Goal: Task Accomplishment & Management: Manage account settings

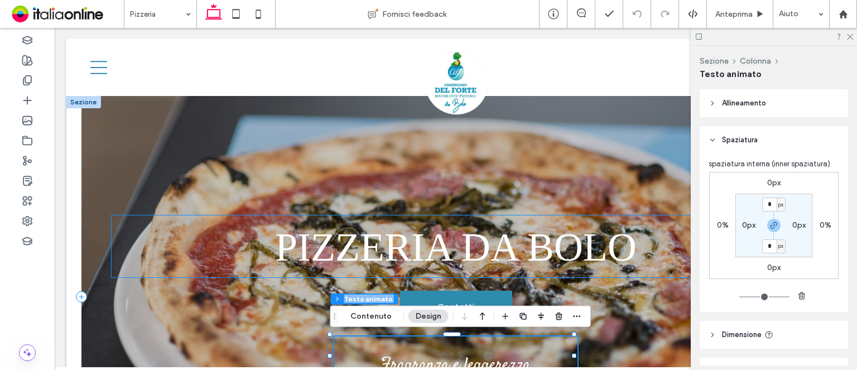
drag, startPoint x: 465, startPoint y: 357, endPoint x: 468, endPoint y: 269, distance: 87.6
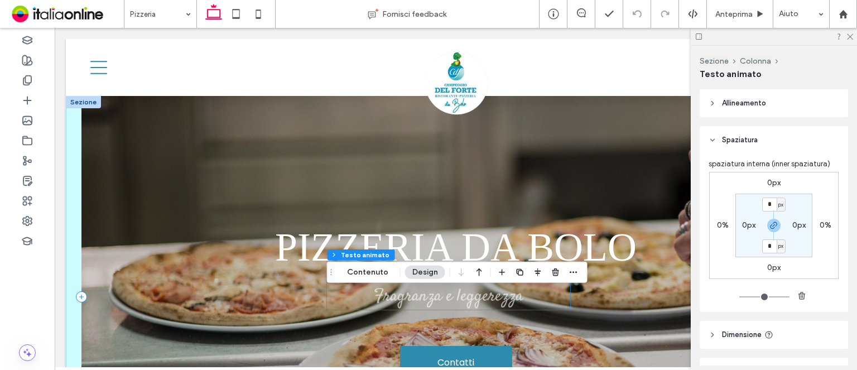
scroll to position [11, 0]
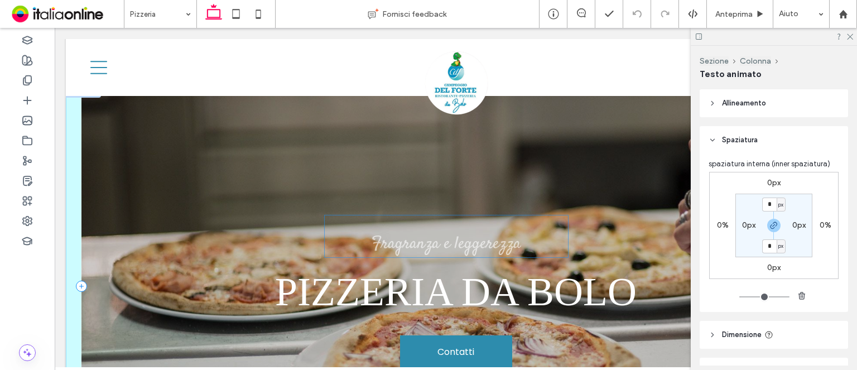
drag, startPoint x: 457, startPoint y: 338, endPoint x: 451, endPoint y: 219, distance: 119.5
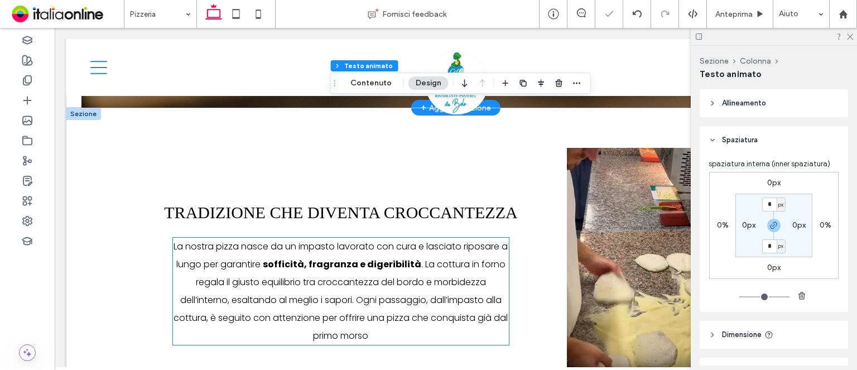
scroll to position [512, 0]
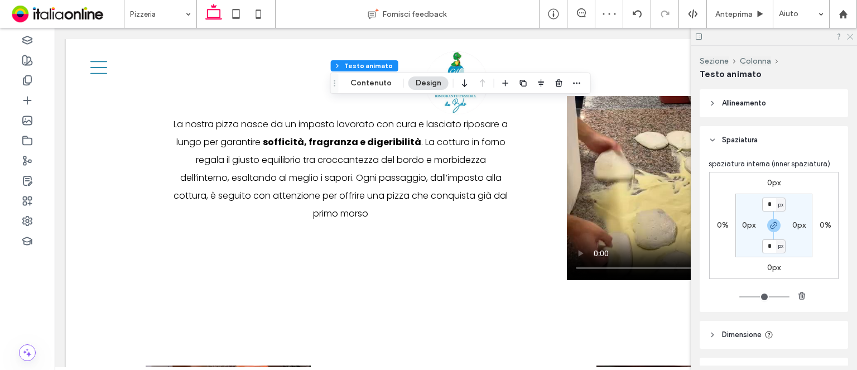
click at [848, 37] on use at bounding box center [849, 37] width 6 height 6
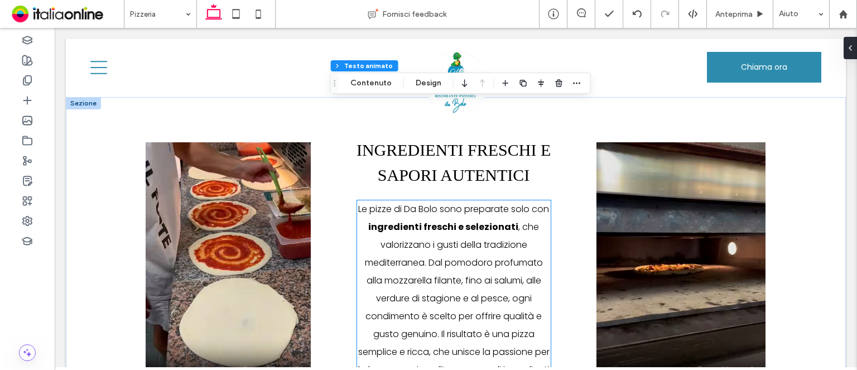
scroll to position [791, 0]
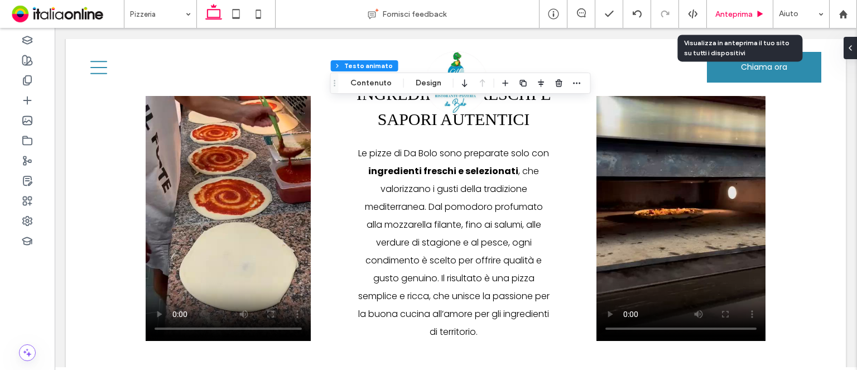
click at [731, 8] on div "Anteprima" at bounding box center [740, 14] width 66 height 28
click at [731, 11] on span "Anteprima" at bounding box center [733, 13] width 37 height 9
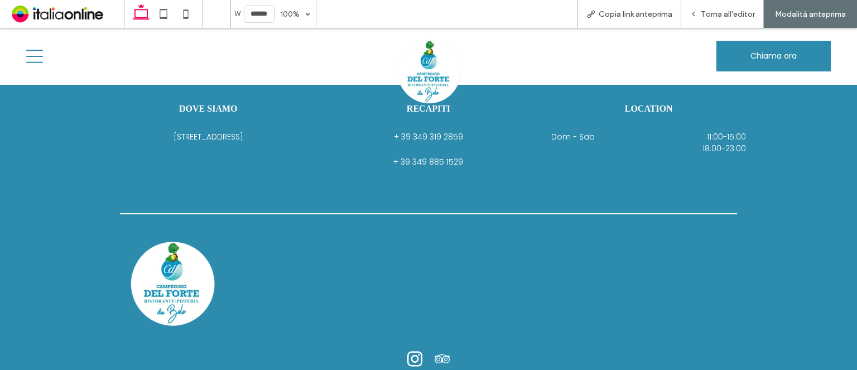
scroll to position [1361, 0]
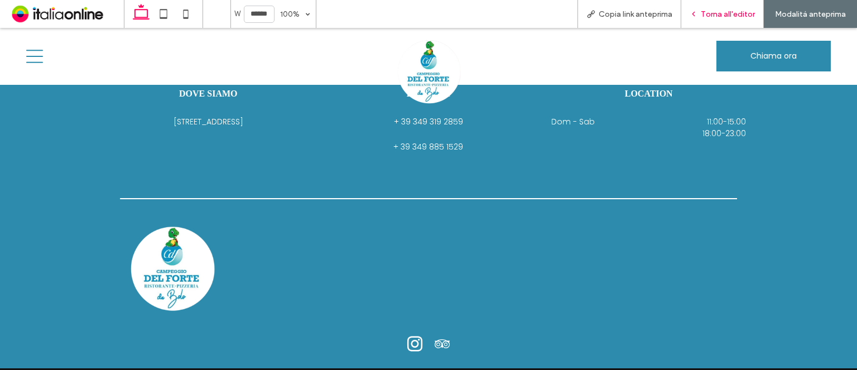
click at [710, 14] on span "Torna all'editor" at bounding box center [727, 13] width 54 height 9
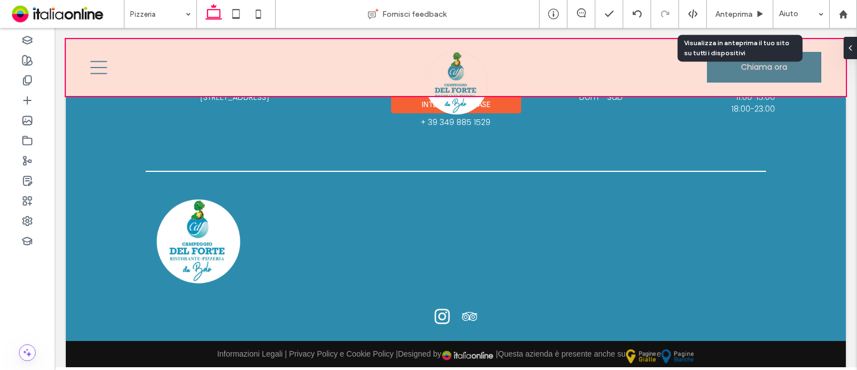
scroll to position [1337, 0]
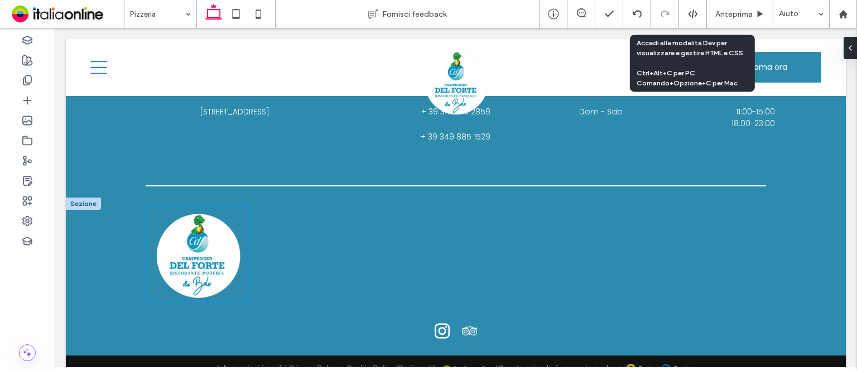
click at [222, 250] on img at bounding box center [198, 253] width 104 height 95
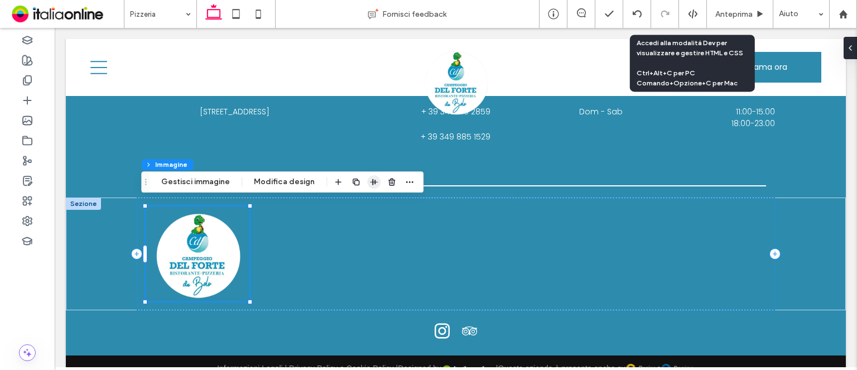
click at [375, 182] on span "button" at bounding box center [373, 181] width 13 height 13
click at [264, 180] on button "Modifica design" at bounding box center [283, 181] width 75 height 13
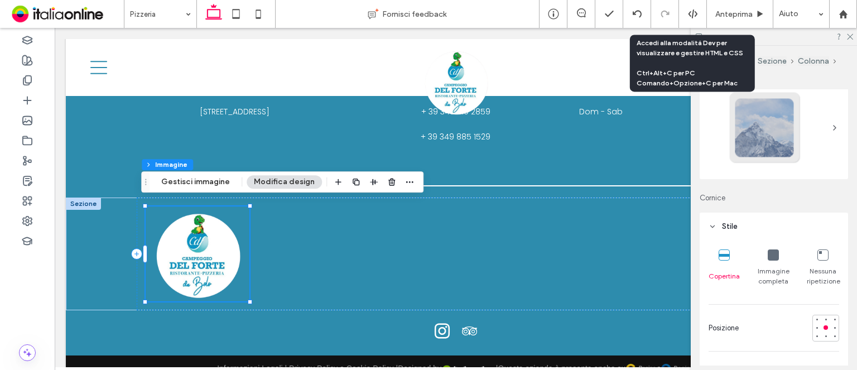
scroll to position [56, 0]
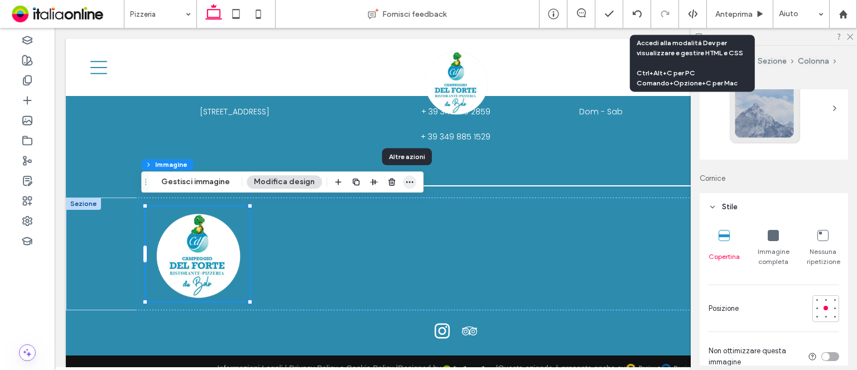
click at [408, 181] on use "button" at bounding box center [409, 182] width 7 height 2
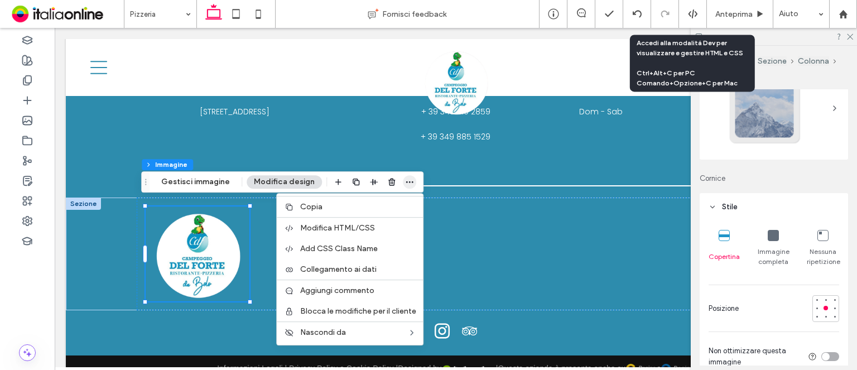
click at [408, 183] on icon "button" at bounding box center [409, 181] width 9 height 9
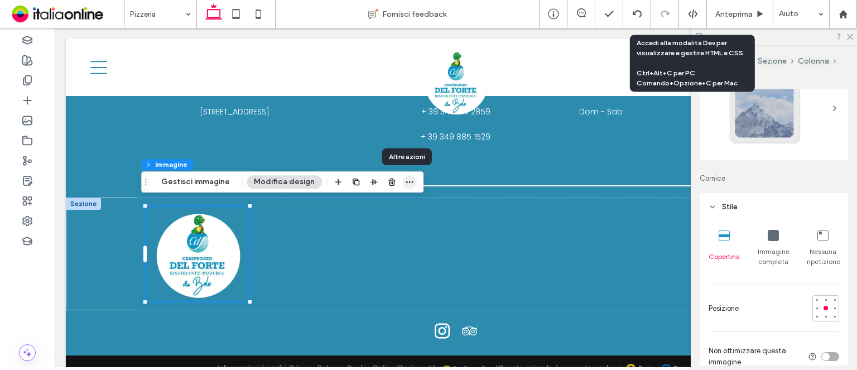
click at [408, 183] on icon "button" at bounding box center [409, 181] width 9 height 9
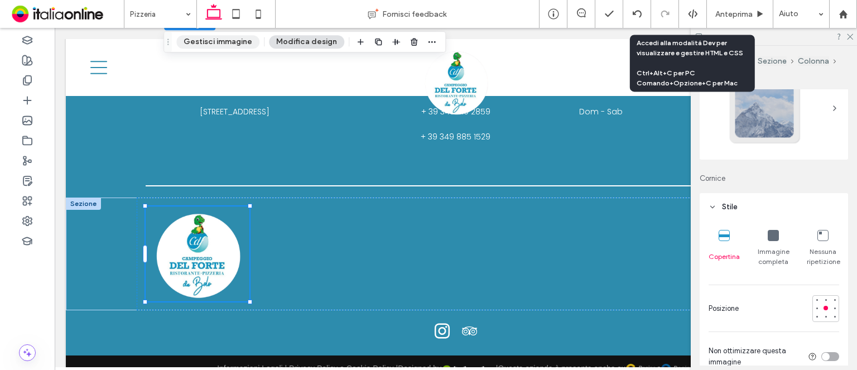
drag, startPoint x: 142, startPoint y: 186, endPoint x: 209, endPoint y: 46, distance: 154.6
click at [165, 46] on div "Trascina" at bounding box center [168, 42] width 8 height 20
click at [428, 41] on use "button" at bounding box center [431, 42] width 7 height 2
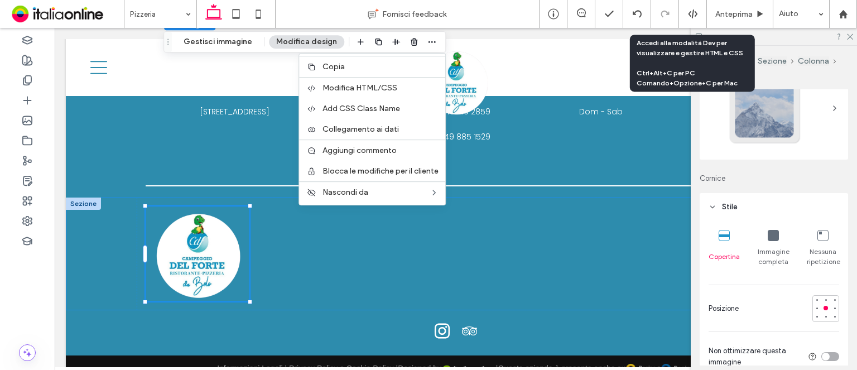
click at [115, 222] on div at bounding box center [456, 253] width 780 height 113
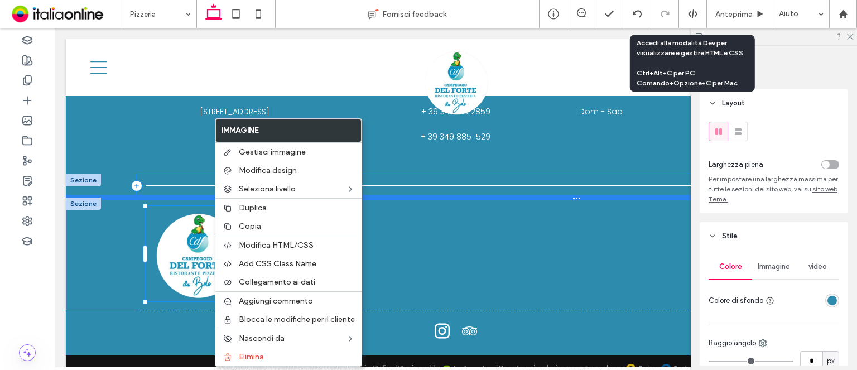
click at [513, 195] on div at bounding box center [451, 198] width 771 height 6
type input "**"
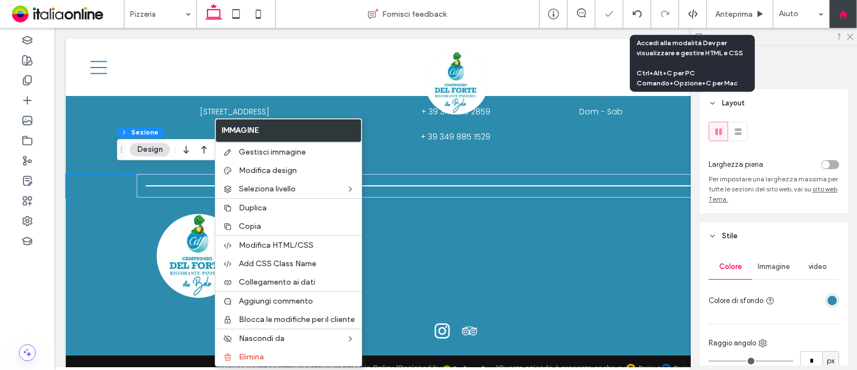
drag, startPoint x: 848, startPoint y: 30, endPoint x: 843, endPoint y: 24, distance: 7.1
click at [848, 30] on div at bounding box center [773, 36] width 166 height 17
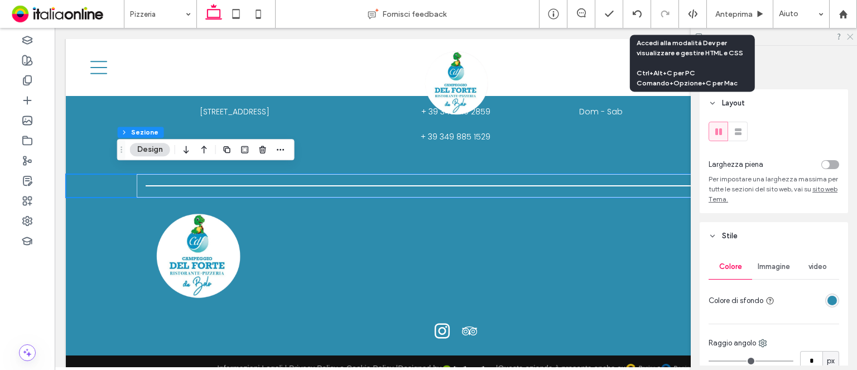
click at [851, 38] on use at bounding box center [849, 37] width 6 height 6
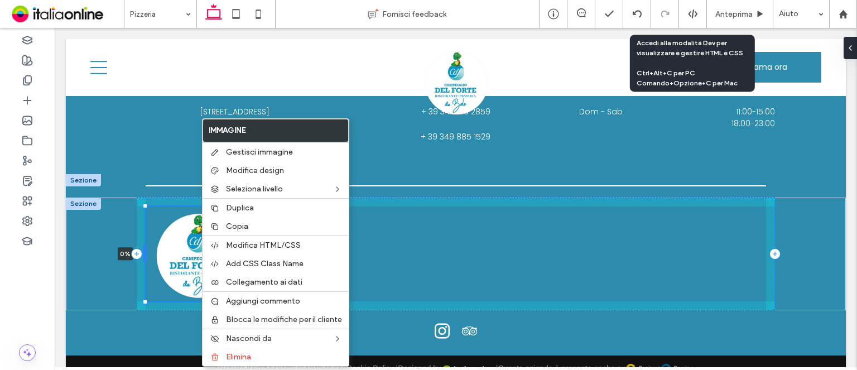
drag, startPoint x: 166, startPoint y: 249, endPoint x: 139, endPoint y: 251, distance: 26.3
click at [143, 251] on div at bounding box center [145, 254] width 4 height 18
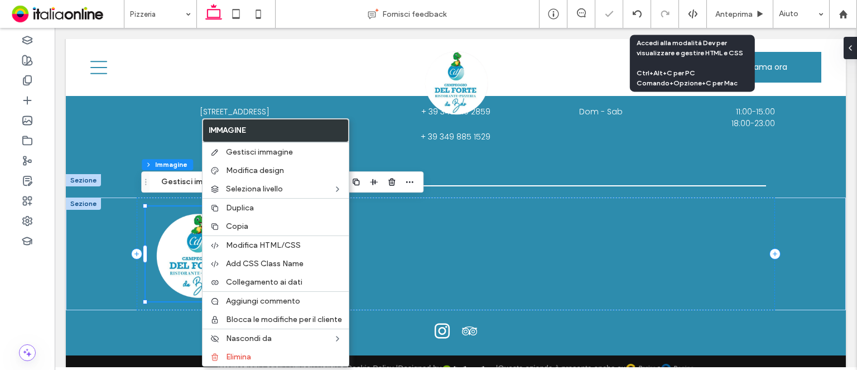
click at [151, 247] on img at bounding box center [198, 253] width 104 height 95
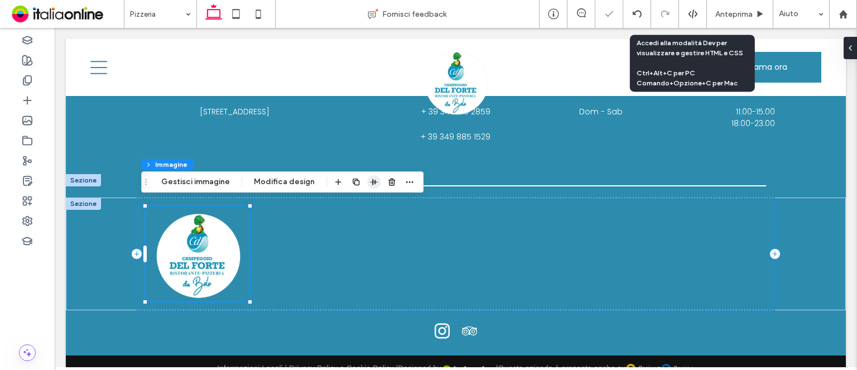
click at [369, 177] on icon "button" at bounding box center [373, 181] width 9 height 9
click at [376, 206] on icon "flex-end" at bounding box center [380, 203] width 9 height 9
drag, startPoint x: 371, startPoint y: 206, endPoint x: 359, endPoint y: 206, distance: 12.8
click at [359, 206] on icon "center" at bounding box center [362, 203] width 9 height 9
click at [199, 178] on button "Gestisci immagine" at bounding box center [195, 181] width 83 height 13
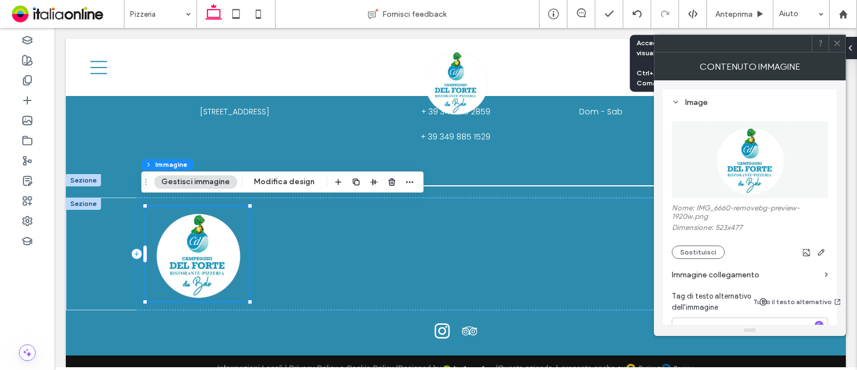
click at [265, 174] on div "Piè di pagina Sezione Colonna Immagine Gestisci immagine Modifica design" at bounding box center [282, 181] width 282 height 21
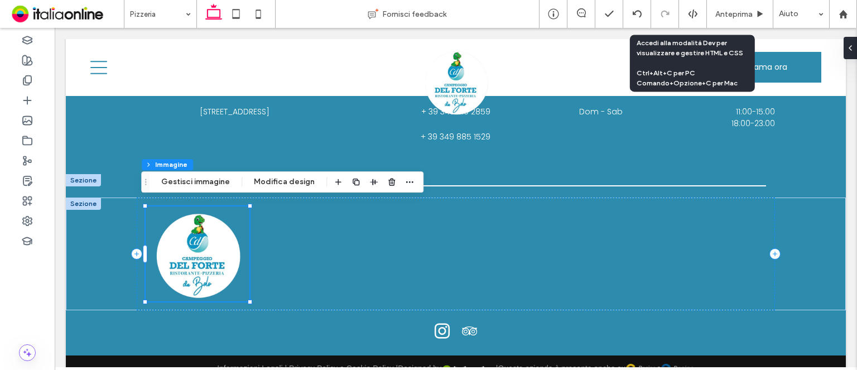
click at [298, 191] on div "Piè di pagina Sezione Colonna Immagine Gestisci immagine Modifica design" at bounding box center [282, 181] width 282 height 21
click at [298, 182] on button "Modifica design" at bounding box center [283, 181] width 75 height 13
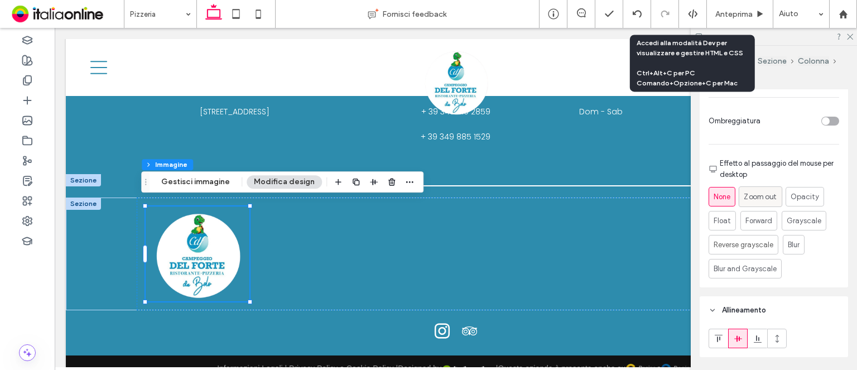
scroll to position [613, 0]
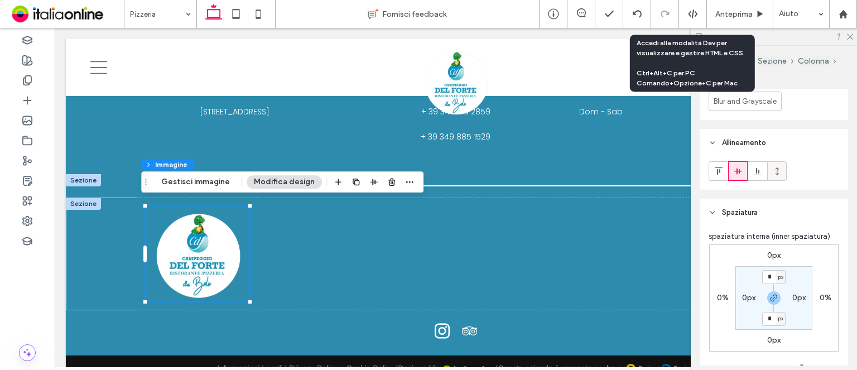
click at [776, 167] on use at bounding box center [776, 171] width 3 height 8
click at [774, 168] on icon at bounding box center [776, 171] width 9 height 9
click at [736, 172] on use at bounding box center [737, 171] width 8 height 6
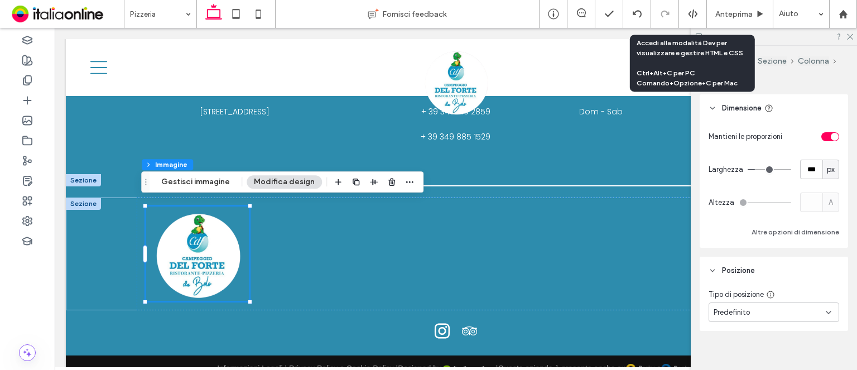
scroll to position [921, 0]
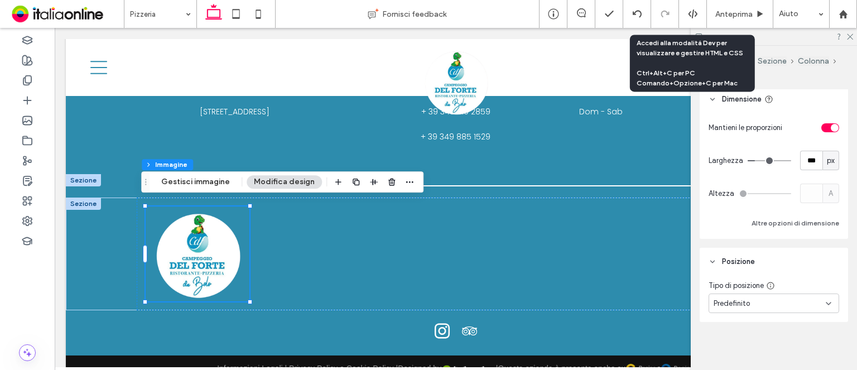
click at [756, 298] on div "Predefinito" at bounding box center [769, 303] width 112 height 11
click at [752, 231] on div "Bloccato" at bounding box center [771, 227] width 124 height 20
click at [761, 301] on div "Bloccato" at bounding box center [769, 303] width 112 height 11
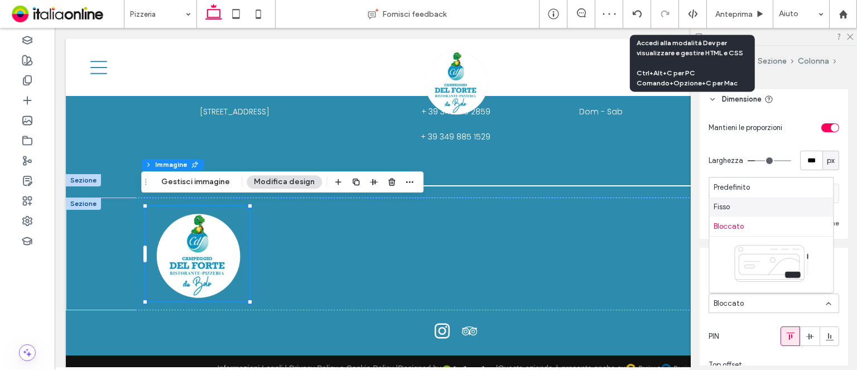
click at [754, 209] on div "Fisso" at bounding box center [771, 207] width 124 height 20
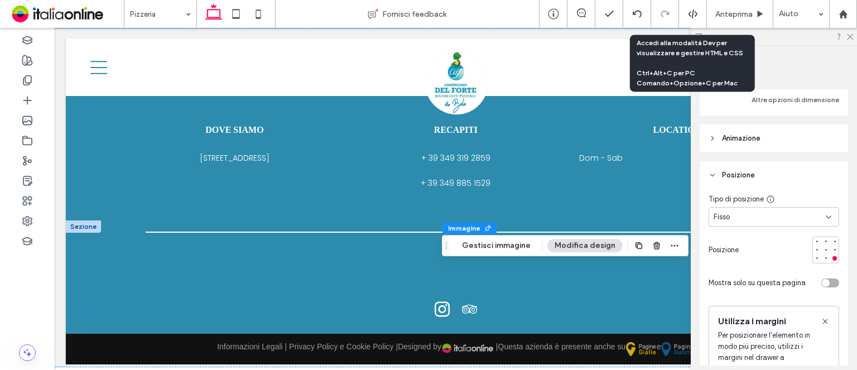
scroll to position [1115, 0]
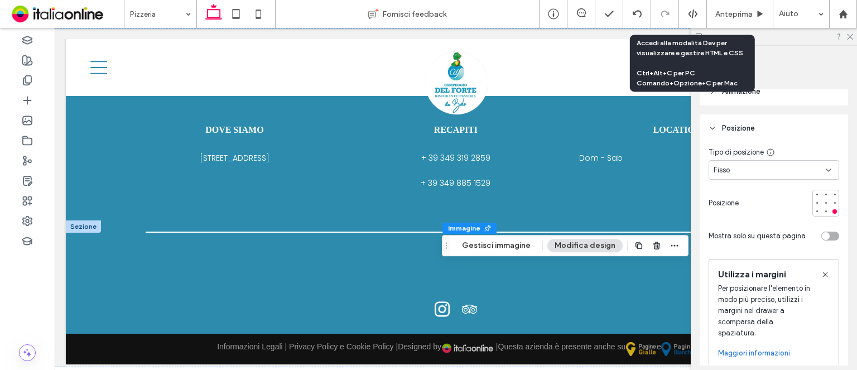
click at [763, 175] on div "Fisso" at bounding box center [773, 170] width 130 height 20
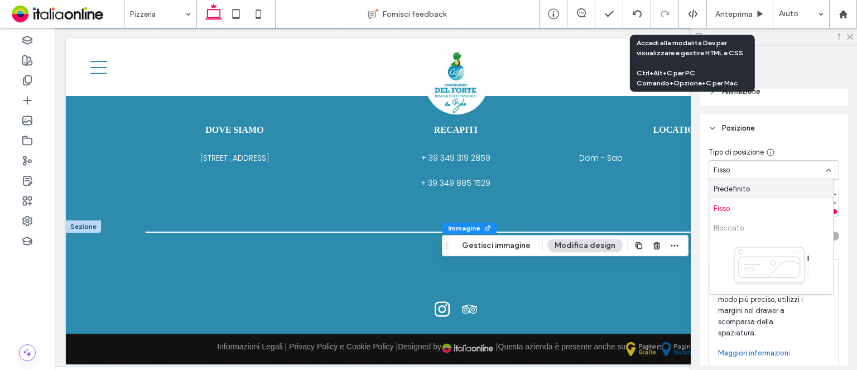
click at [762, 194] on div "Predefinito" at bounding box center [771, 189] width 124 height 20
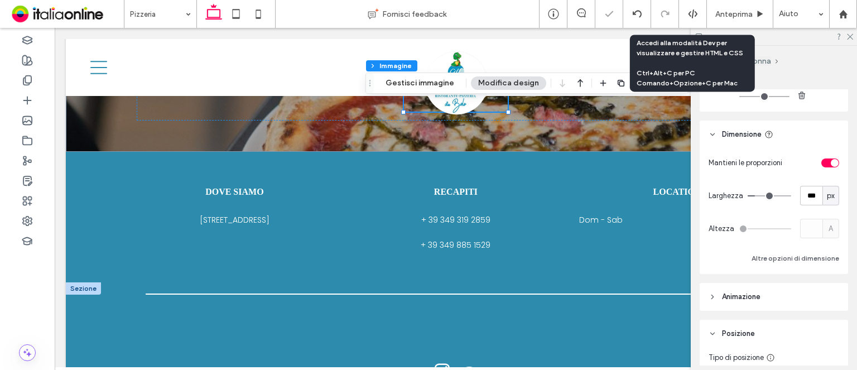
scroll to position [948, 0]
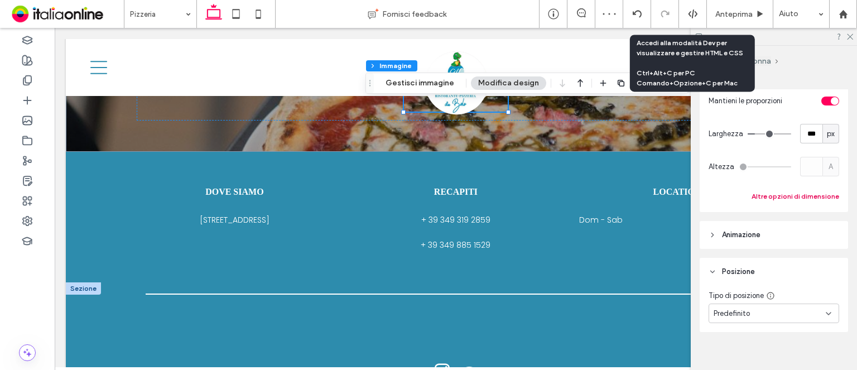
click at [791, 192] on button "Altre opzioni di dimensione" at bounding box center [795, 196] width 88 height 13
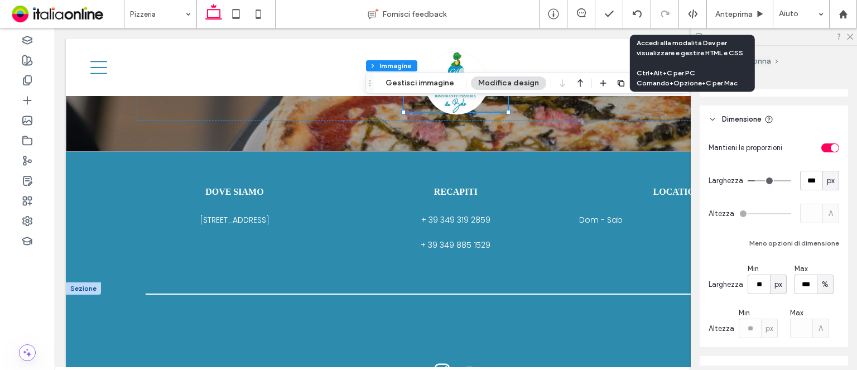
scroll to position [836, 0]
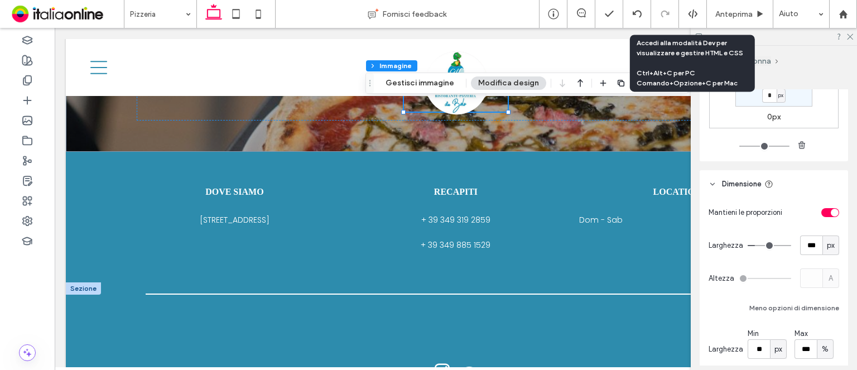
click at [845, 42] on div at bounding box center [773, 36] width 166 height 17
click at [849, 38] on icon at bounding box center [848, 35] width 7 height 7
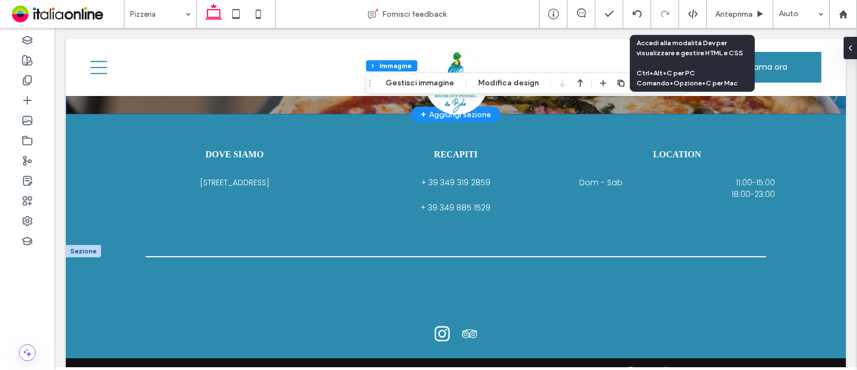
scroll to position [1392, 0]
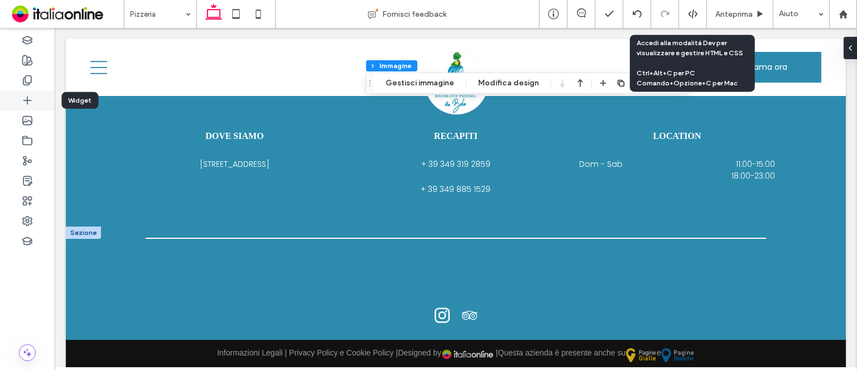
click at [18, 102] on div at bounding box center [27, 100] width 55 height 20
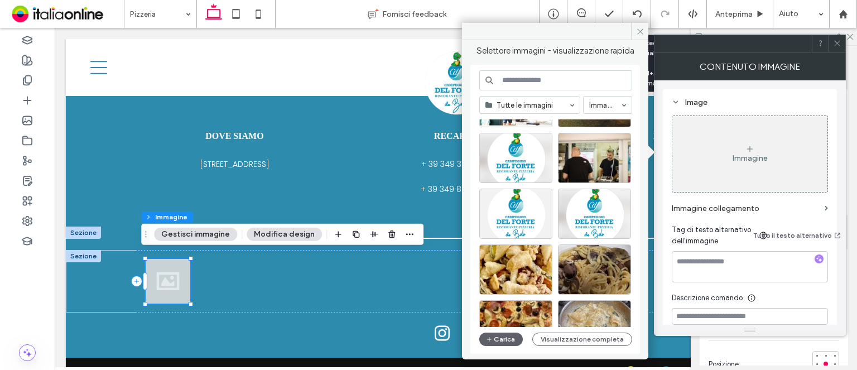
scroll to position [1036, 0]
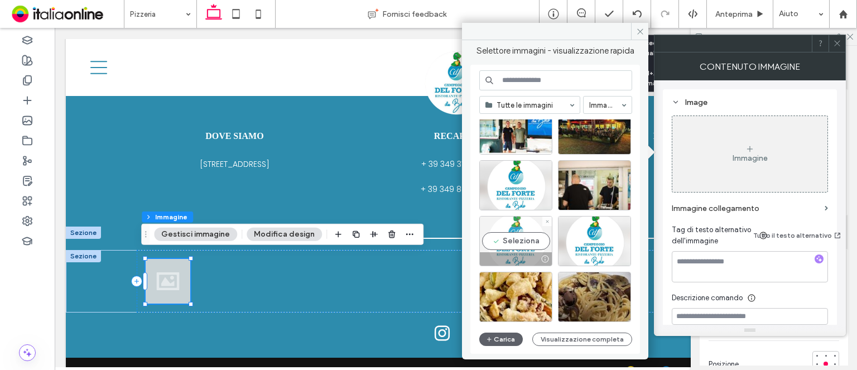
click at [523, 222] on div "Seleziona" at bounding box center [515, 241] width 73 height 50
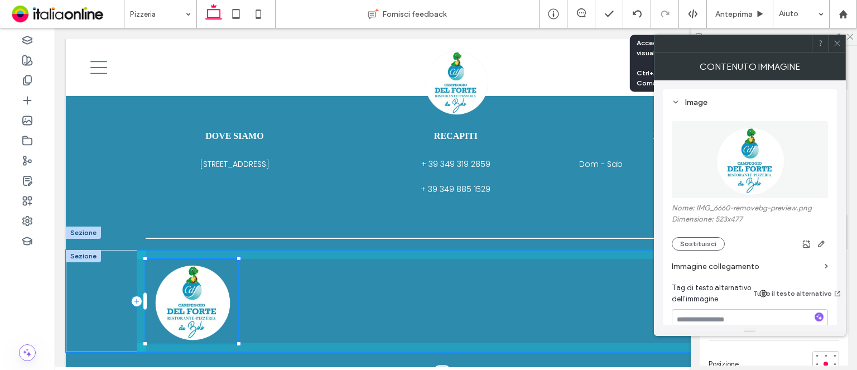
drag, startPoint x: 188, startPoint y: 295, endPoint x: 238, endPoint y: 337, distance: 64.9
click at [238, 337] on div "166px , 229px" at bounding box center [455, 301] width 669 height 102
type input "***"
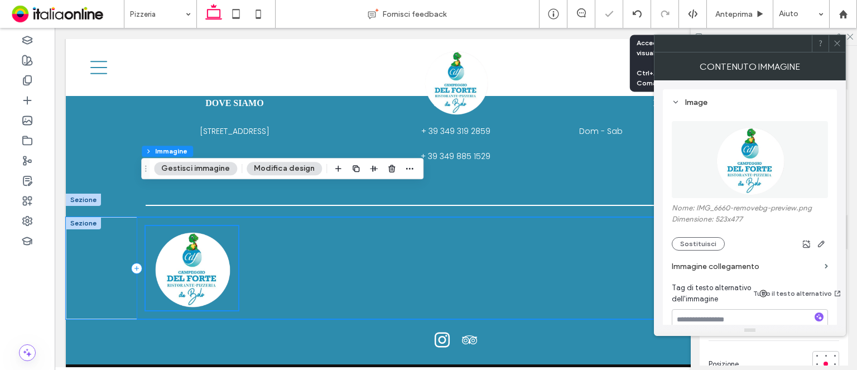
scroll to position [1459, 0]
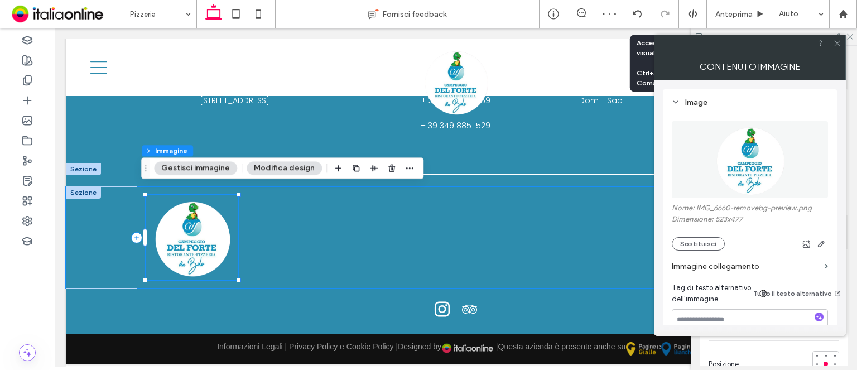
drag, startPoint x: 147, startPoint y: 229, endPoint x: 277, endPoint y: 238, distance: 130.2
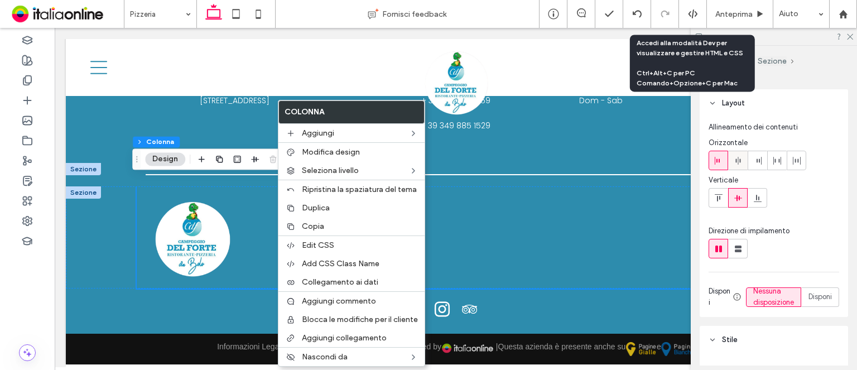
click at [734, 162] on icon at bounding box center [737, 160] width 9 height 9
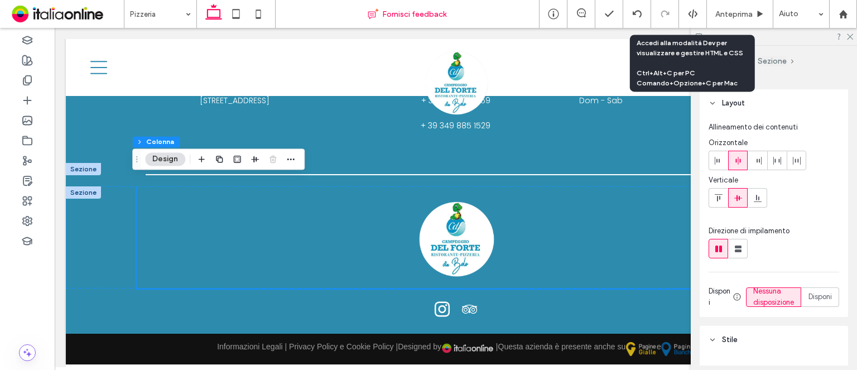
click at [499, 8] on div "Fornisci feedback" at bounding box center [406, 13] width 263 height 11
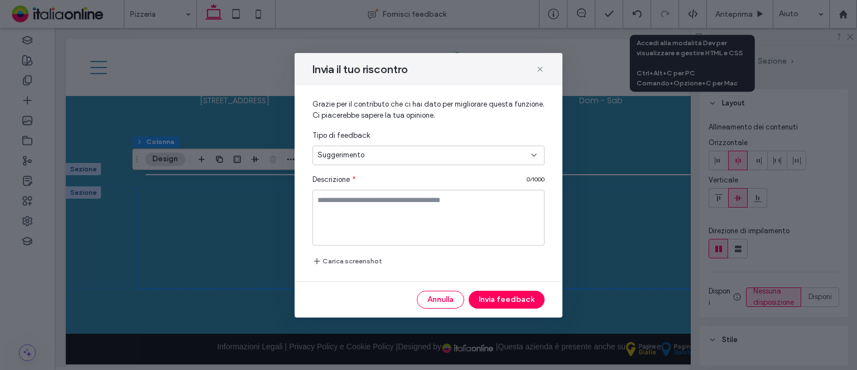
click at [504, 0] on html ".wqwq-1{fill:#231f20;} .cls-1q, .cls-2q { fill-rule: evenodd; } .cls-2q { fill:…" at bounding box center [428, 185] width 857 height 370
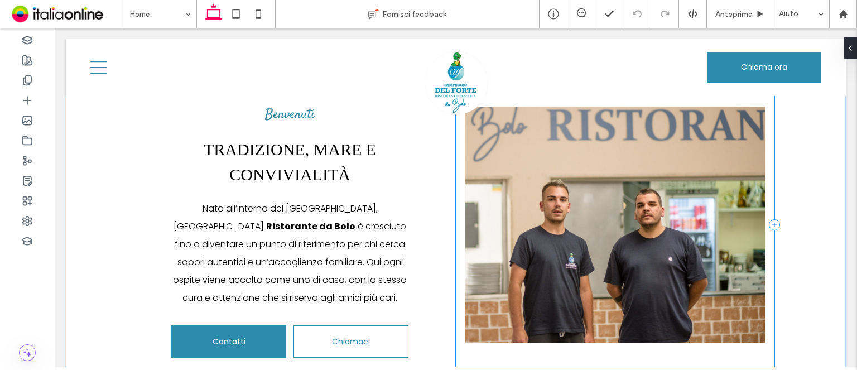
scroll to position [502, 0]
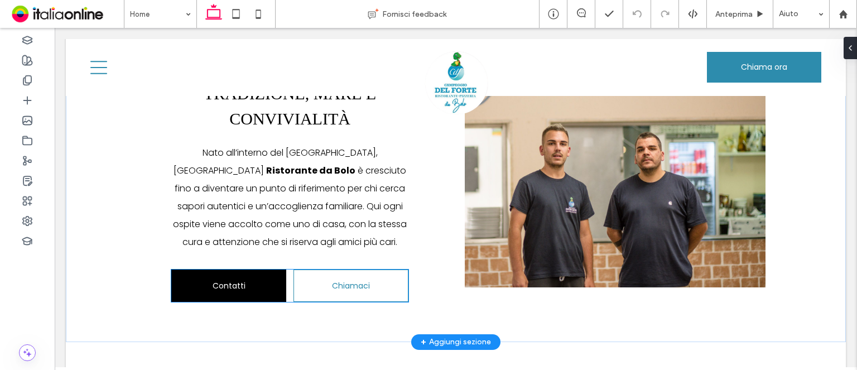
click at [247, 273] on link "Contatti" at bounding box center [228, 285] width 115 height 32
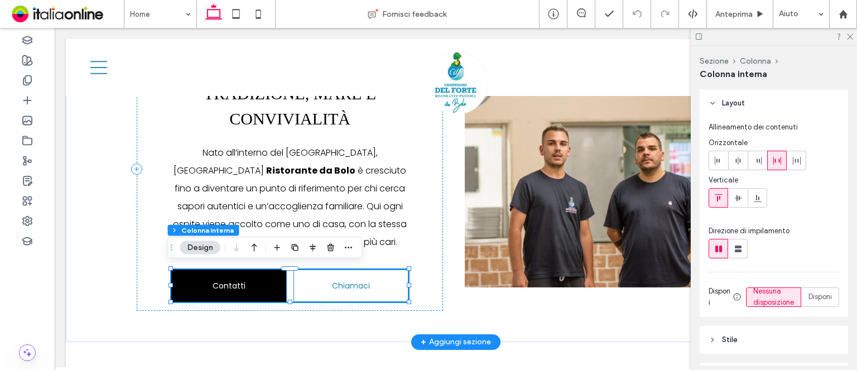
click at [204, 274] on link "Contatti" at bounding box center [228, 285] width 115 height 32
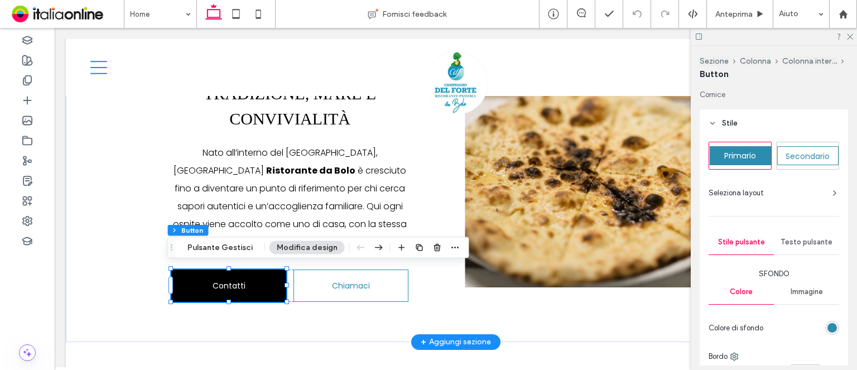
type input "**"
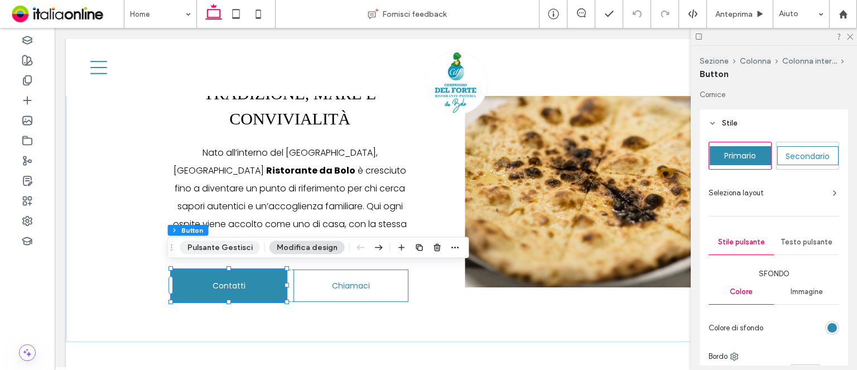
click at [216, 249] on button "Pulsante Gestisci" at bounding box center [220, 247] width 80 height 13
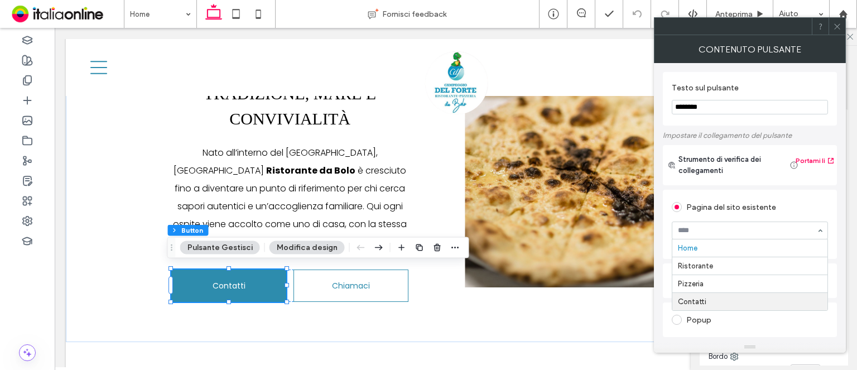
drag, startPoint x: 714, startPoint y: 299, endPoint x: 719, endPoint y: 292, distance: 9.6
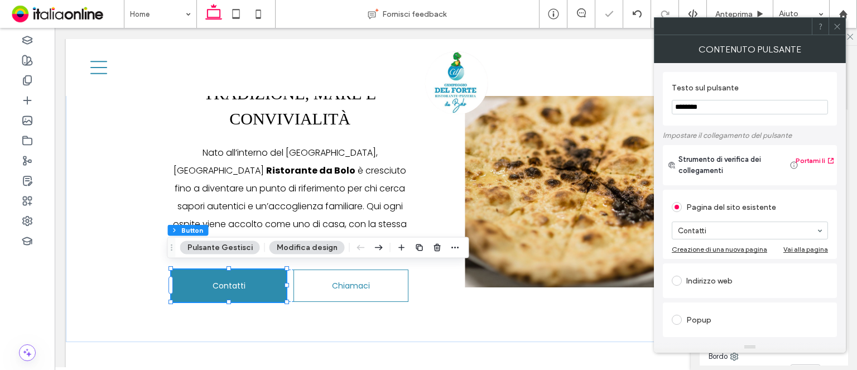
click at [836, 21] on span at bounding box center [837, 26] width 8 height 17
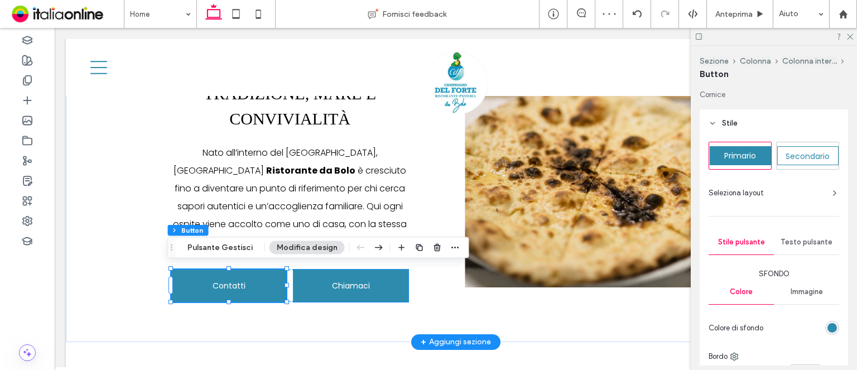
click at [363, 280] on span "Chiamaci" at bounding box center [351, 286] width 38 height 12
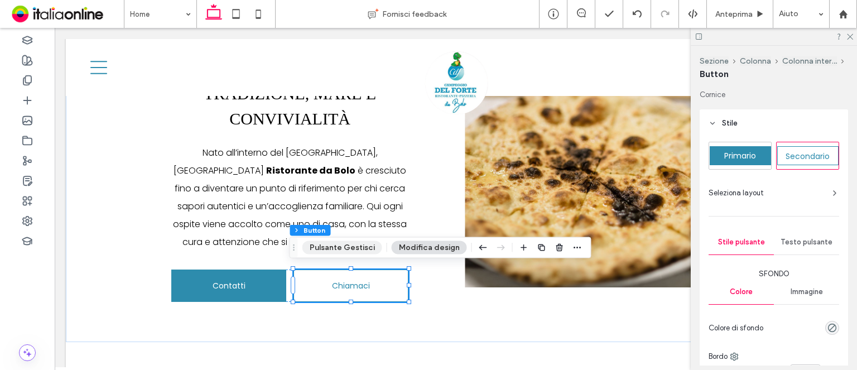
click at [372, 246] on button "Pulsante Gestisci" at bounding box center [342, 247] width 80 height 13
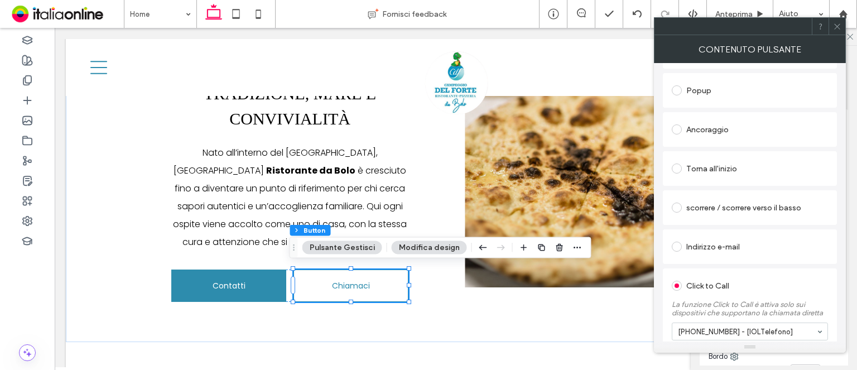
scroll to position [223, 0]
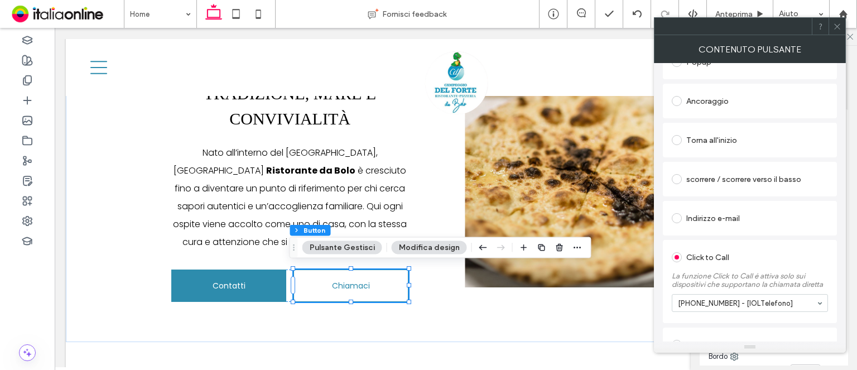
click at [836, 28] on icon at bounding box center [837, 26] width 8 height 8
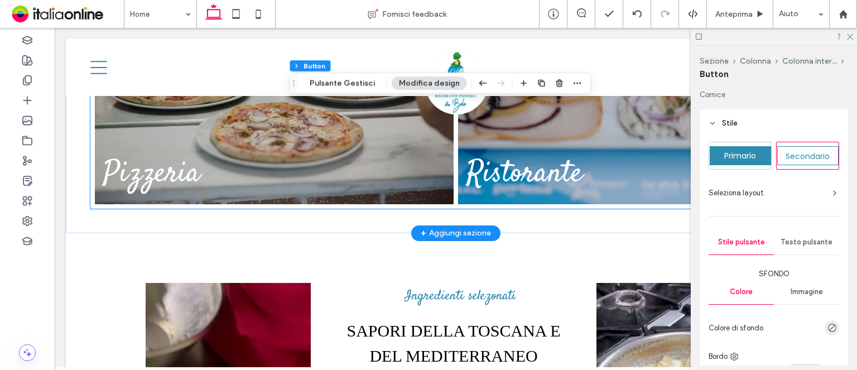
scroll to position [892, 0]
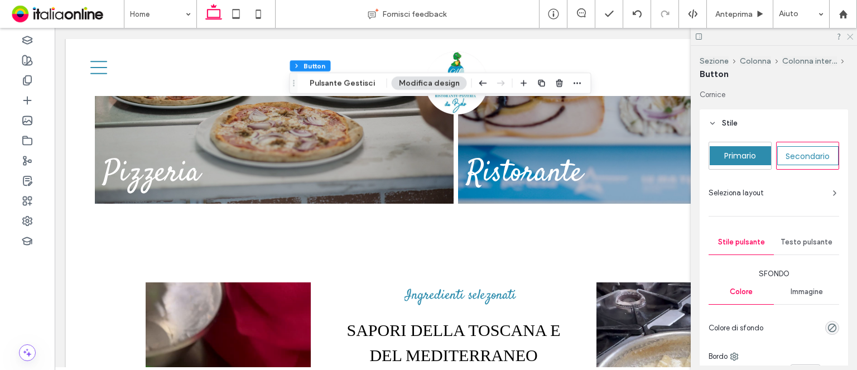
click at [851, 37] on icon at bounding box center [848, 35] width 7 height 7
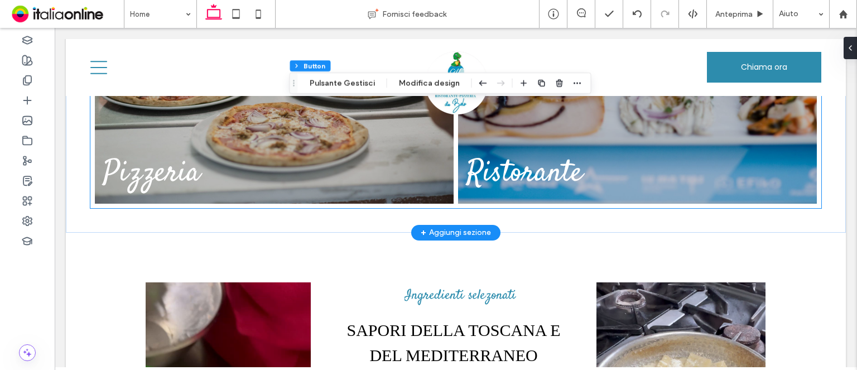
click at [364, 152] on link at bounding box center [274, 92] width 380 height 236
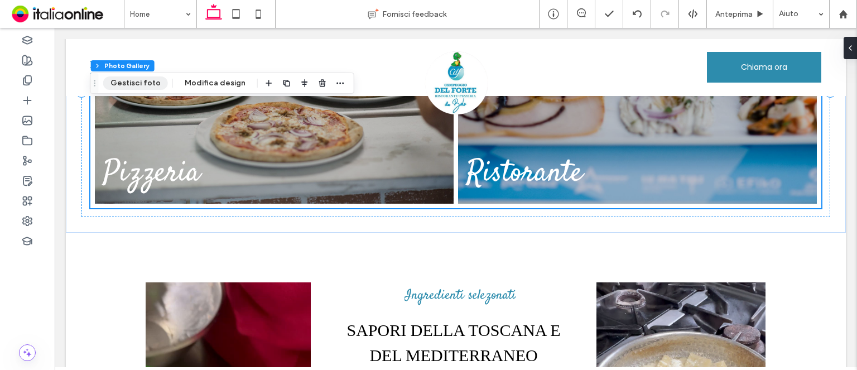
click at [152, 84] on button "Gestisci foto" at bounding box center [135, 82] width 65 height 13
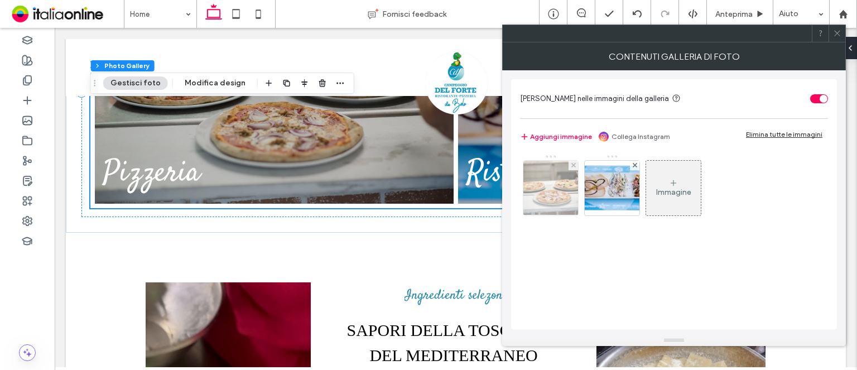
click at [552, 194] on img at bounding box center [551, 188] width 82 height 55
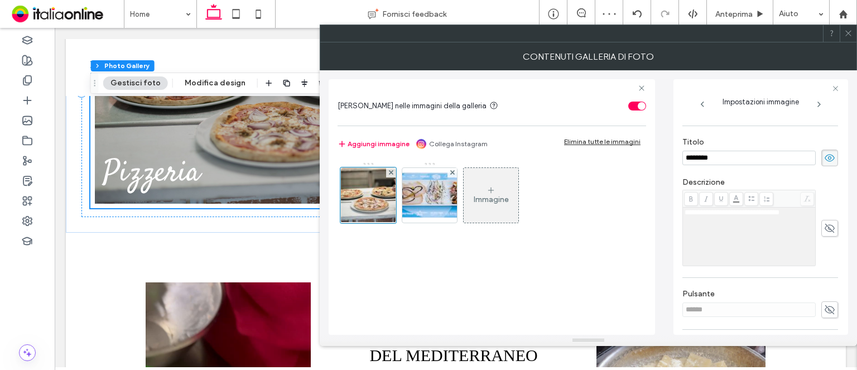
scroll to position [165, 0]
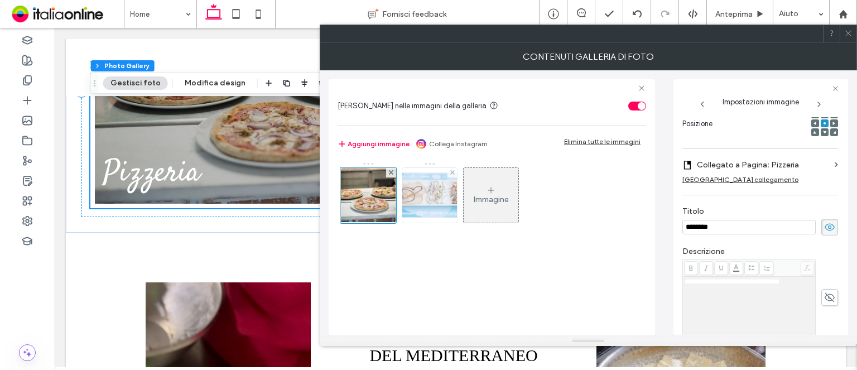
click at [437, 200] on img at bounding box center [429, 194] width 89 height 45
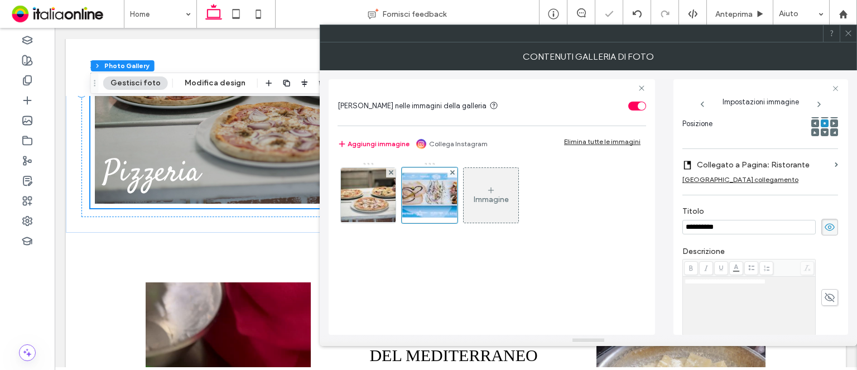
click at [849, 35] on icon at bounding box center [848, 33] width 8 height 8
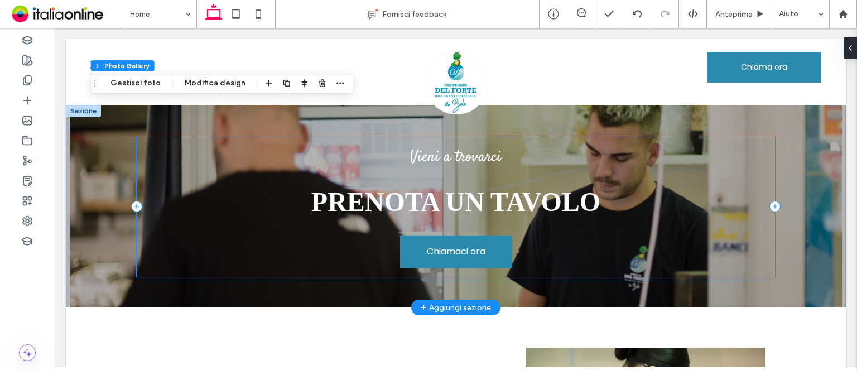
scroll to position [1394, 0]
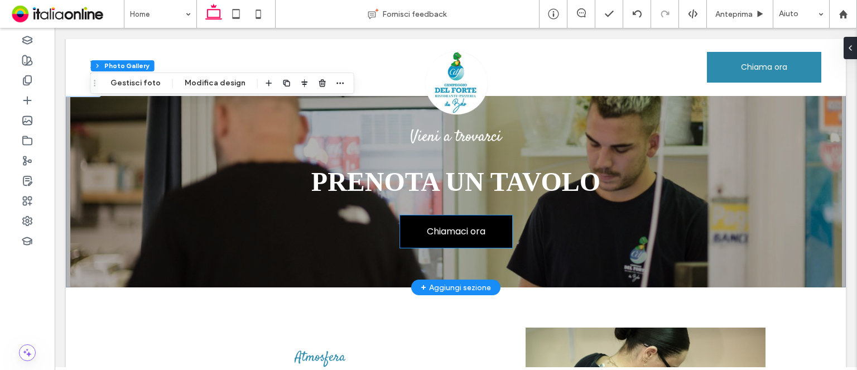
click at [451, 231] on span "Chiamaci ora" at bounding box center [456, 231] width 59 height 14
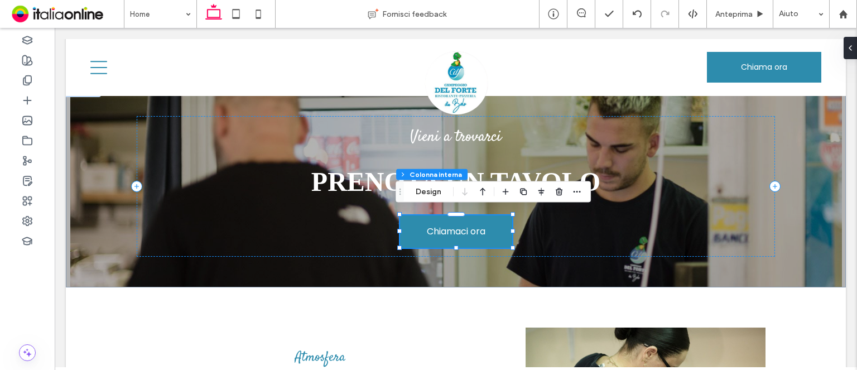
drag, startPoint x: 437, startPoint y: 192, endPoint x: 498, endPoint y: 199, distance: 61.7
click at [437, 192] on button "Design" at bounding box center [428, 191] width 40 height 13
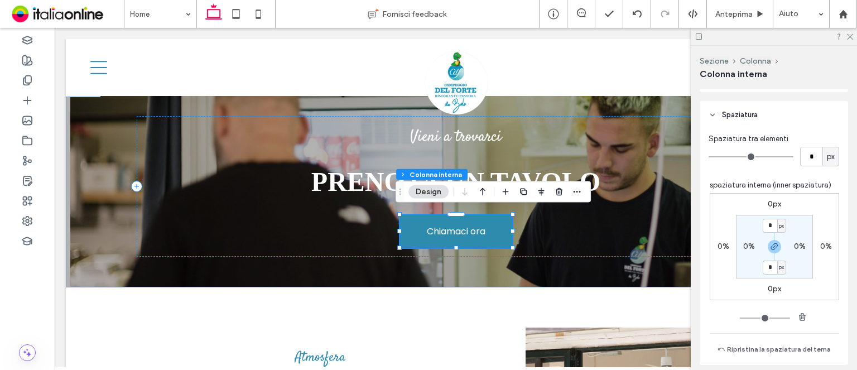
scroll to position [223, 0]
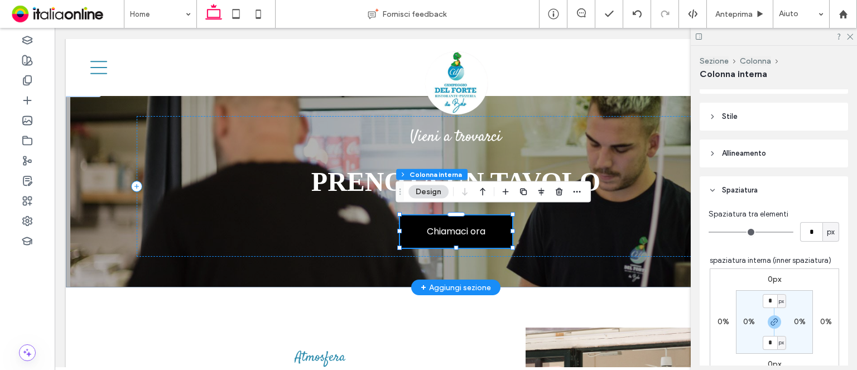
click at [440, 224] on span "Chiamaci ora" at bounding box center [456, 231] width 59 height 14
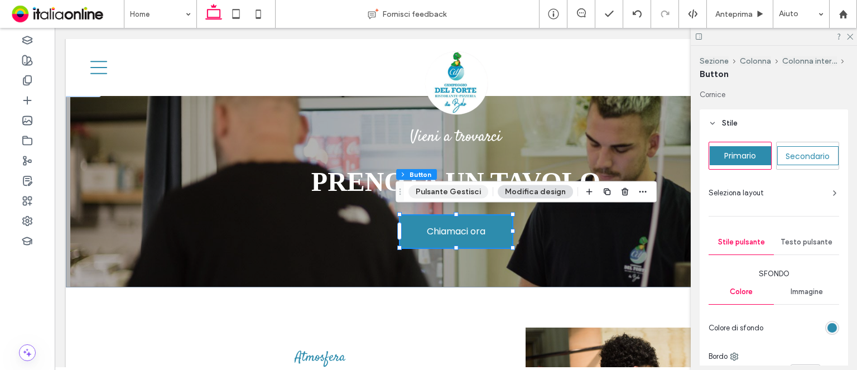
drag, startPoint x: 439, startPoint y: 191, endPoint x: 577, endPoint y: 200, distance: 138.5
click at [439, 190] on button "Pulsante Gestisci" at bounding box center [448, 191] width 80 height 13
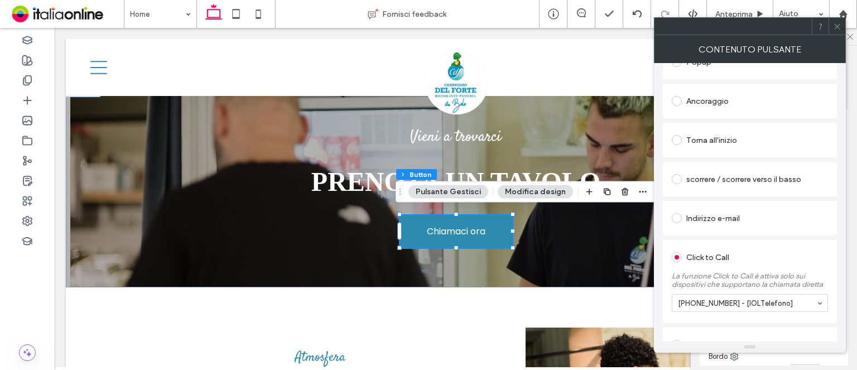
click at [836, 27] on icon at bounding box center [837, 26] width 8 height 8
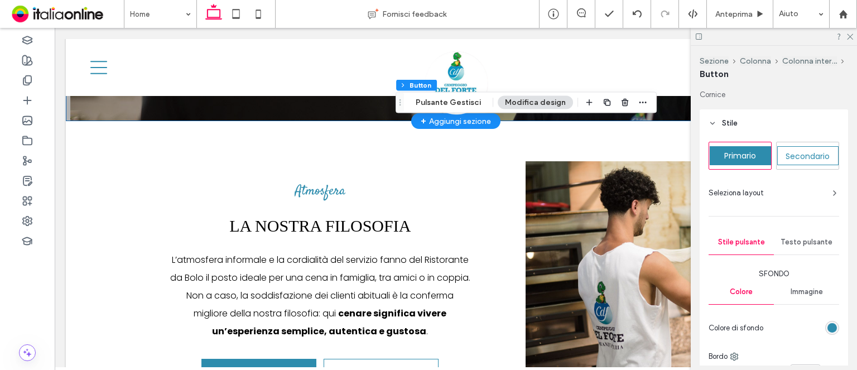
scroll to position [1561, 0]
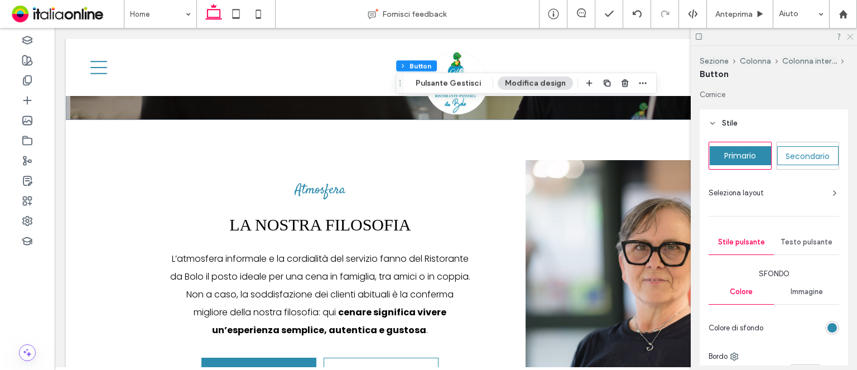
click at [847, 37] on icon at bounding box center [848, 35] width 7 height 7
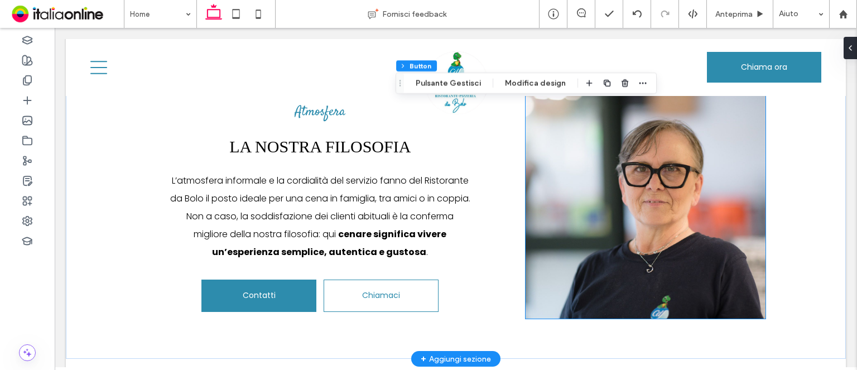
scroll to position [1673, 0]
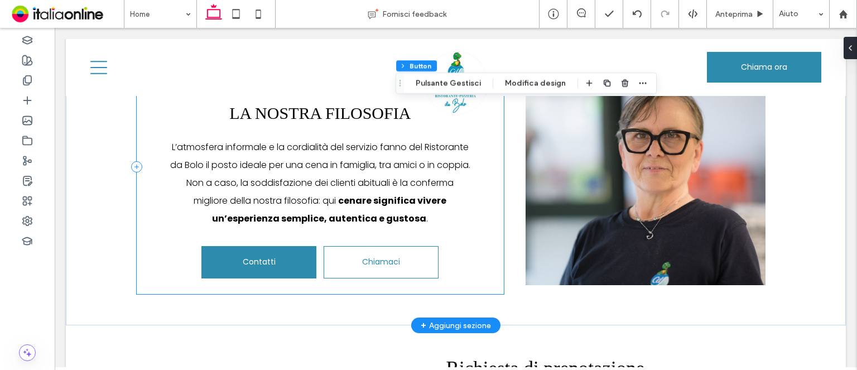
click at [445, 253] on div "Atmosfera LA NOSTRA FILOSOFIA L’atmosfera informale e la cordialità del servizi…" at bounding box center [320, 167] width 367 height 254
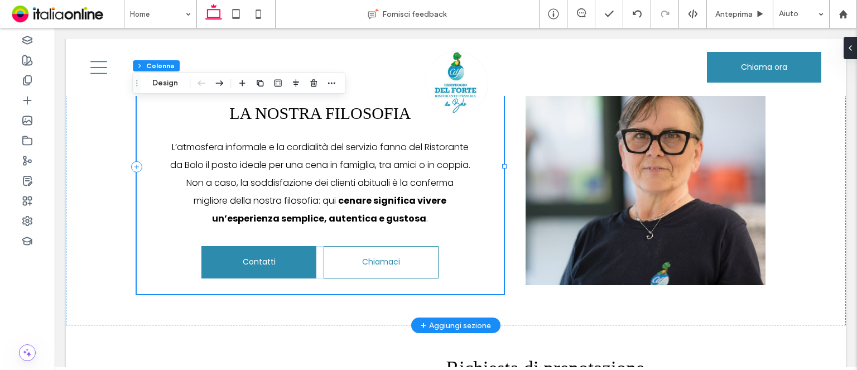
click at [439, 249] on div "Atmosfera LA NOSTRA FILOSOFIA L’atmosfera informale e la cordialità del servizi…" at bounding box center [320, 167] width 367 height 254
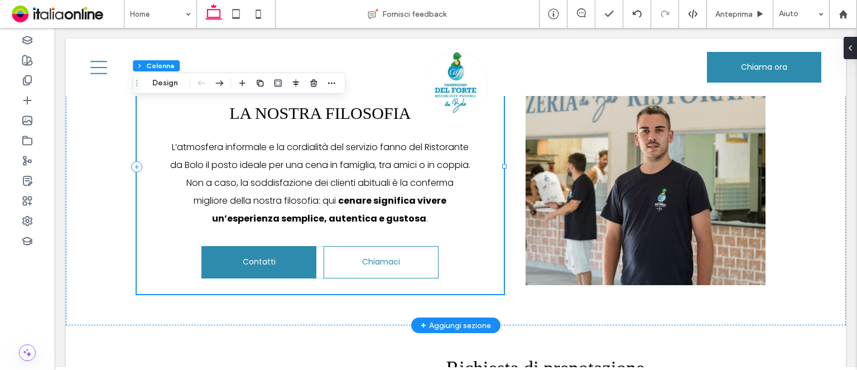
click at [435, 248] on div "Atmosfera LA NOSTRA FILOSOFIA L’atmosfera informale e la cordialità del servizi…" at bounding box center [320, 167] width 367 height 254
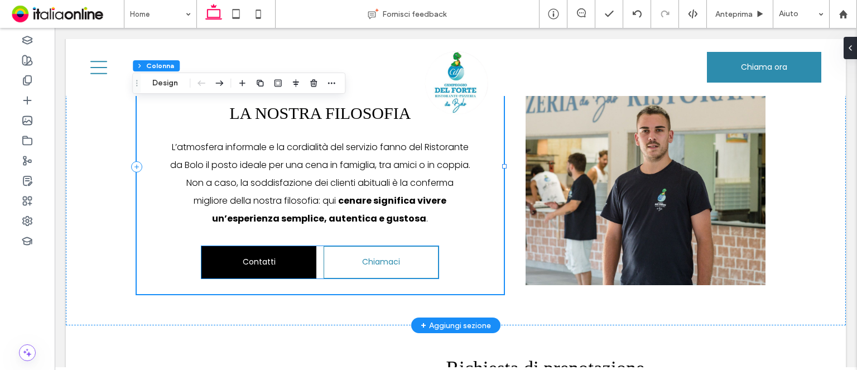
click at [228, 259] on link "Contatti" at bounding box center [258, 262] width 115 height 32
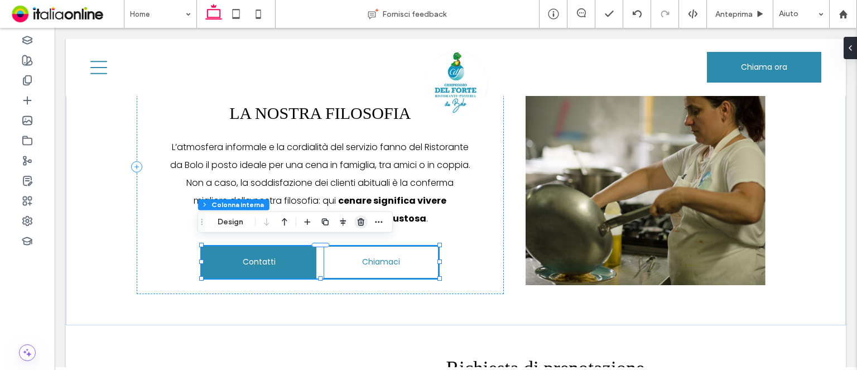
click at [358, 217] on icon "button" at bounding box center [360, 221] width 9 height 9
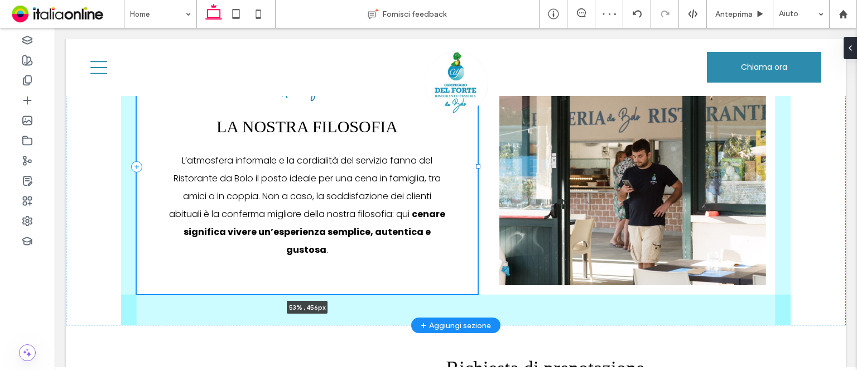
drag, startPoint x: 500, startPoint y: 160, endPoint x: 474, endPoint y: 156, distance: 26.6
click at [474, 156] on div "Atmosfera LA NOSTRA FILOSOFIA L’atmosfera informale e la cordialità del servizi…" at bounding box center [455, 166] width 669 height 317
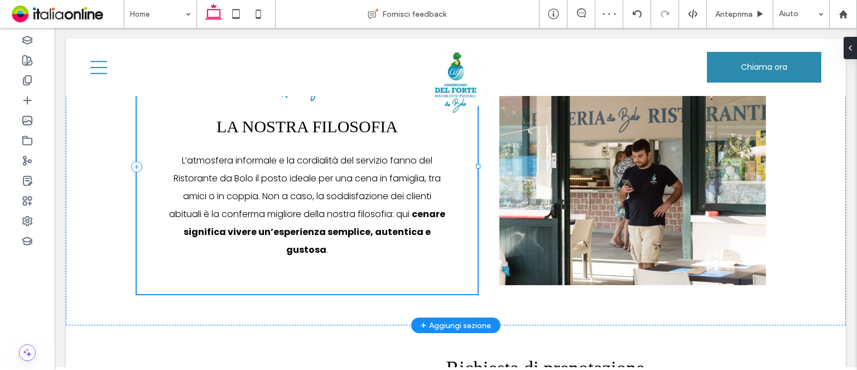
type input "**"
type input "*****"
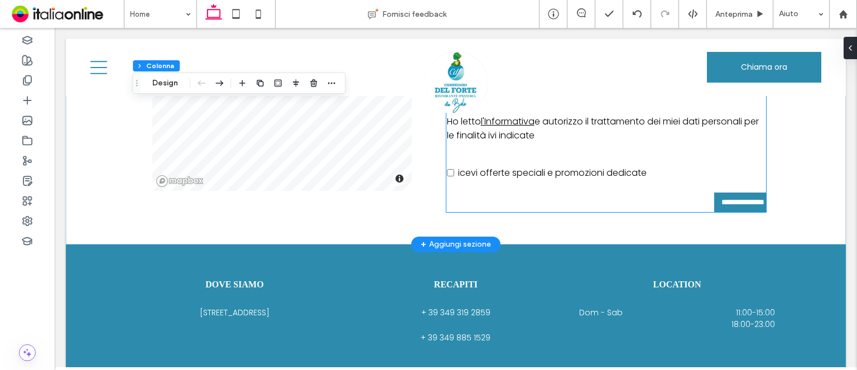
scroll to position [2175, 0]
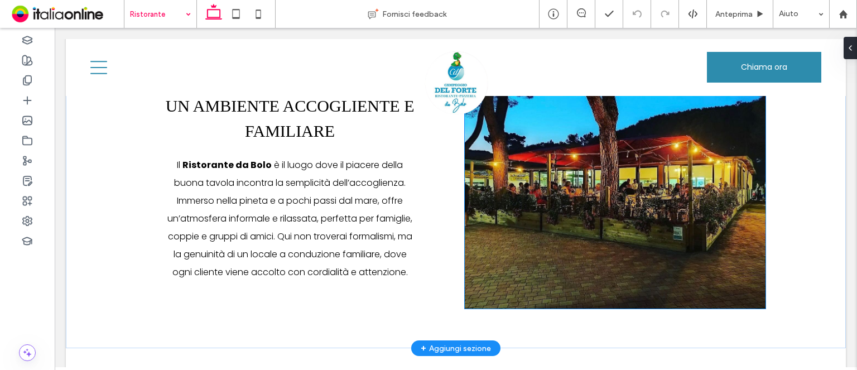
scroll to position [390, 0]
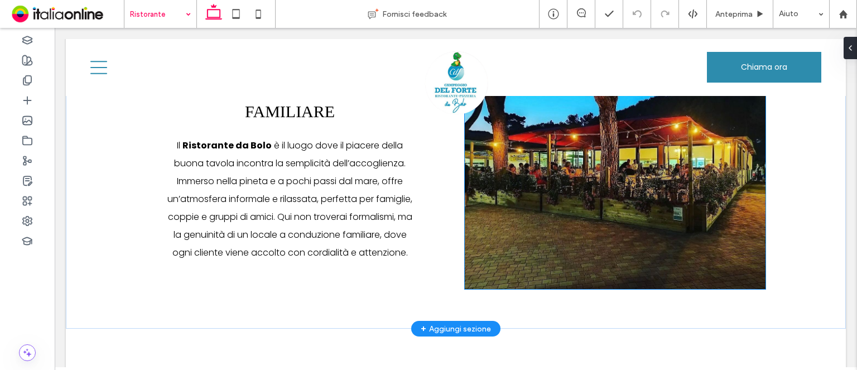
click at [520, 149] on div at bounding box center [615, 177] width 301 height 183
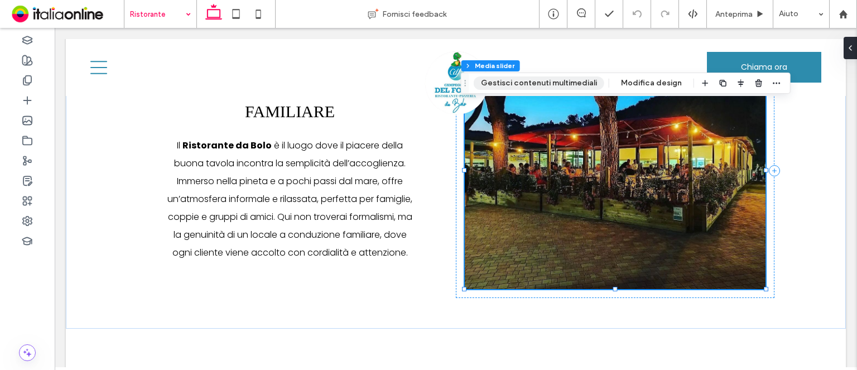
click at [522, 81] on button "Gestisci contenuti multimediali" at bounding box center [538, 82] width 130 height 13
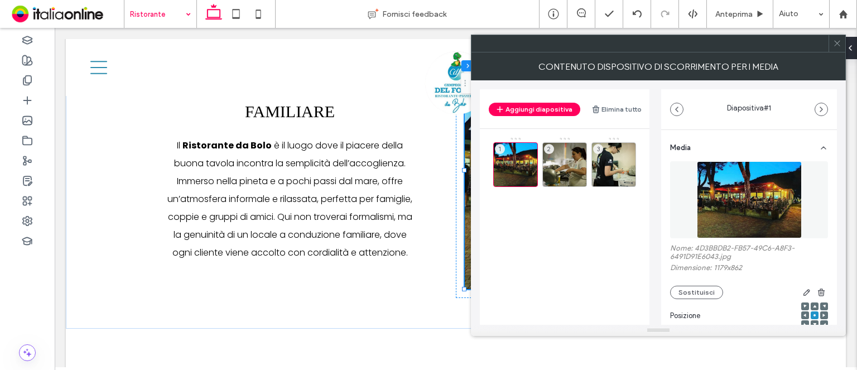
click at [841, 43] on div at bounding box center [836, 43] width 17 height 17
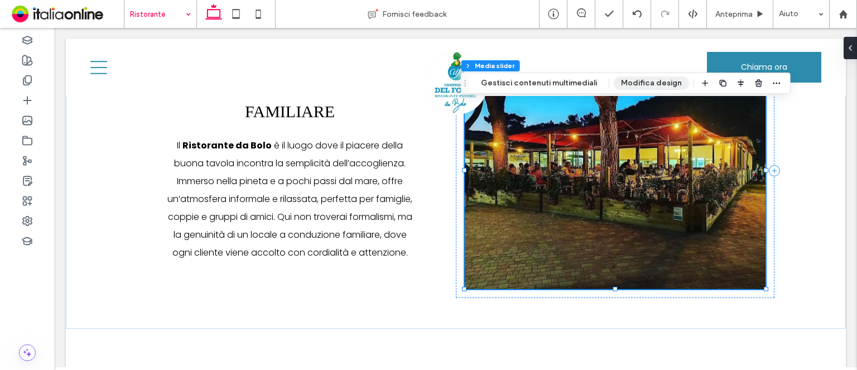
click at [642, 88] on button "Modifica design" at bounding box center [650, 82] width 75 height 13
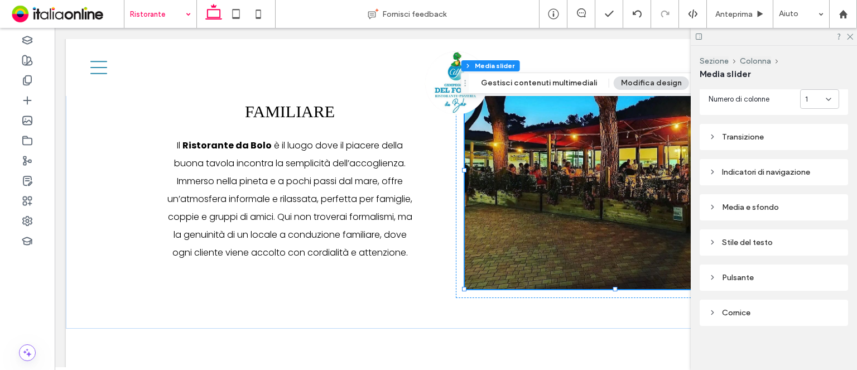
scroll to position [196, 0]
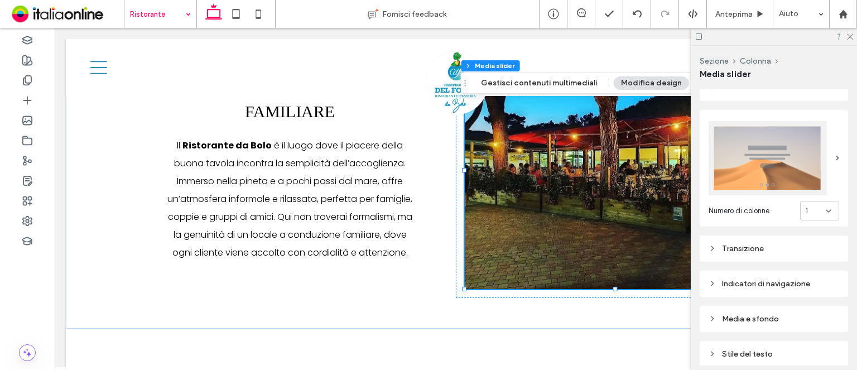
drag, startPoint x: 757, startPoint y: 245, endPoint x: 761, endPoint y: 237, distance: 9.5
click at [757, 245] on div "Transizione" at bounding box center [773, 248] width 130 height 9
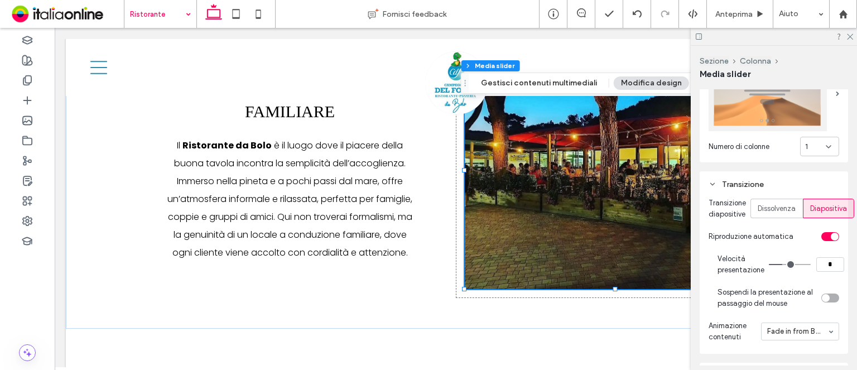
scroll to position [308, 0]
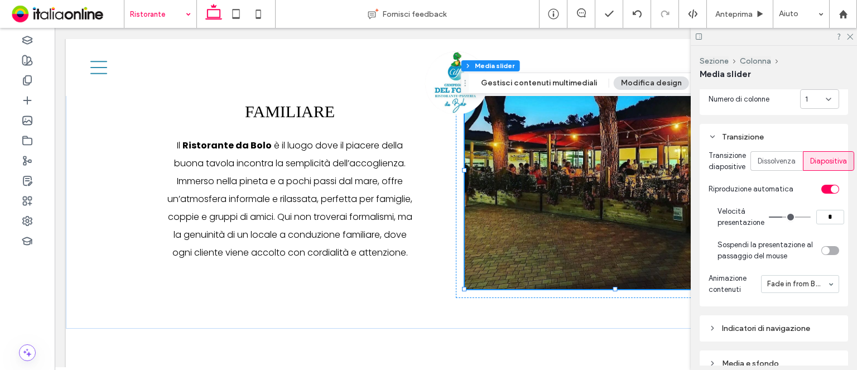
drag, startPoint x: 832, startPoint y: 210, endPoint x: 790, endPoint y: 205, distance: 42.1
click at [790, 210] on div "*" at bounding box center [805, 217] width 75 height 14
type input "*"
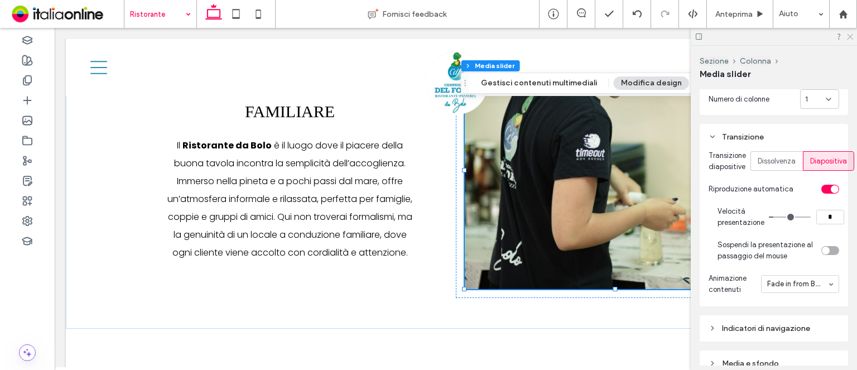
click at [850, 38] on icon at bounding box center [848, 35] width 7 height 7
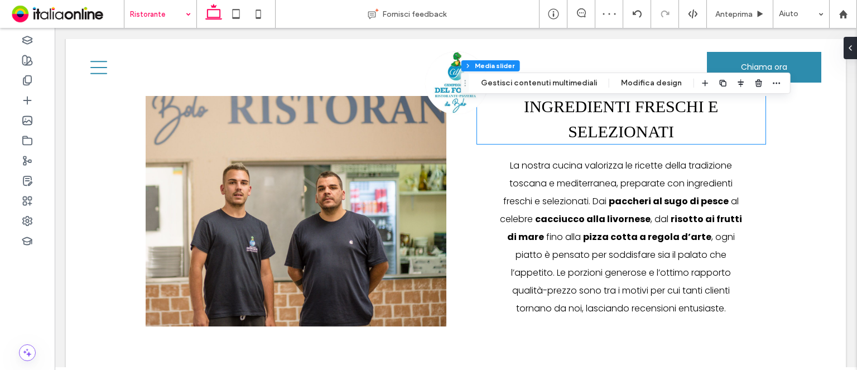
scroll to position [613, 0]
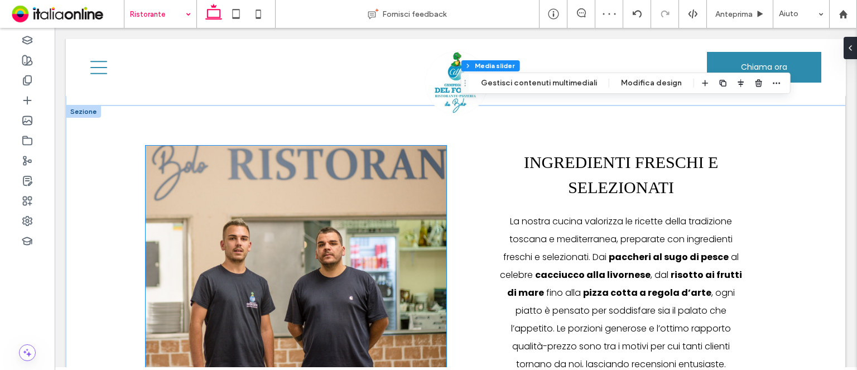
click at [407, 189] on div at bounding box center [296, 270] width 301 height 183
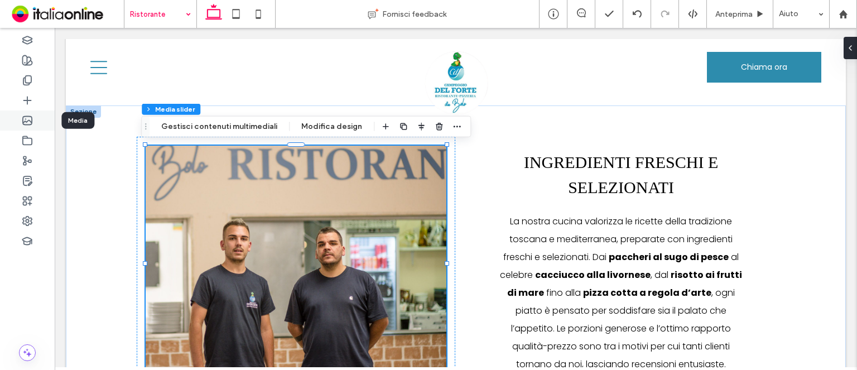
click at [40, 124] on div at bounding box center [27, 120] width 55 height 20
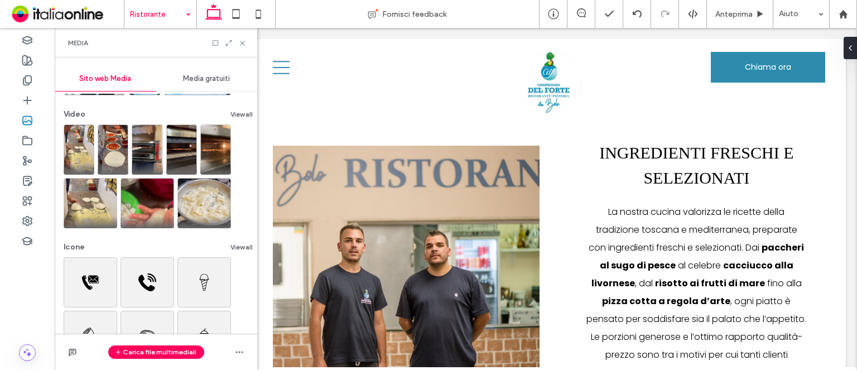
scroll to position [167, 0]
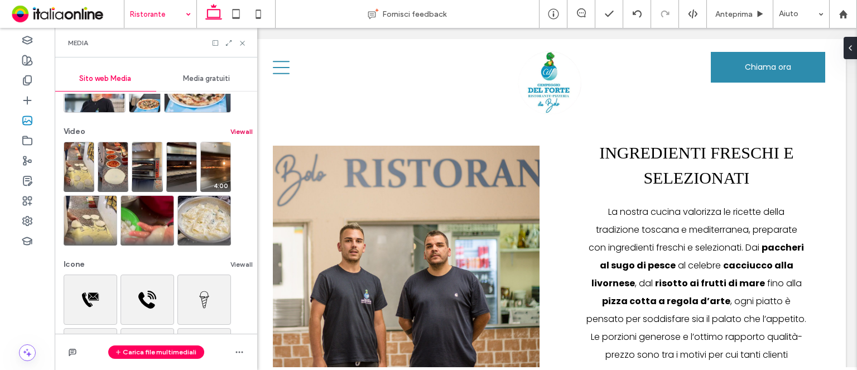
click at [241, 127] on button "View all" at bounding box center [241, 131] width 22 height 13
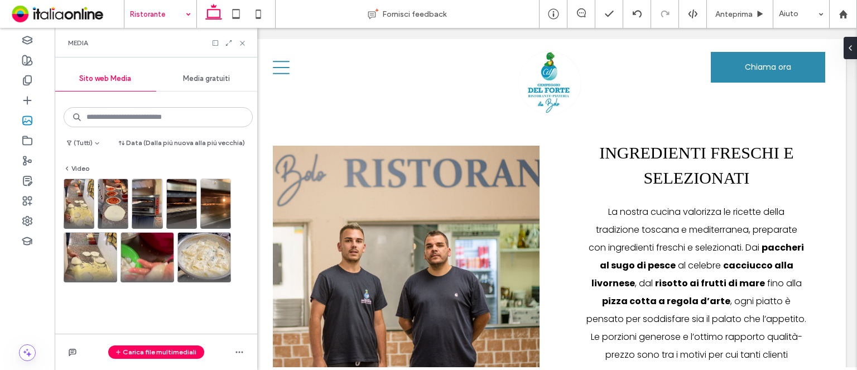
scroll to position [0, 0]
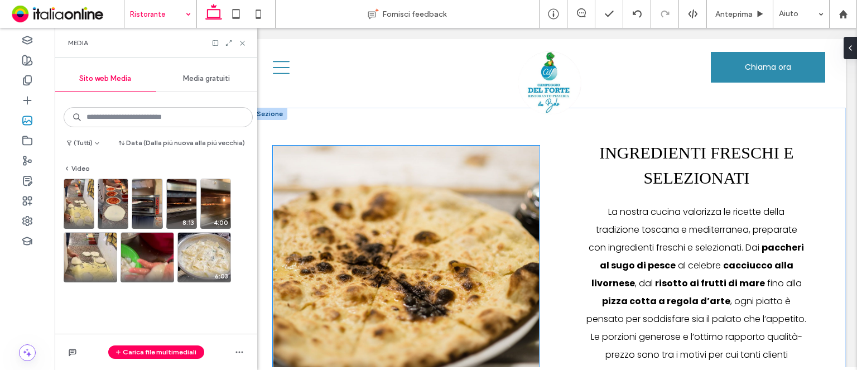
click at [334, 207] on div at bounding box center [406, 264] width 267 height 236
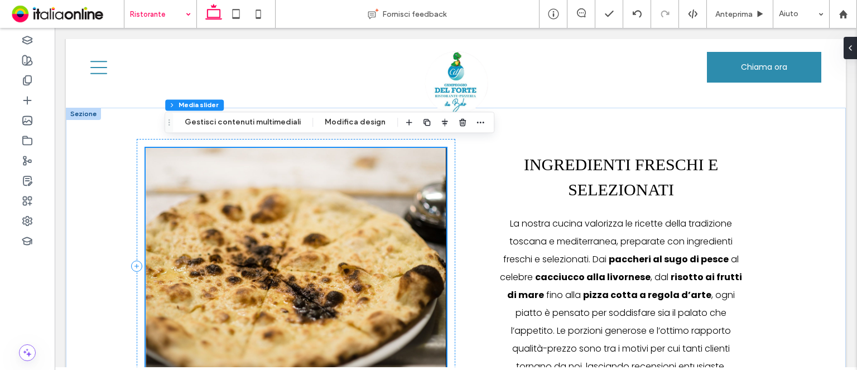
scroll to position [613, 0]
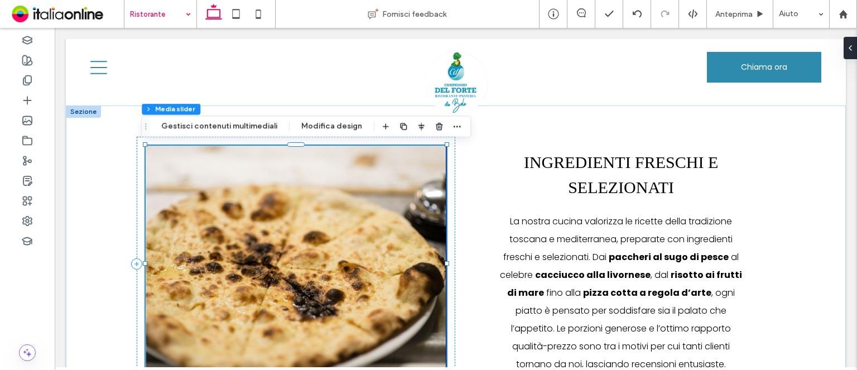
click at [316, 134] on div "Sezione Colonna Media slider Gestisci contenuti multimediali Modifica design" at bounding box center [306, 126] width 330 height 21
click at [316, 128] on button "Modifica design" at bounding box center [331, 126] width 75 height 13
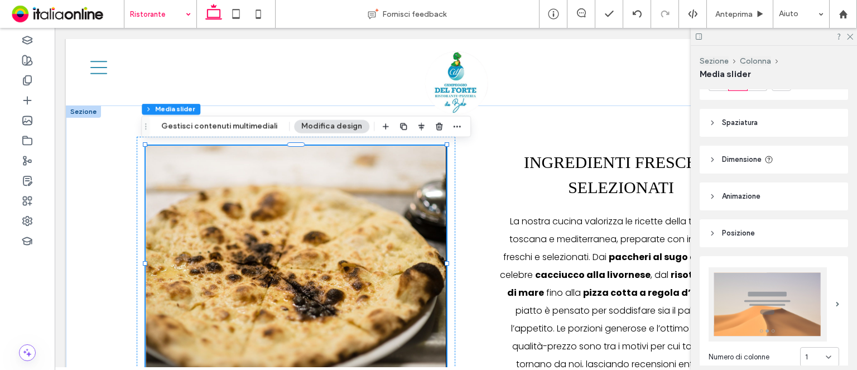
scroll to position [167, 0]
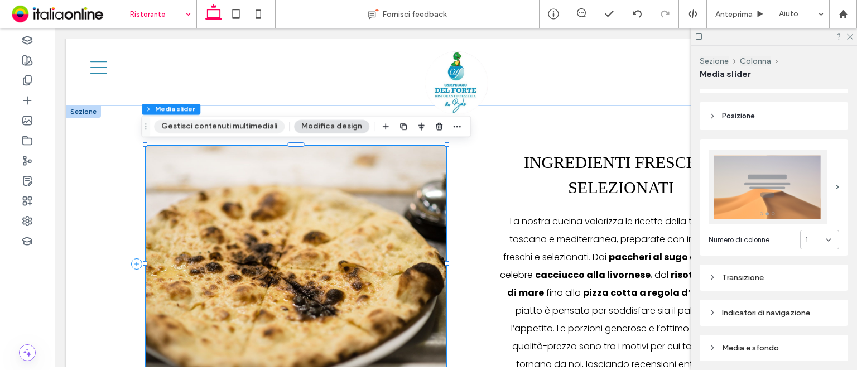
click at [267, 125] on button "Gestisci contenuti multimediali" at bounding box center [219, 126] width 130 height 13
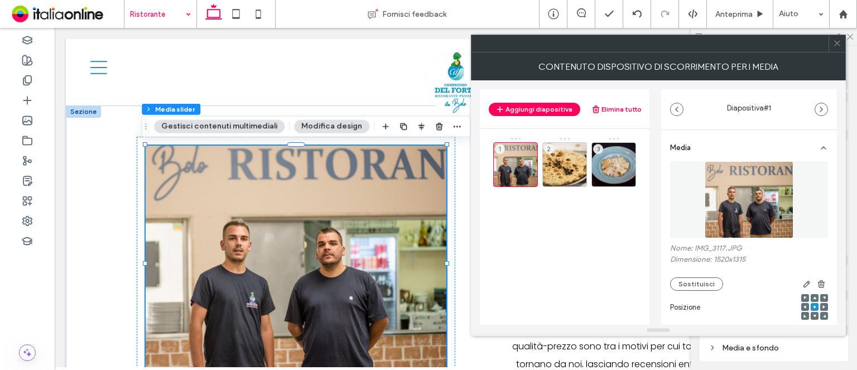
click at [628, 109] on button "Elimina tutto" at bounding box center [616, 109] width 50 height 13
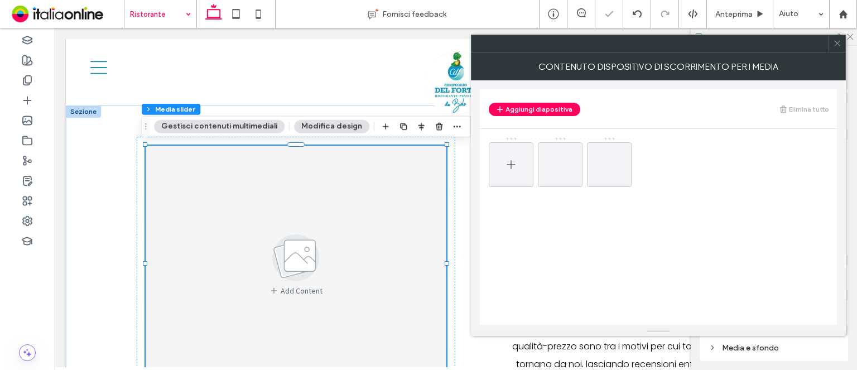
click at [507, 156] on span at bounding box center [510, 164] width 13 height 32
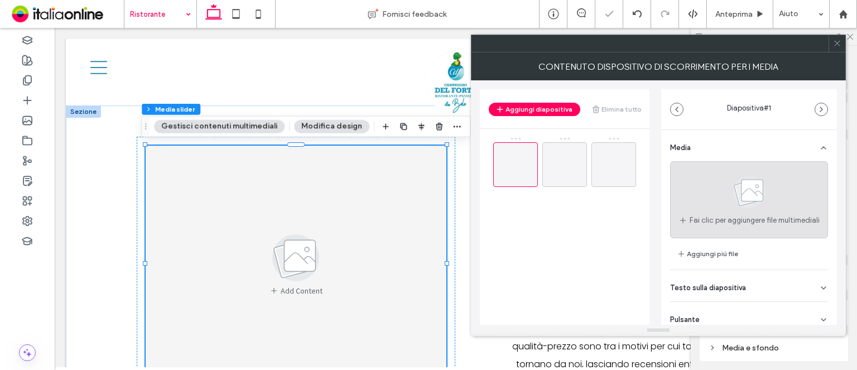
click at [689, 215] on span "Fai clic per aggiungere file multimediali" at bounding box center [754, 220] width 130 height 11
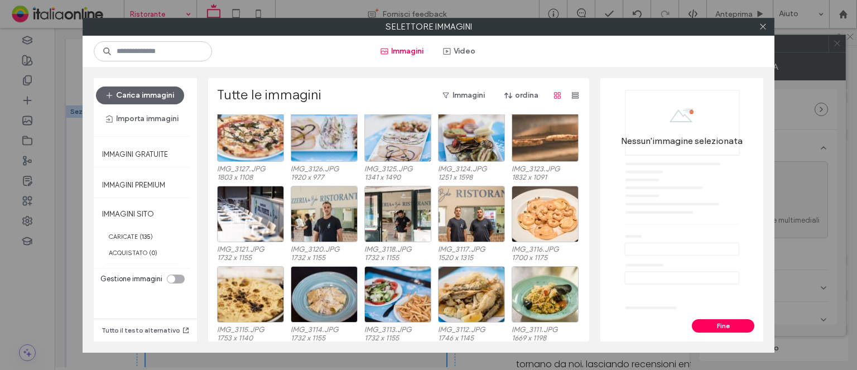
scroll to position [116, 0]
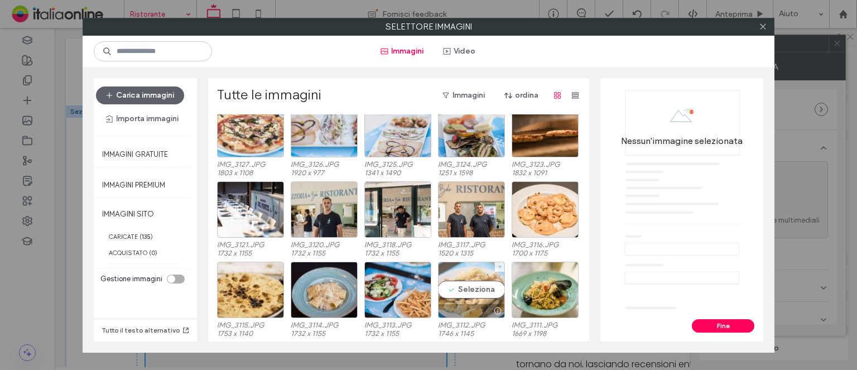
drag, startPoint x: 462, startPoint y: 273, endPoint x: 461, endPoint y: 267, distance: 5.7
click at [462, 273] on div "Seleziona" at bounding box center [471, 290] width 67 height 56
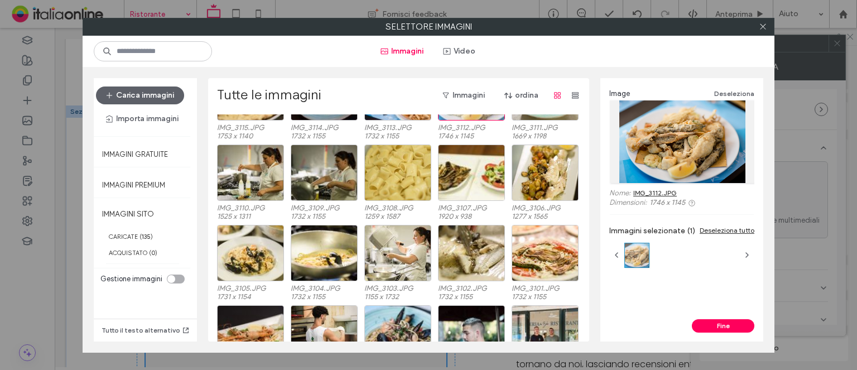
scroll to position [339, 0]
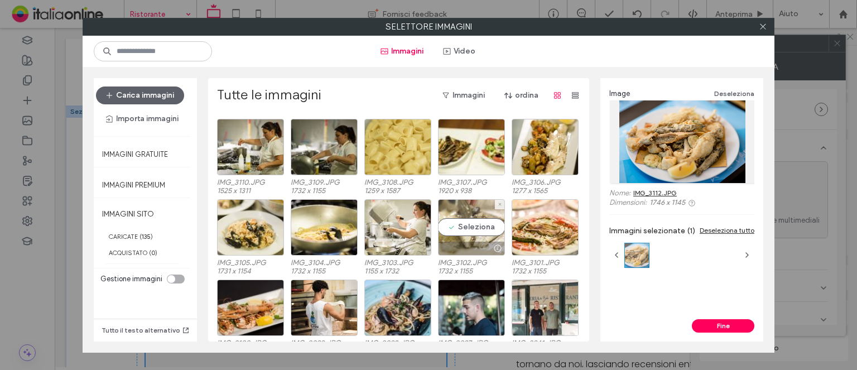
click at [485, 224] on div "Seleziona" at bounding box center [471, 227] width 67 height 56
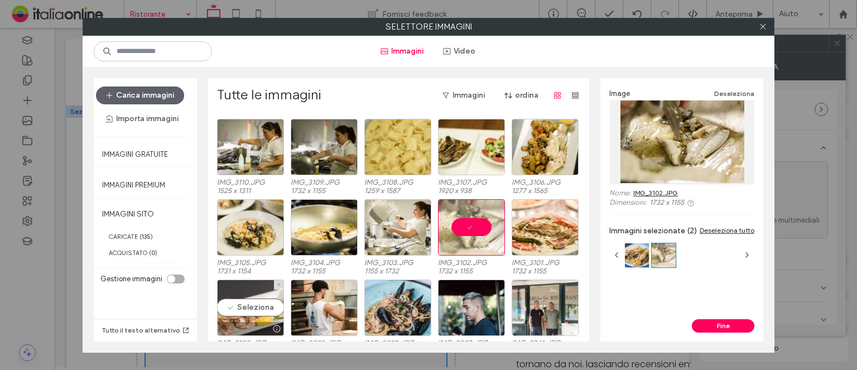
click at [246, 288] on div "Seleziona" at bounding box center [250, 307] width 67 height 56
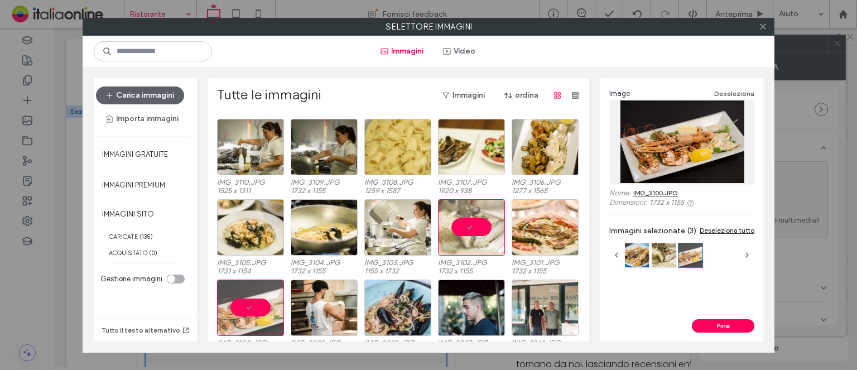
click at [729, 315] on div "Image Deseleziona Nome: IMG_3100.JPG Dimensioni: 1732 x 1155 Immagini seleziona…" at bounding box center [681, 198] width 163 height 241
click at [723, 326] on button "Fine" at bounding box center [722, 325] width 62 height 13
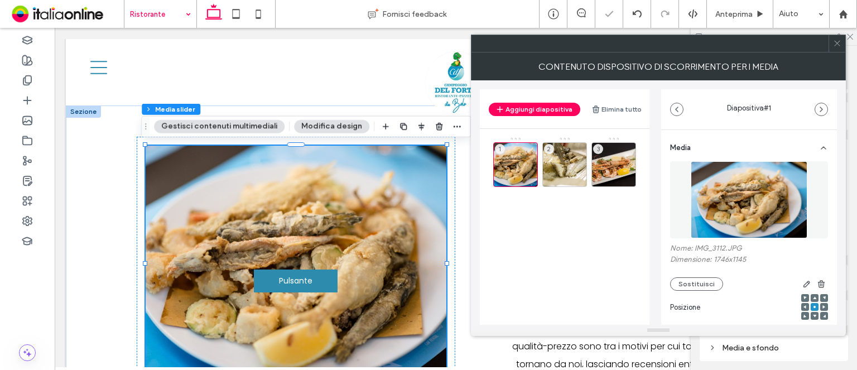
click at [837, 43] on use at bounding box center [837, 44] width 6 height 6
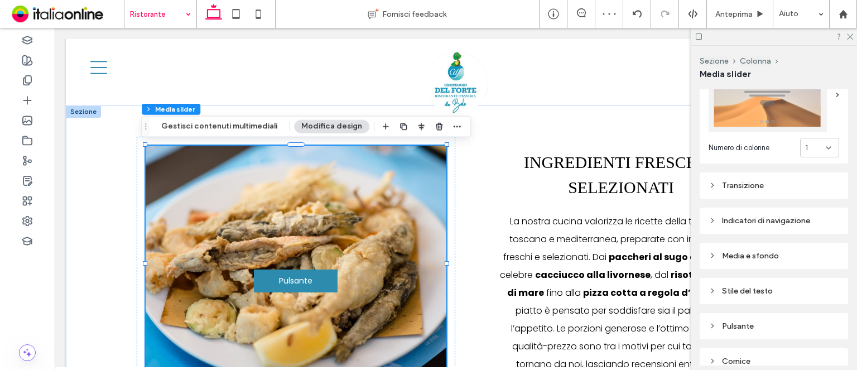
scroll to position [279, 0]
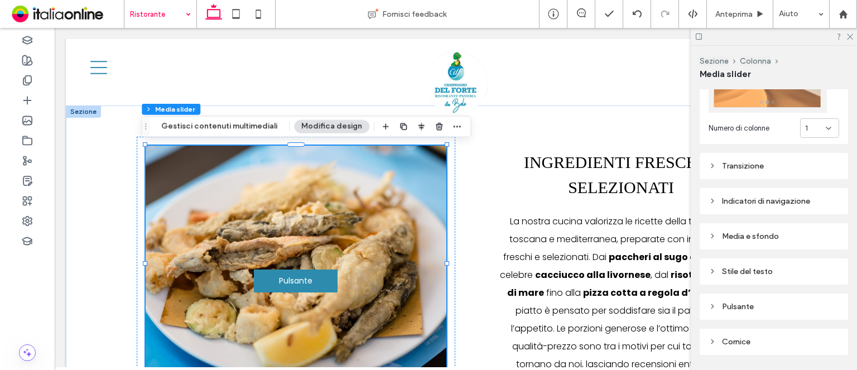
click at [772, 163] on div "Transizione" at bounding box center [773, 165] width 130 height 9
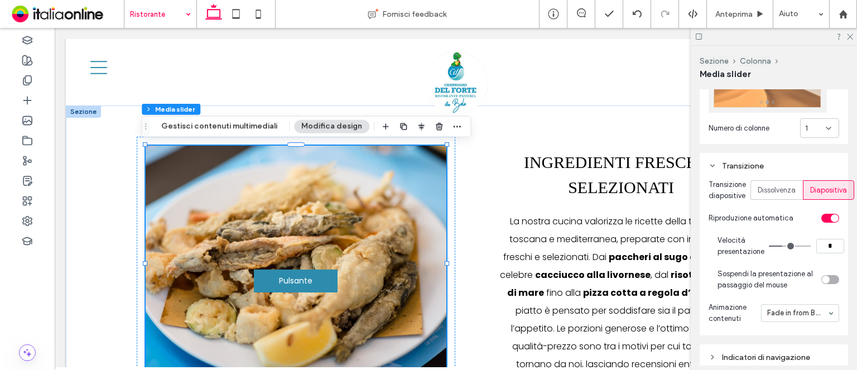
drag, startPoint x: 833, startPoint y: 245, endPoint x: 817, endPoint y: 240, distance: 16.4
click at [817, 240] on input "*" at bounding box center [830, 246] width 28 height 14
type input "*"
drag, startPoint x: 228, startPoint y: 132, endPoint x: 254, endPoint y: 132, distance: 26.2
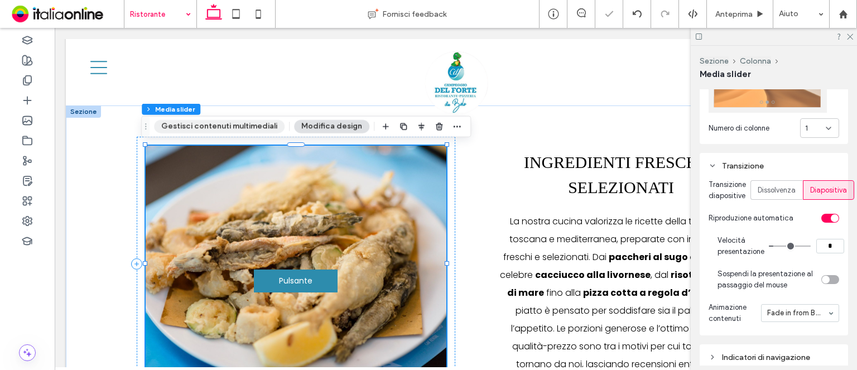
click at [228, 132] on button "Gestisci contenuti multimediali" at bounding box center [219, 126] width 130 height 13
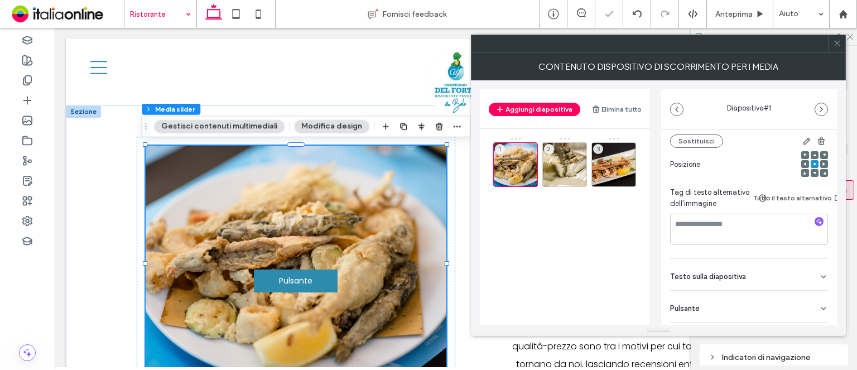
scroll to position [175, 0]
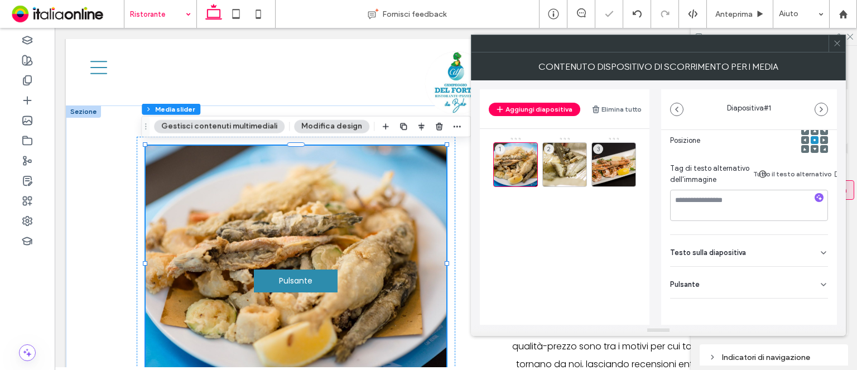
click at [758, 267] on div "Pulsante" at bounding box center [749, 282] width 158 height 31
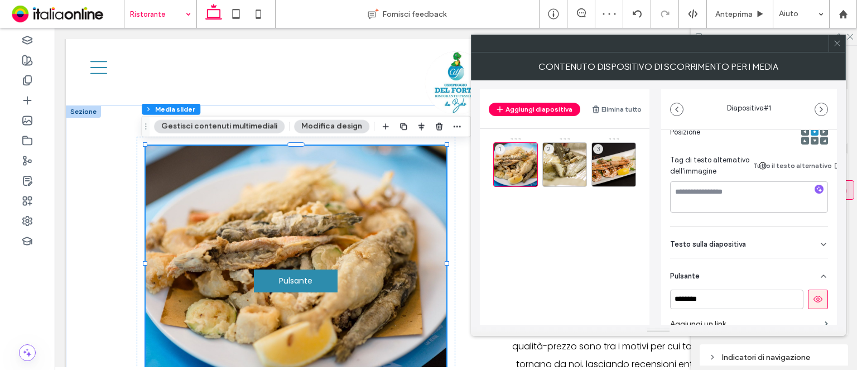
drag, startPoint x: 817, startPoint y: 296, endPoint x: 796, endPoint y: 277, distance: 29.2
click at [816, 296] on button at bounding box center [817, 299] width 20 height 20
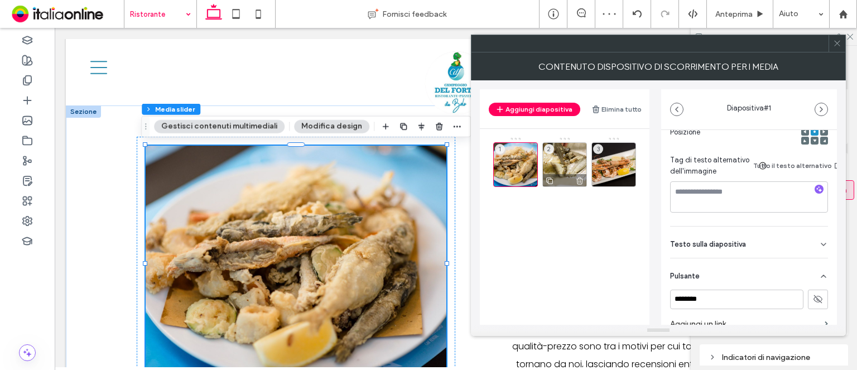
click at [557, 164] on div "2" at bounding box center [564, 164] width 45 height 45
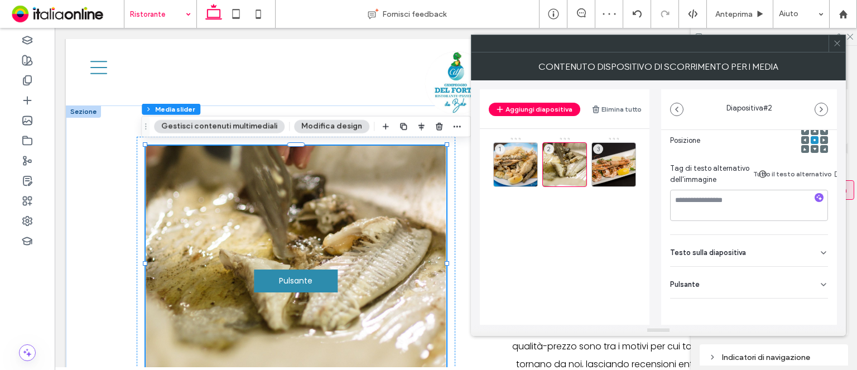
click at [774, 270] on div "Pulsante" at bounding box center [749, 282] width 158 height 31
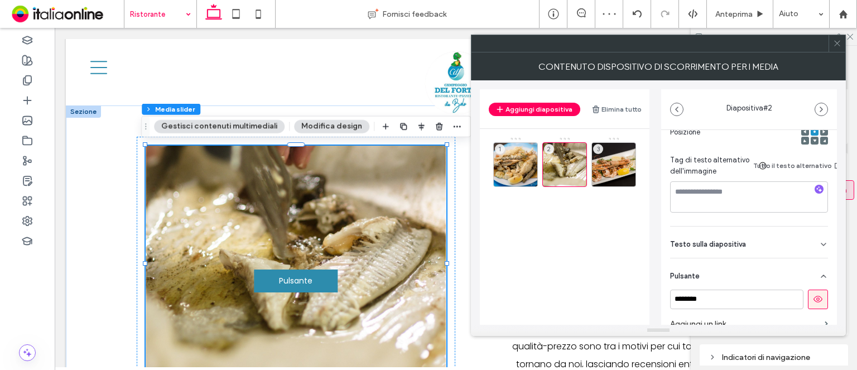
click at [813, 299] on use at bounding box center [817, 299] width 9 height 7
click at [608, 151] on div "3" at bounding box center [613, 164] width 45 height 45
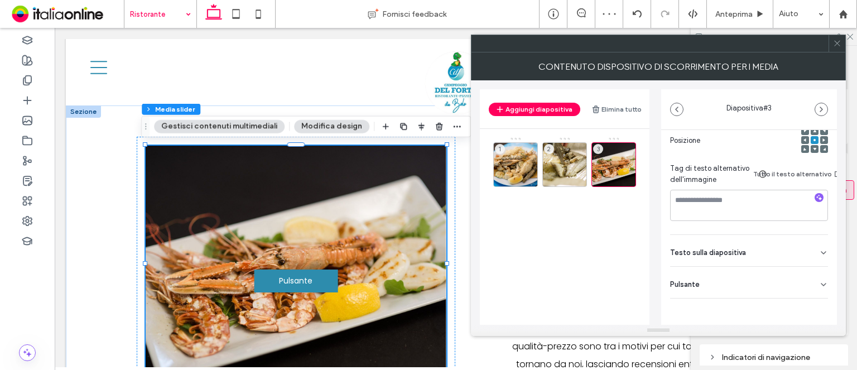
click at [773, 298] on hr at bounding box center [749, 298] width 158 height 1
click at [787, 272] on div "Pulsante" at bounding box center [749, 282] width 158 height 31
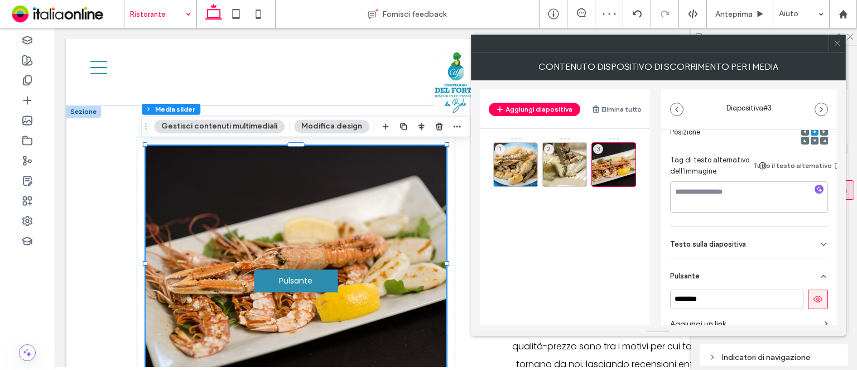
click at [811, 293] on button at bounding box center [817, 299] width 20 height 20
click at [833, 37] on span at bounding box center [837, 43] width 8 height 17
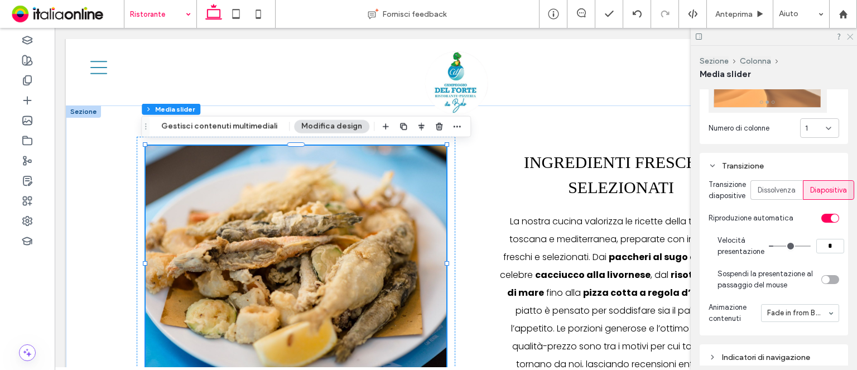
click at [851, 37] on icon at bounding box center [848, 35] width 7 height 7
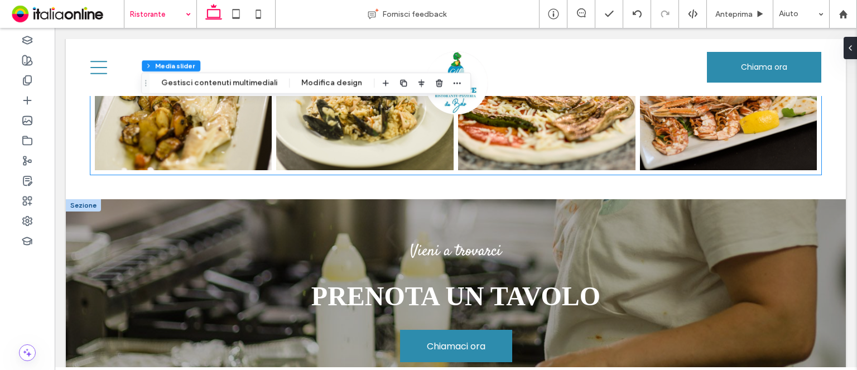
scroll to position [1394, 0]
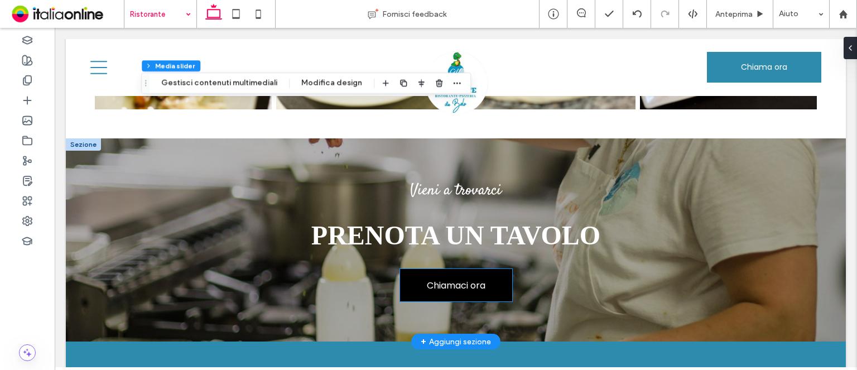
click at [428, 274] on link "Chiamaci ora" at bounding box center [456, 285] width 112 height 32
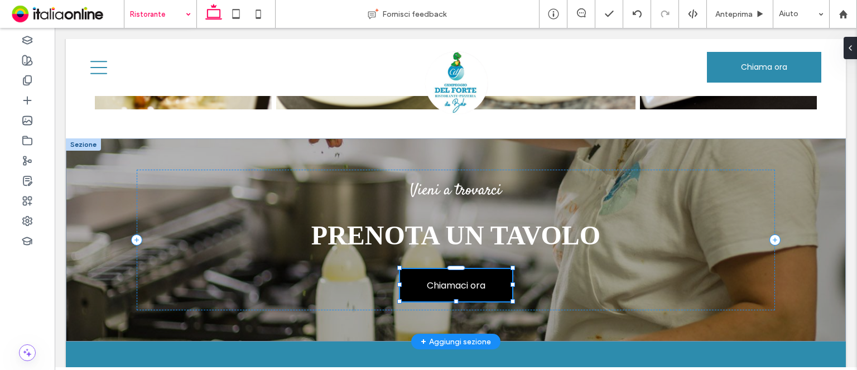
type input "**"
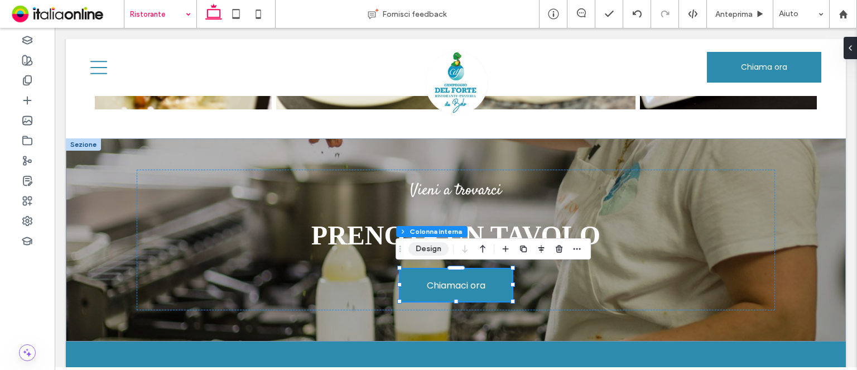
drag, startPoint x: 429, startPoint y: 251, endPoint x: 442, endPoint y: 246, distance: 14.0
click at [429, 251] on button "Design" at bounding box center [428, 248] width 40 height 13
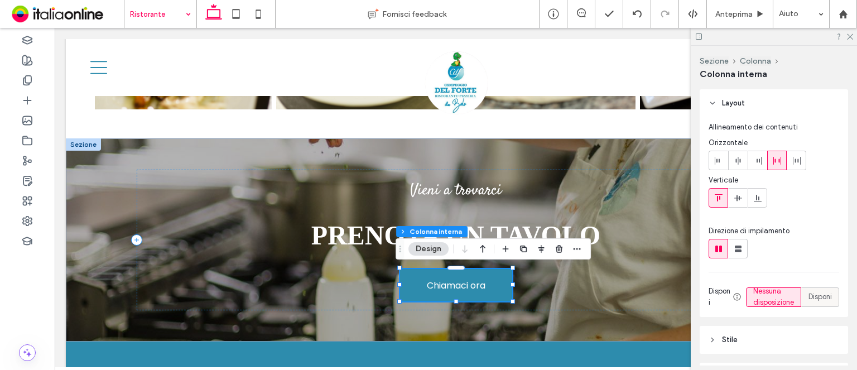
scroll to position [335, 0]
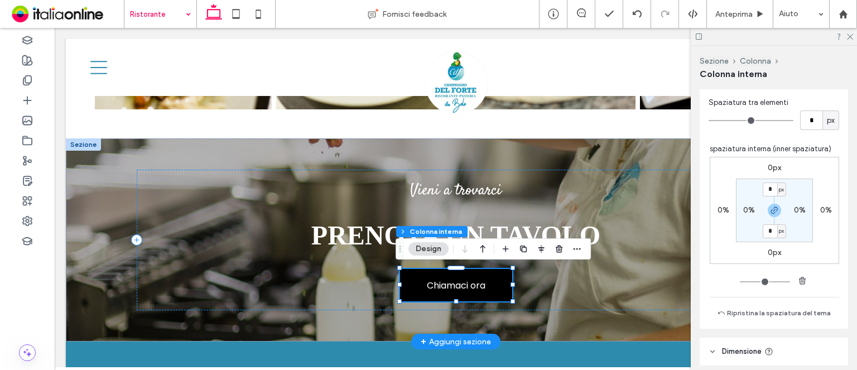
click at [444, 275] on link "Chiamaci ora" at bounding box center [456, 285] width 112 height 32
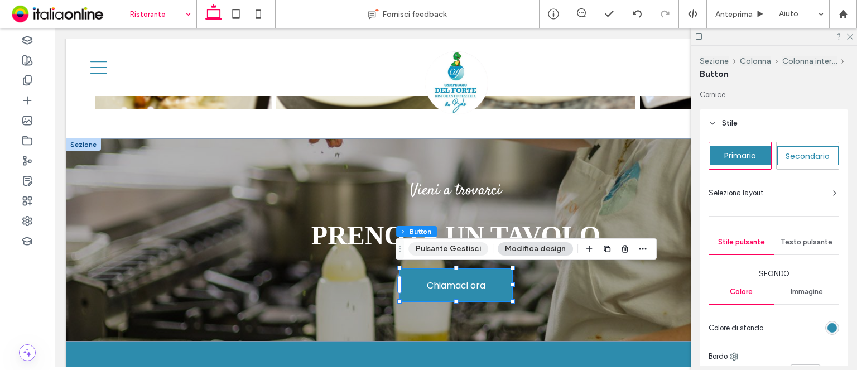
click at [444, 251] on button "Pulsante Gestisci" at bounding box center [448, 248] width 80 height 13
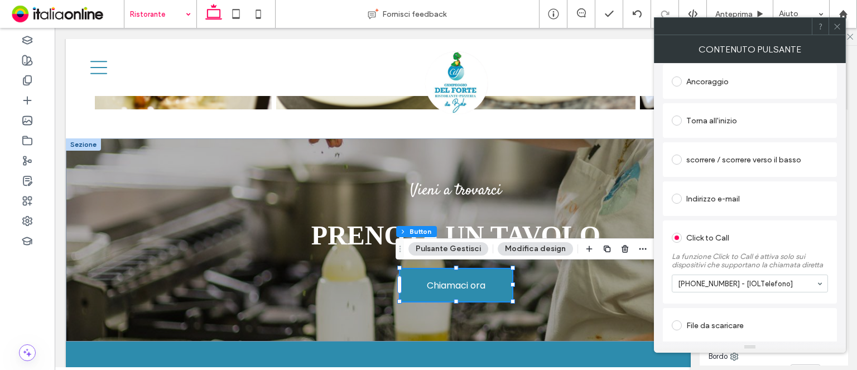
scroll to position [245, 0]
click at [838, 23] on icon at bounding box center [837, 26] width 8 height 8
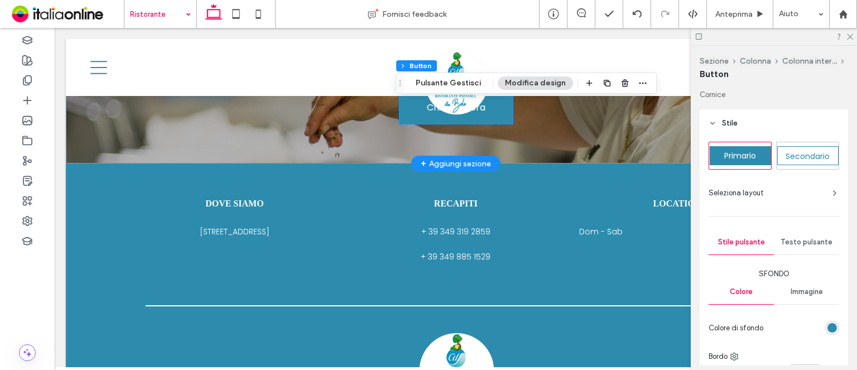
scroll to position [1617, 0]
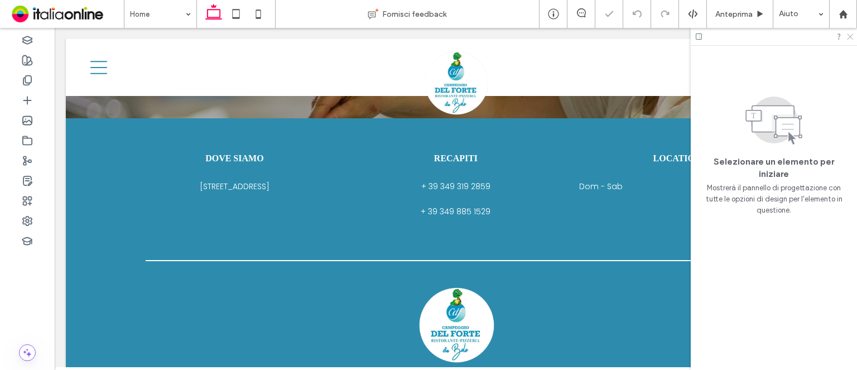
click at [850, 38] on icon at bounding box center [848, 35] width 7 height 7
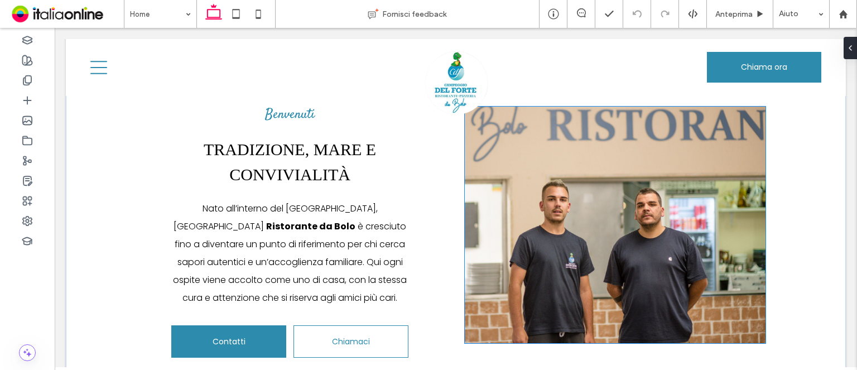
scroll to position [502, 0]
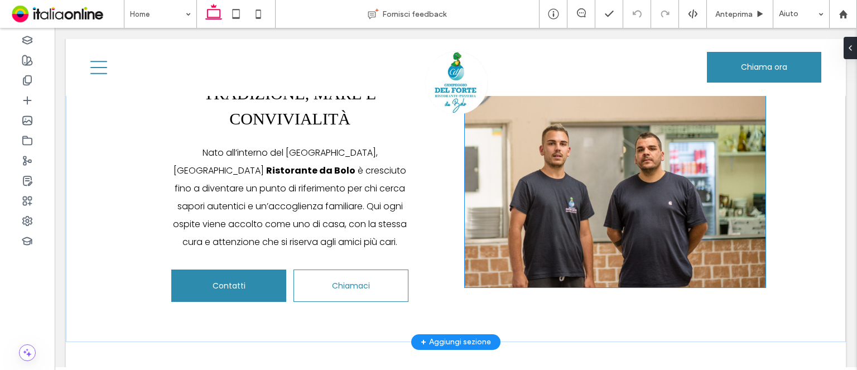
click at [723, 176] on div at bounding box center [615, 175] width 301 height 183
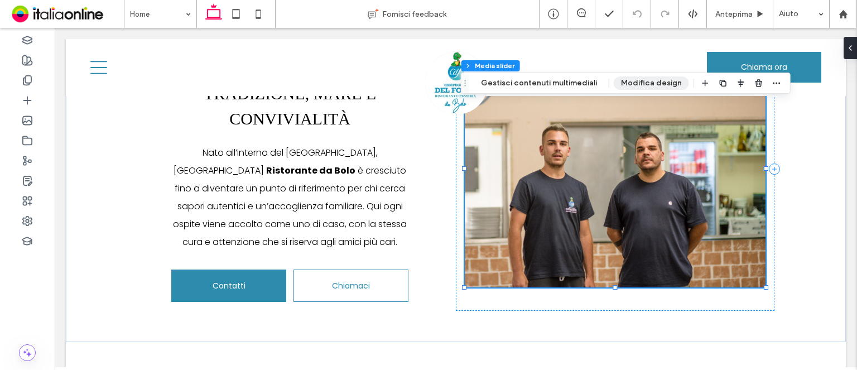
click at [640, 87] on button "Modifica design" at bounding box center [650, 82] width 75 height 13
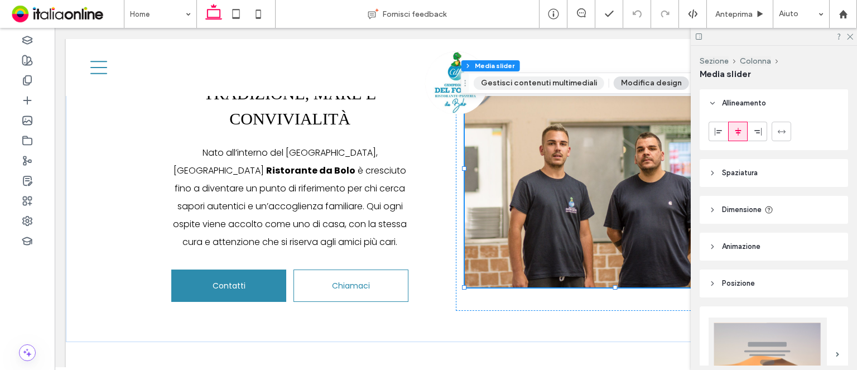
click at [504, 84] on button "Gestisci contenuti multimediali" at bounding box center [538, 82] width 130 height 13
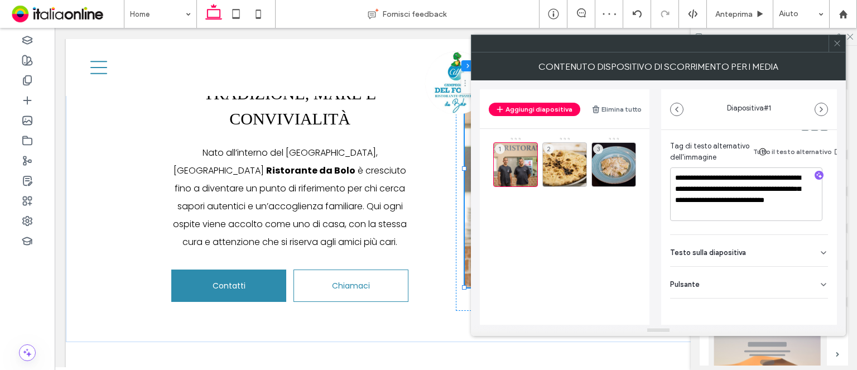
scroll to position [197, 0]
click at [736, 267] on div "Pulsante" at bounding box center [749, 282] width 158 height 31
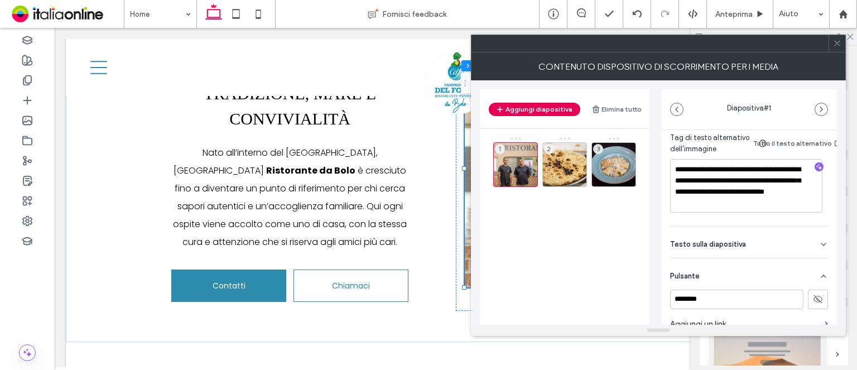
click at [565, 109] on button "Aggiungi diapositiva" at bounding box center [533, 109] width 91 height 13
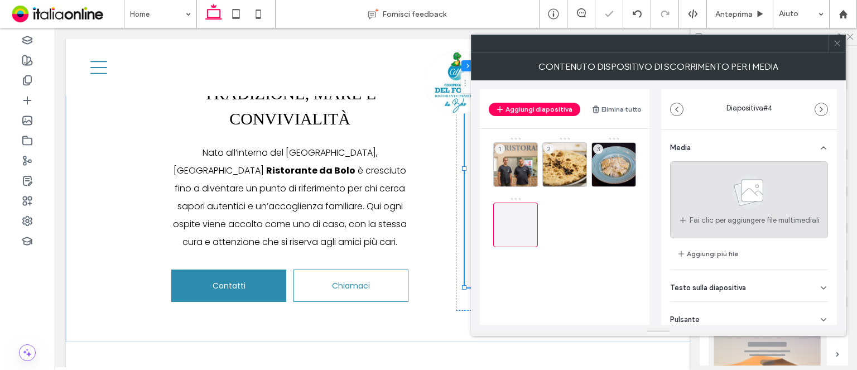
click at [739, 222] on span "Fai clic per aggiungere file multimediali" at bounding box center [754, 220] width 130 height 11
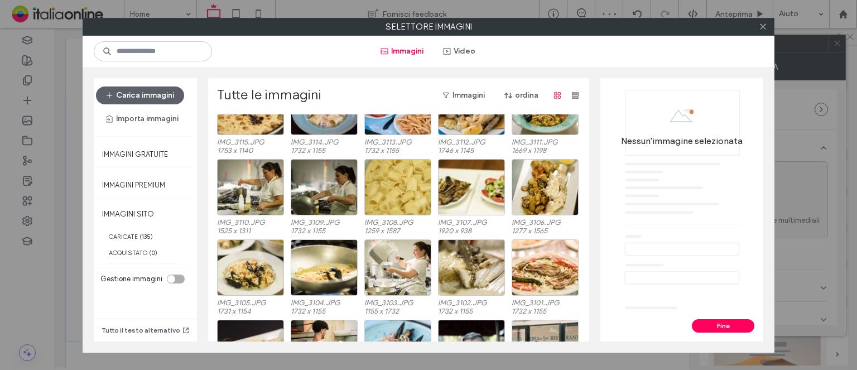
scroll to position [446, 0]
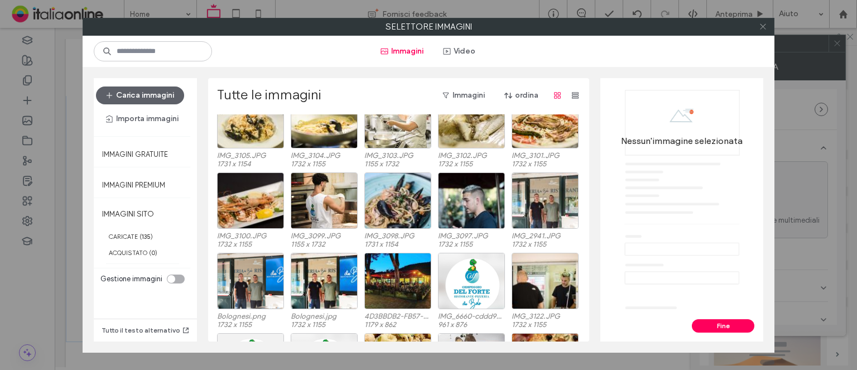
click at [760, 25] on icon at bounding box center [762, 26] width 8 height 8
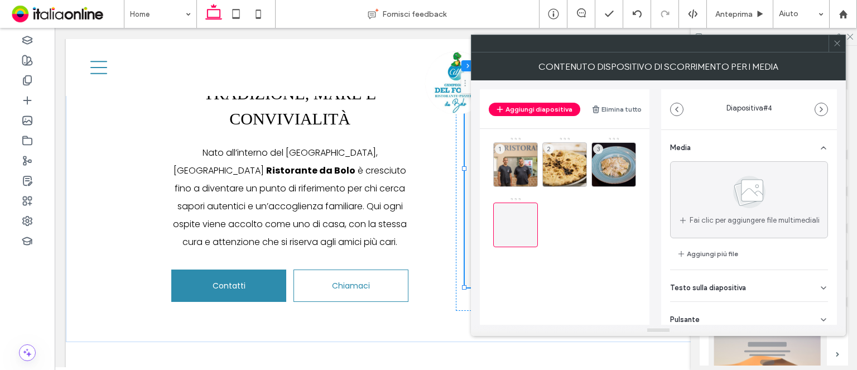
click at [837, 46] on icon at bounding box center [837, 43] width 8 height 8
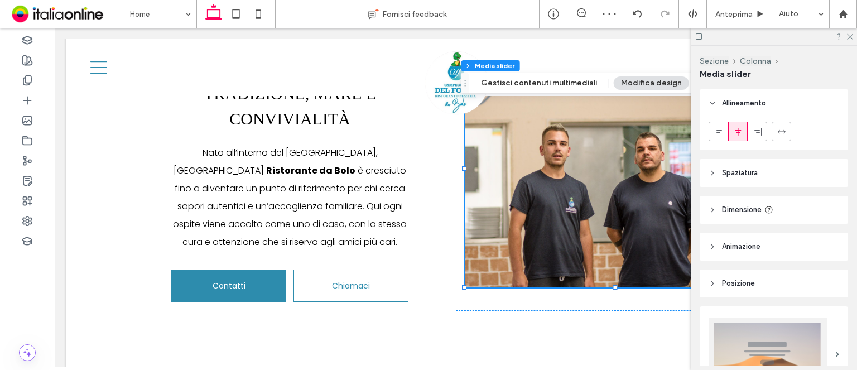
click at [638, 84] on button "Modifica design" at bounding box center [650, 82] width 75 height 13
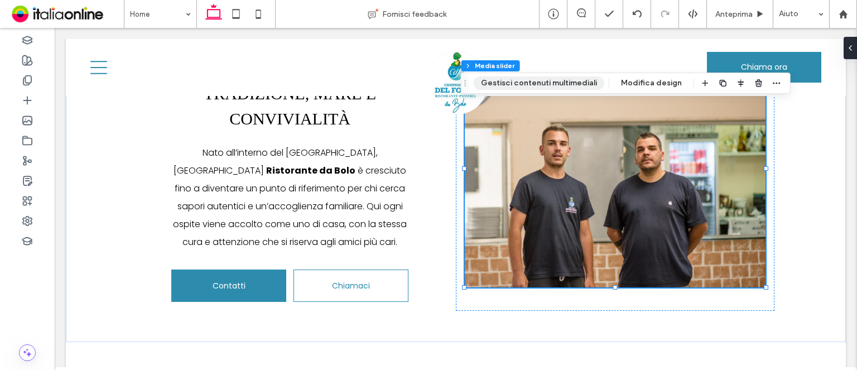
click at [575, 83] on button "Gestisci contenuti multimediali" at bounding box center [538, 82] width 130 height 13
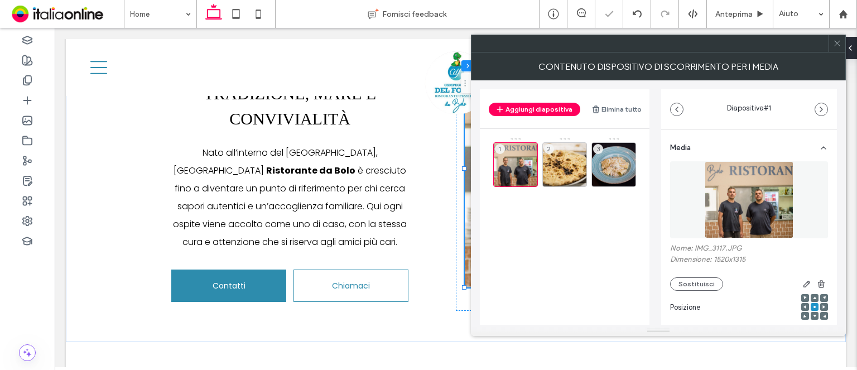
click at [839, 49] on span at bounding box center [837, 43] width 8 height 17
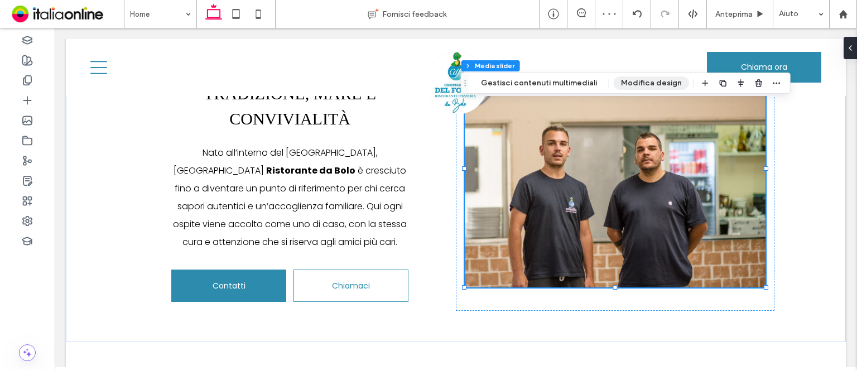
click at [633, 78] on button "Modifica design" at bounding box center [650, 82] width 75 height 13
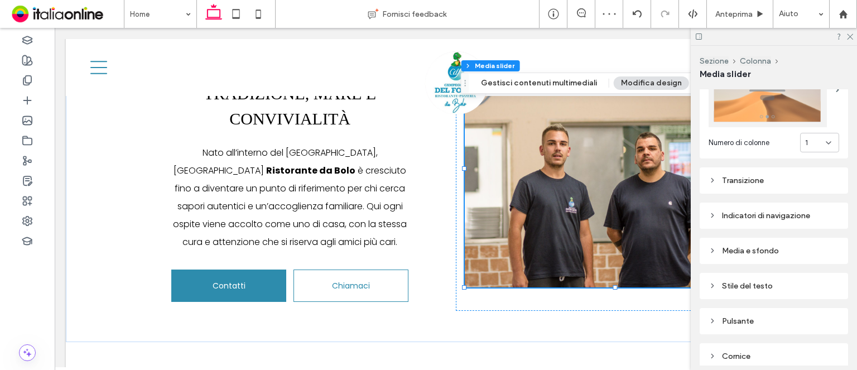
scroll to position [308, 0]
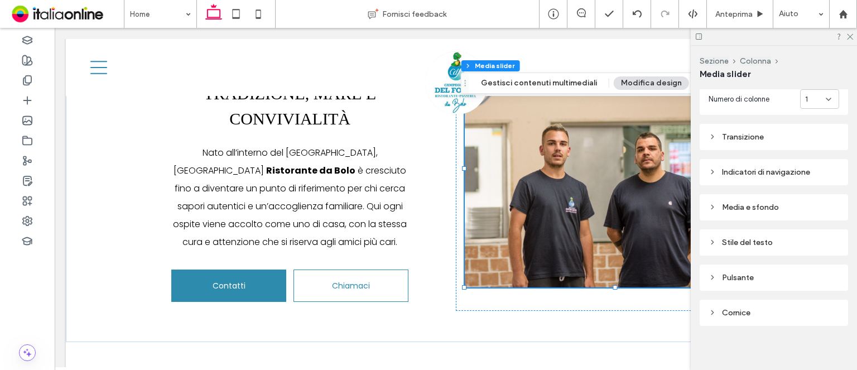
click at [777, 132] on div "Transizione" at bounding box center [773, 136] width 130 height 9
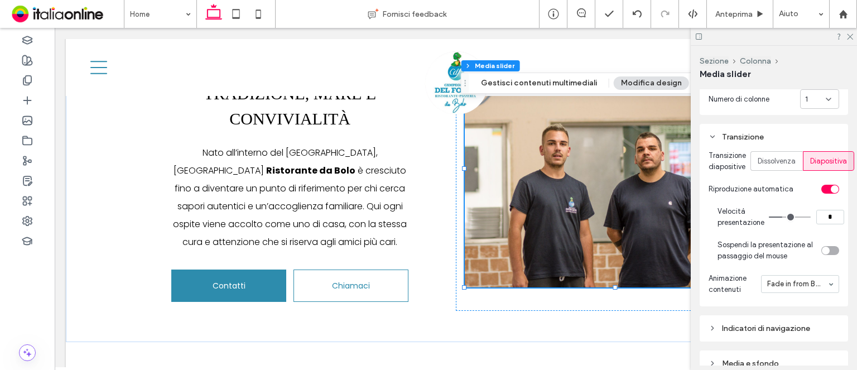
drag, startPoint x: 831, startPoint y: 213, endPoint x: 841, endPoint y: 214, distance: 9.5
click at [841, 214] on input "*" at bounding box center [830, 217] width 28 height 14
type input "*"
click at [854, 35] on div at bounding box center [773, 36] width 166 height 17
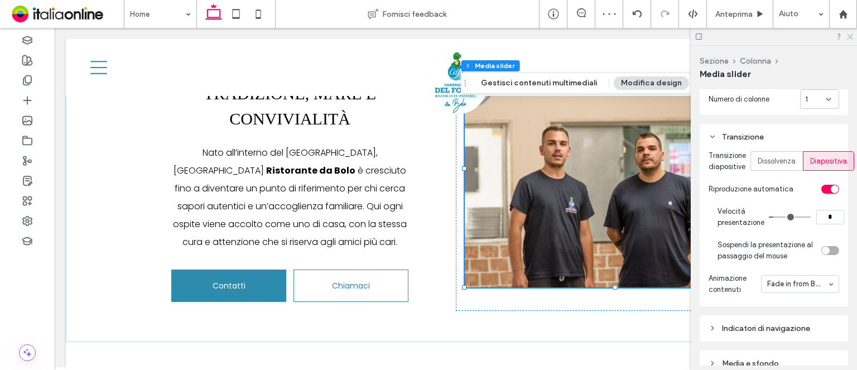
click at [850, 37] on icon at bounding box center [848, 35] width 7 height 7
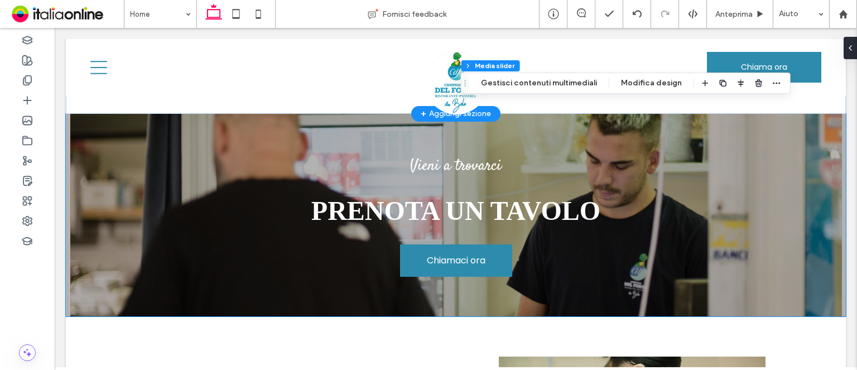
scroll to position [1394, 0]
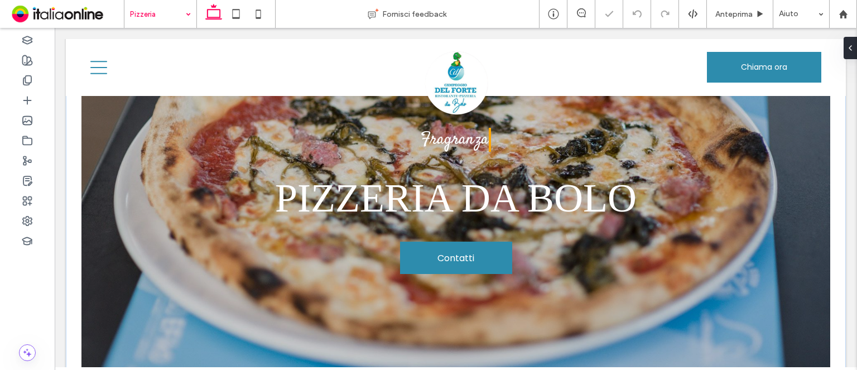
scroll to position [112, 0]
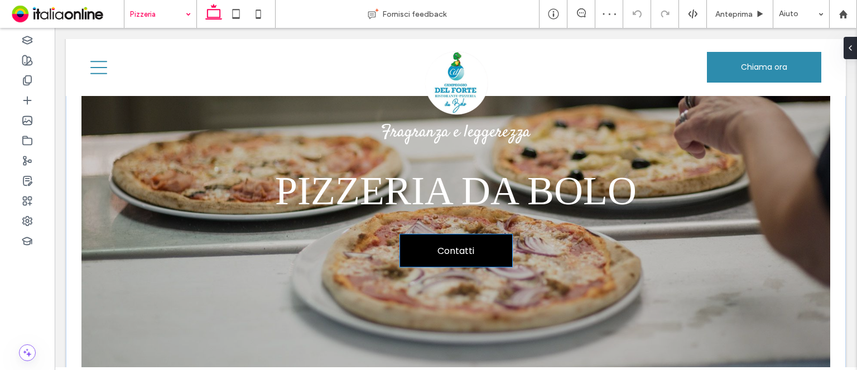
click at [420, 249] on link "Contatti" at bounding box center [456, 250] width 112 height 32
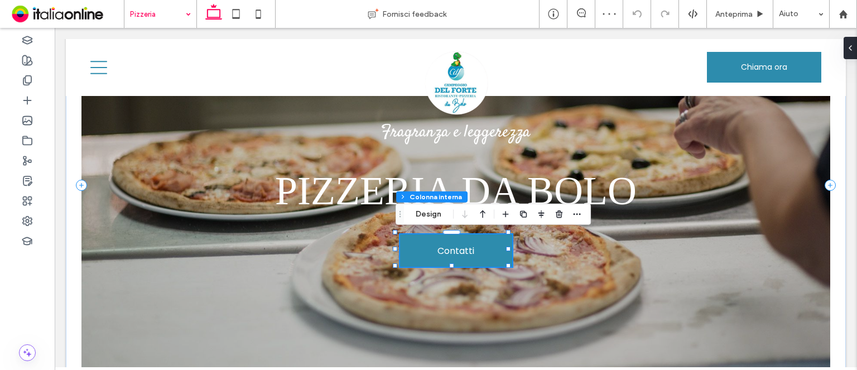
drag, startPoint x: 430, startPoint y: 219, endPoint x: 455, endPoint y: 217, distance: 25.1
click at [430, 219] on button "Design" at bounding box center [428, 213] width 40 height 13
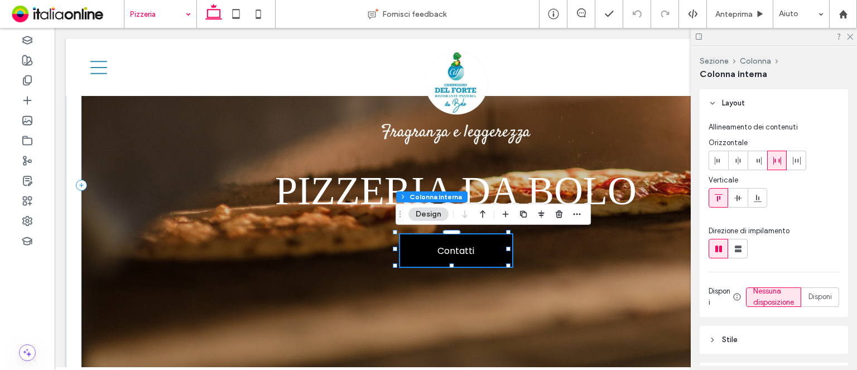
click at [429, 238] on link "Contatti" at bounding box center [456, 250] width 112 height 32
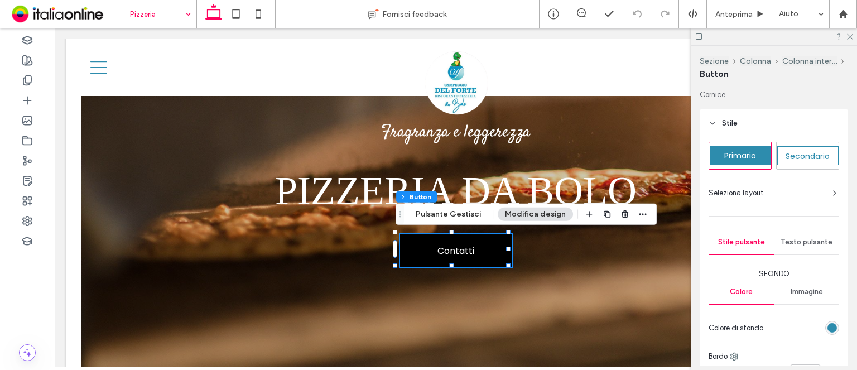
type input "**"
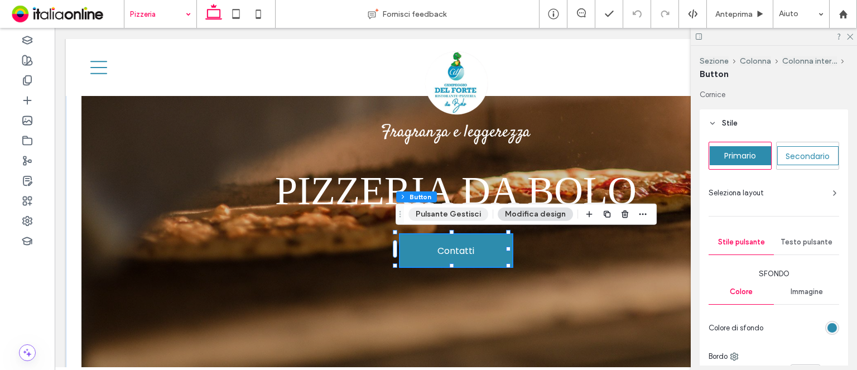
click at [433, 214] on button "Pulsante Gestisci" at bounding box center [448, 213] width 80 height 13
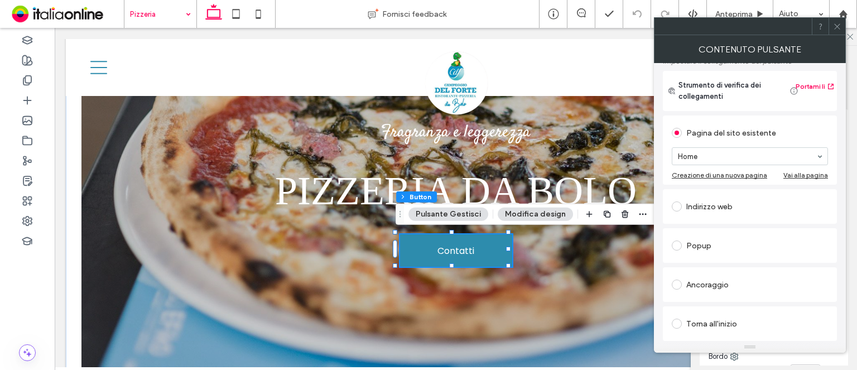
scroll to position [56, 0]
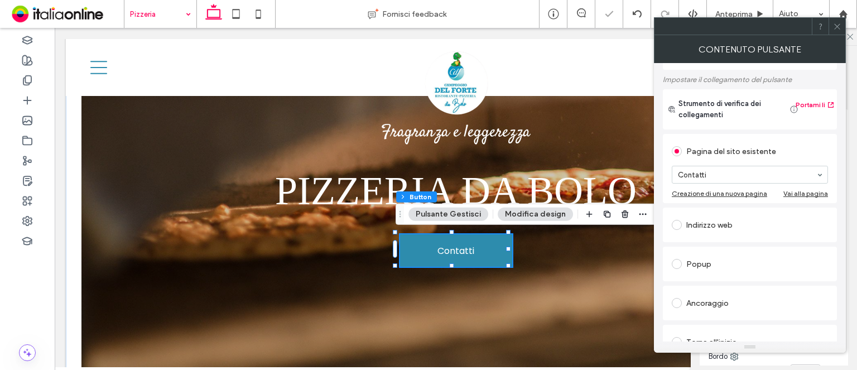
click at [833, 28] on icon at bounding box center [837, 26] width 8 height 8
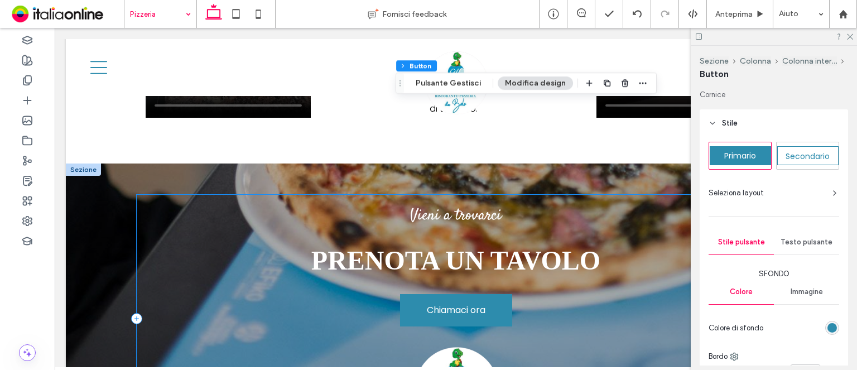
scroll to position [1060, 0]
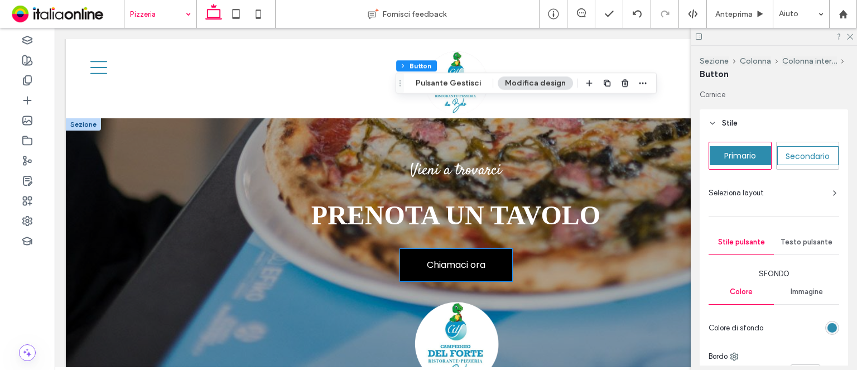
click at [457, 267] on link "Chiamaci ora" at bounding box center [456, 265] width 112 height 32
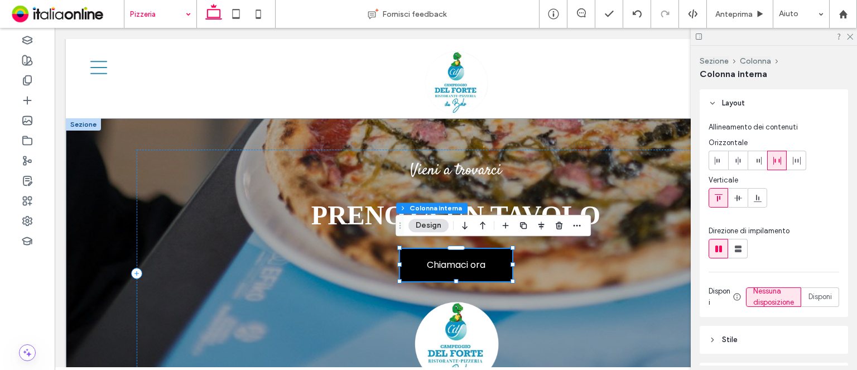
click at [435, 263] on span "Chiamaci ora" at bounding box center [456, 265] width 59 height 14
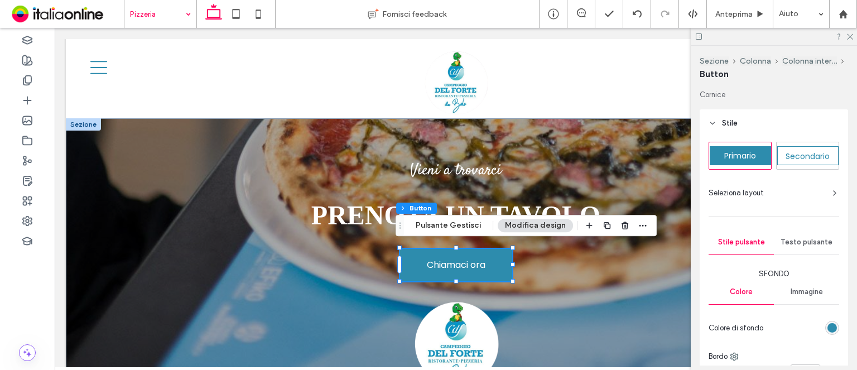
type input "**"
drag, startPoint x: 439, startPoint y: 229, endPoint x: 520, endPoint y: 229, distance: 80.3
click at [440, 229] on button "Pulsante Gestisci" at bounding box center [448, 225] width 80 height 13
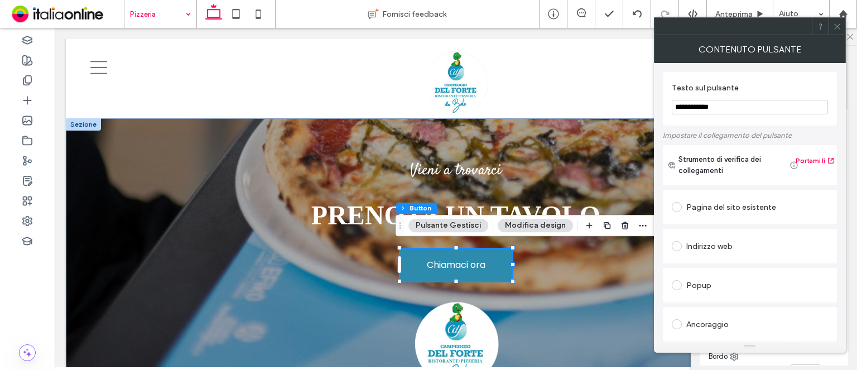
scroll to position [223, 0]
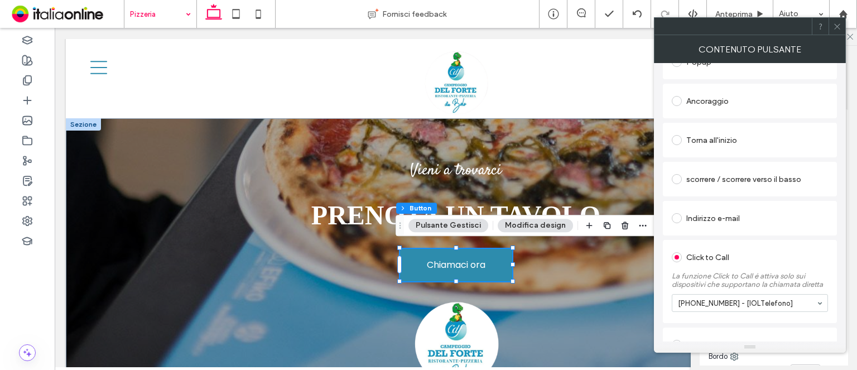
click at [840, 23] on icon at bounding box center [837, 26] width 8 height 8
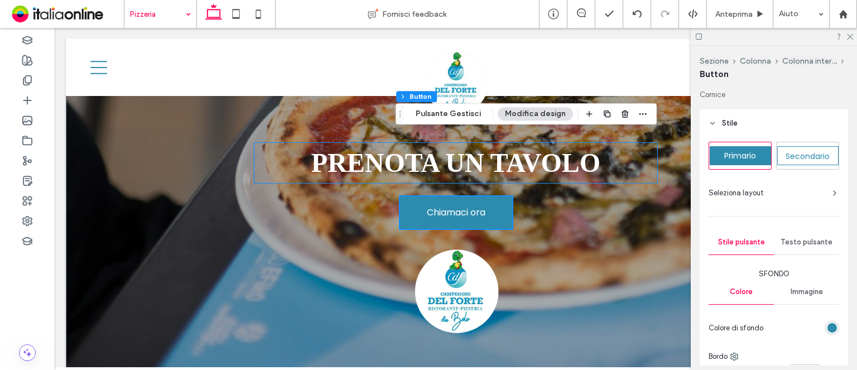
scroll to position [1171, 0]
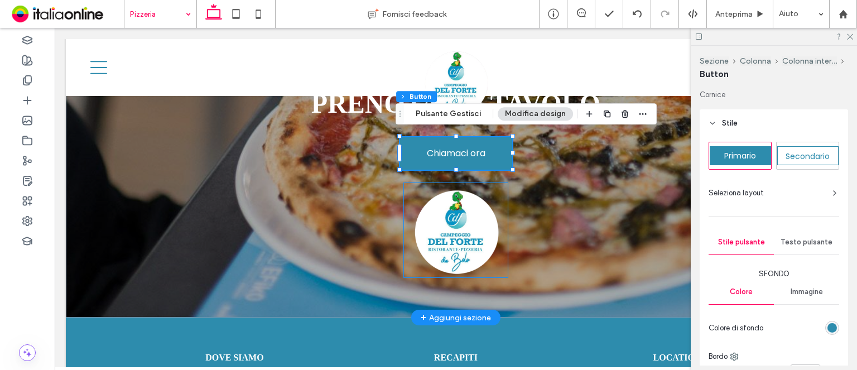
click at [453, 196] on img at bounding box center [456, 230] width 104 height 95
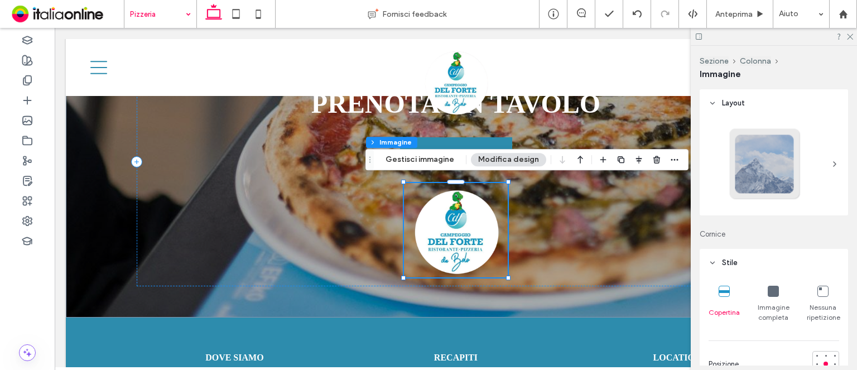
click at [645, 162] on div at bounding box center [638, 159] width 85 height 20
click at [652, 160] on icon "button" at bounding box center [656, 159] width 9 height 9
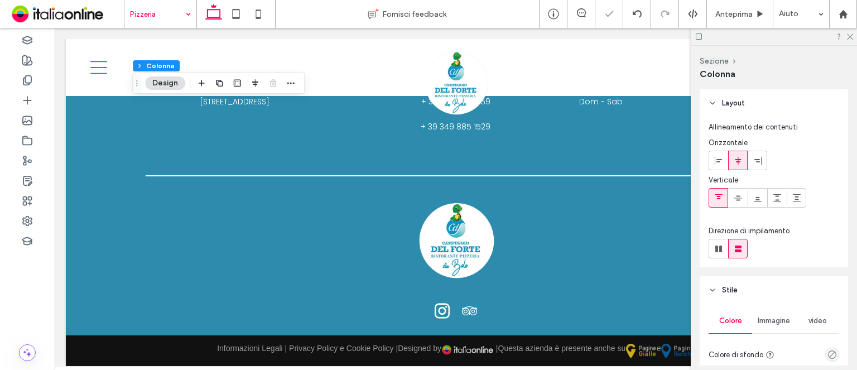
scroll to position [1351, 0]
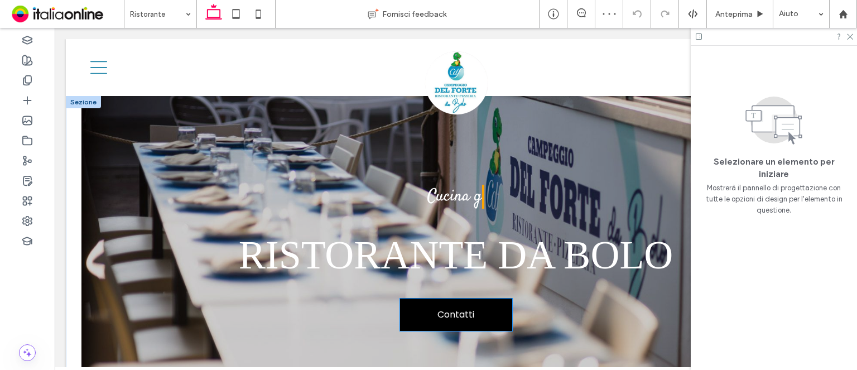
click at [434, 304] on link "Contatti" at bounding box center [456, 314] width 112 height 32
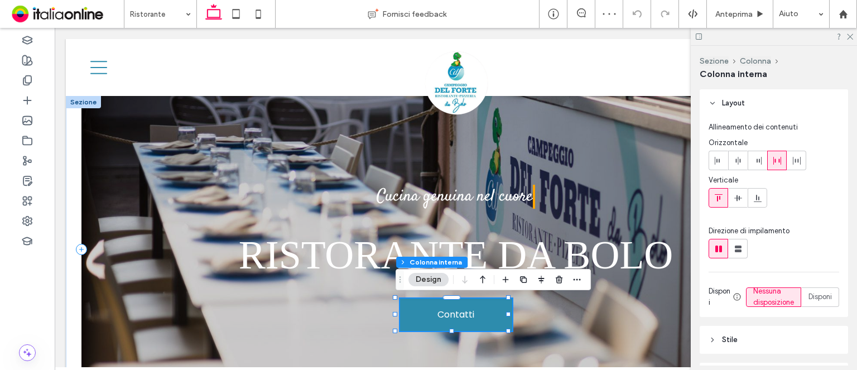
click at [429, 306] on link "Contatti" at bounding box center [456, 314] width 112 height 32
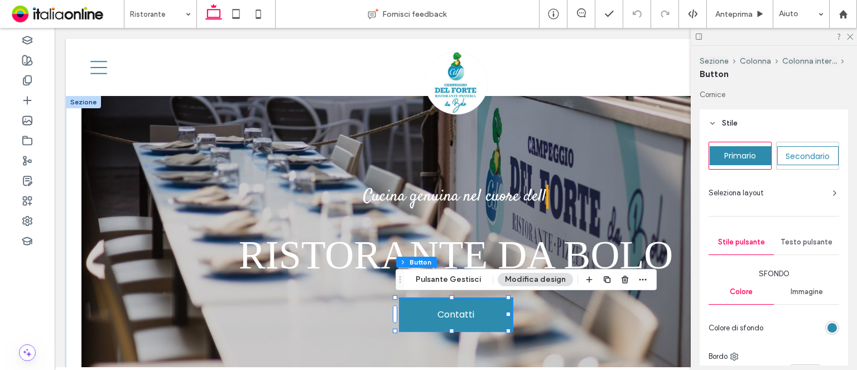
type input "**"
drag, startPoint x: 474, startPoint y: 239, endPoint x: 507, endPoint y: 269, distance: 44.6
click at [438, 279] on button "Pulsante Gestisci" at bounding box center [448, 279] width 80 height 13
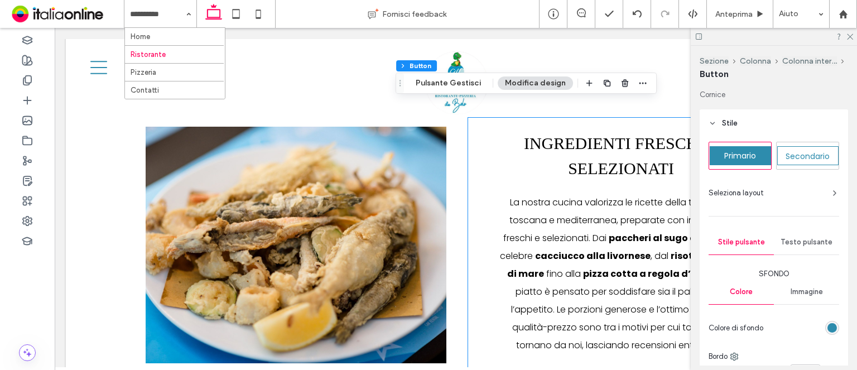
scroll to position [725, 0]
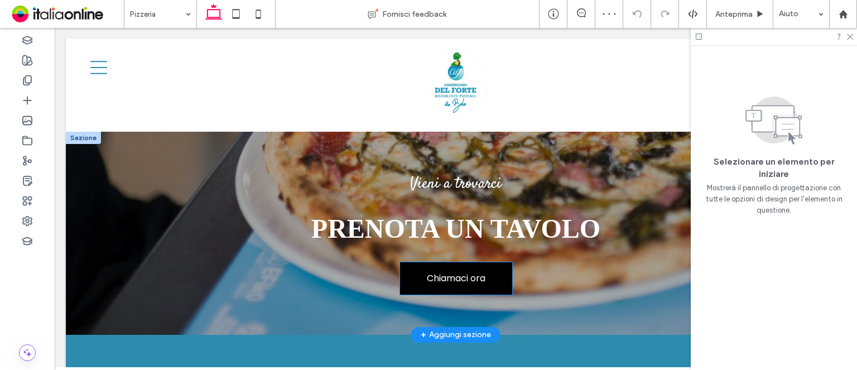
scroll to position [1115, 0]
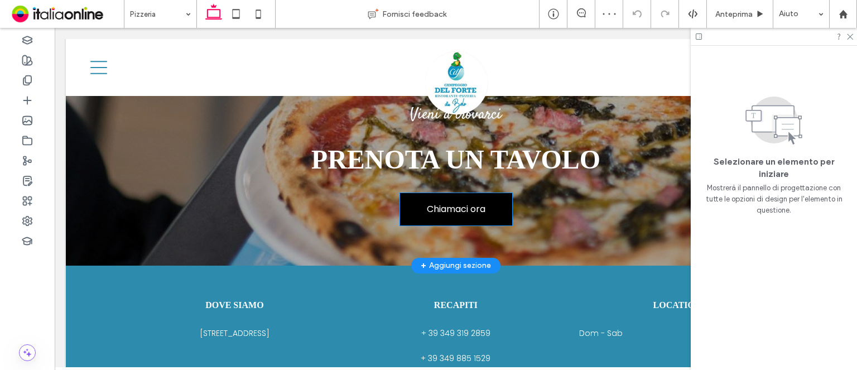
click at [429, 202] on span "Chiamaci ora" at bounding box center [456, 209] width 59 height 14
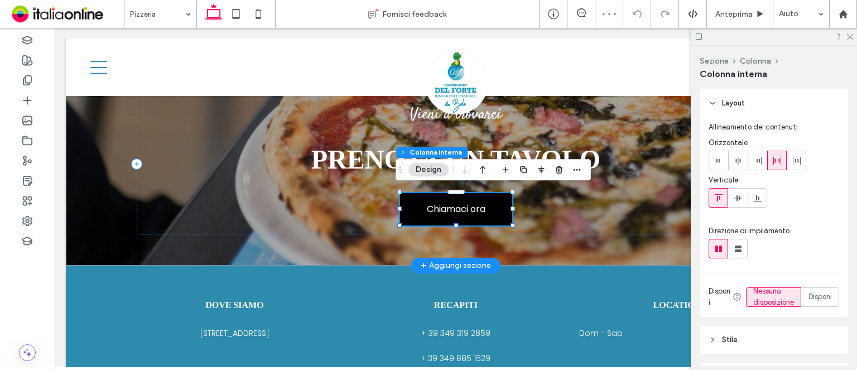
click at [429, 196] on link "Chiamaci ora" at bounding box center [456, 209] width 112 height 32
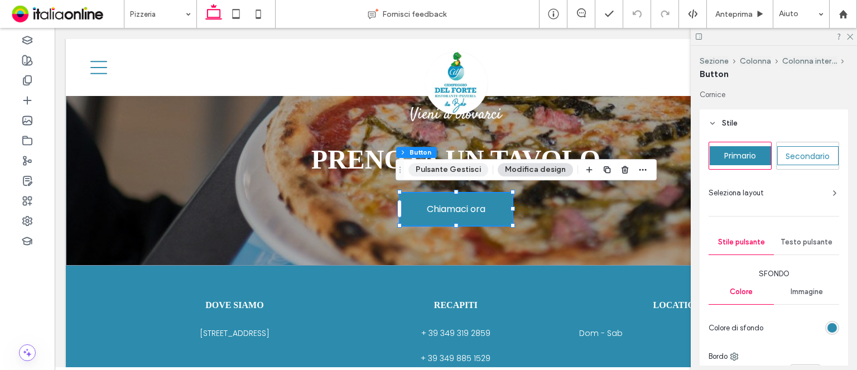
click at [430, 171] on button "Pulsante Gestisci" at bounding box center [448, 169] width 80 height 13
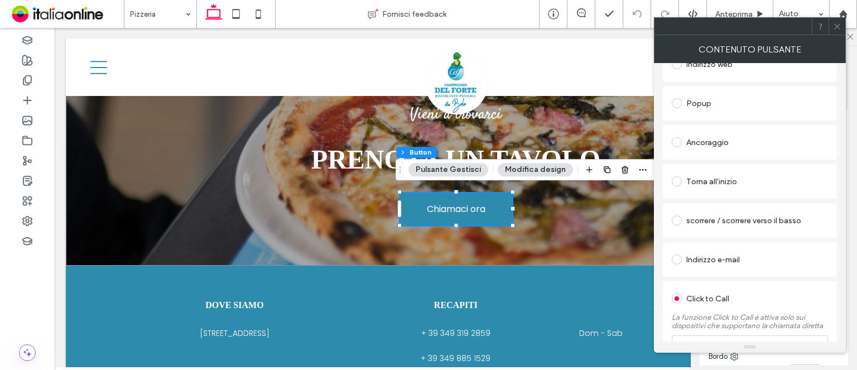
scroll to position [245, 0]
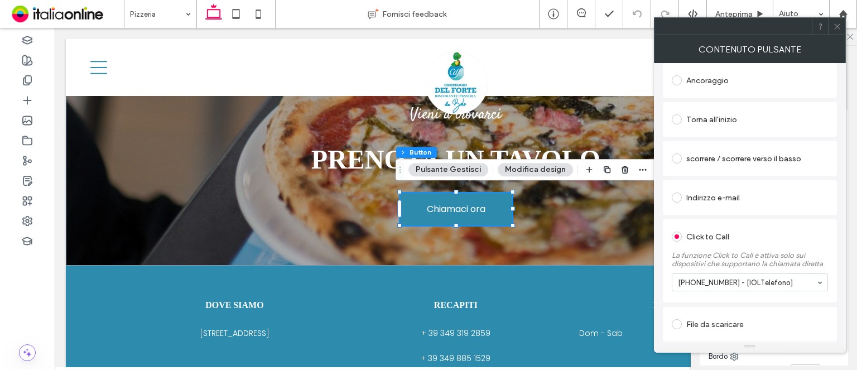
click at [835, 30] on icon at bounding box center [837, 26] width 8 height 8
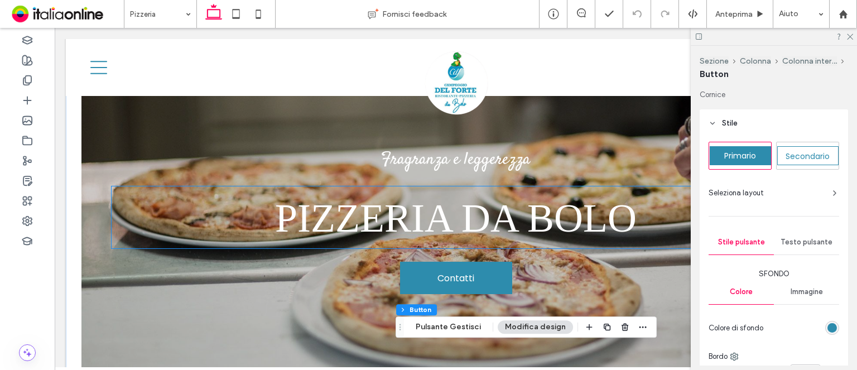
scroll to position [112, 0]
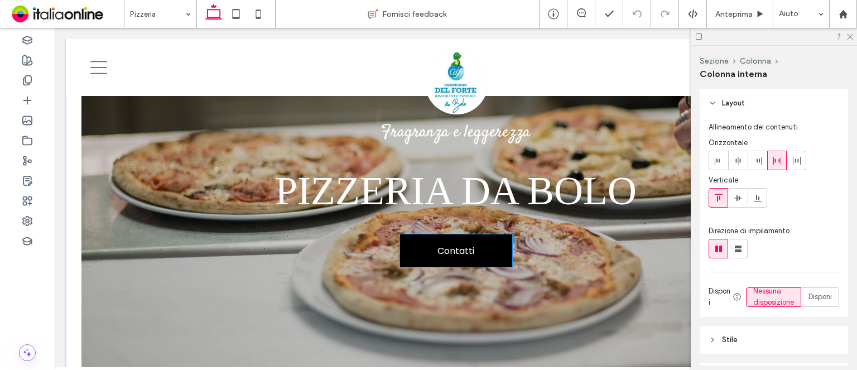
type input "**"
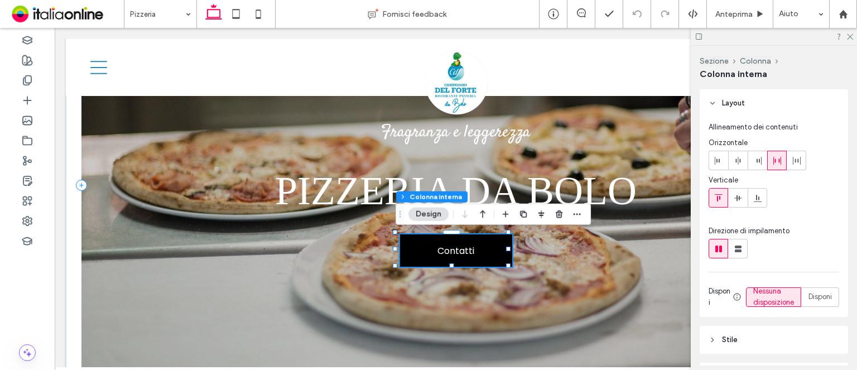
click at [477, 251] on link "Contatti" at bounding box center [456, 250] width 112 height 32
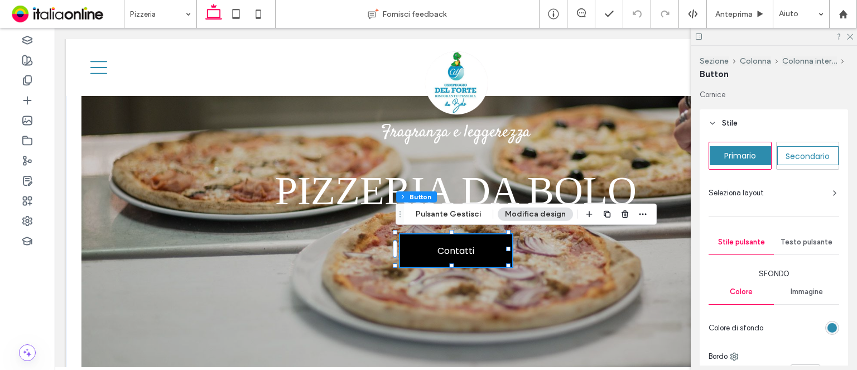
type input "**"
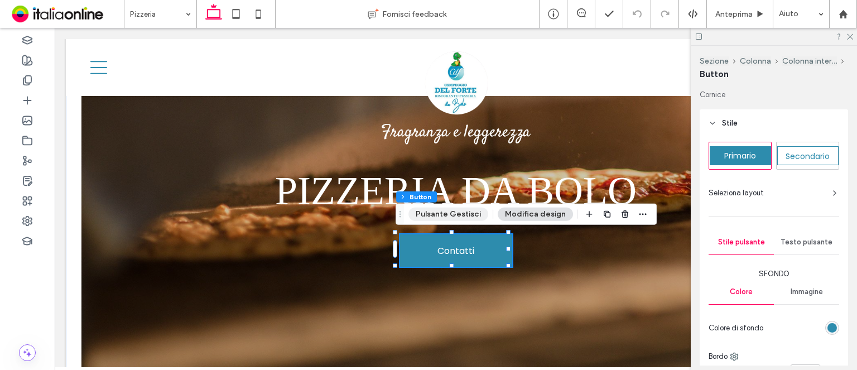
click at [467, 220] on button "Pulsante Gestisci" at bounding box center [448, 213] width 80 height 13
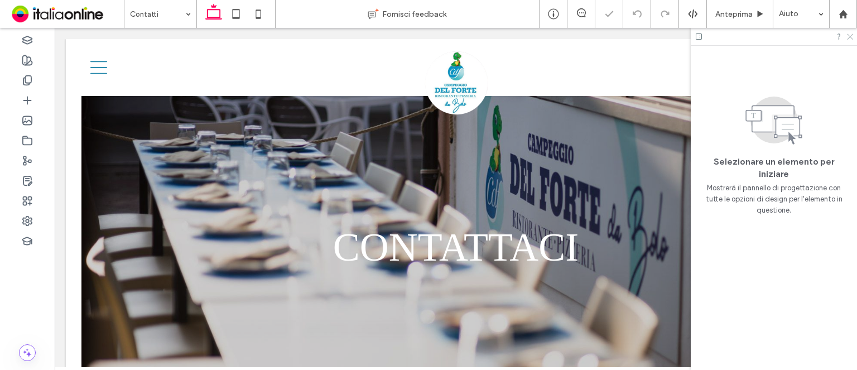
click at [849, 37] on use at bounding box center [849, 37] width 6 height 6
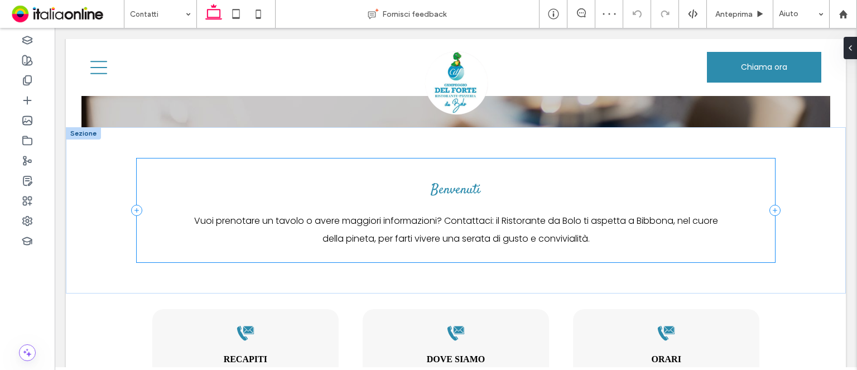
scroll to position [279, 0]
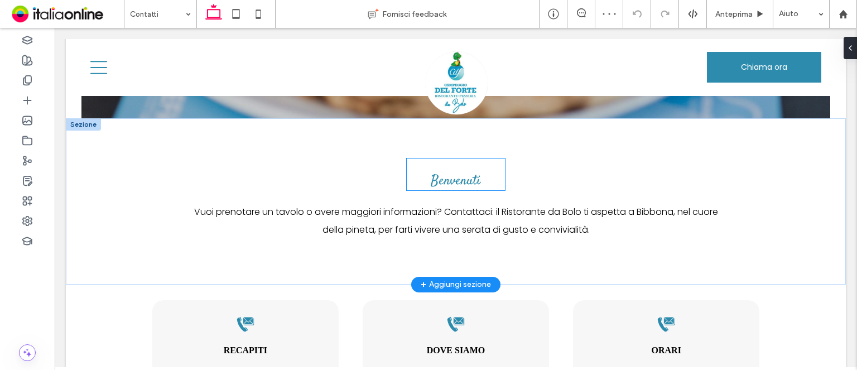
click at [435, 158] on div "Benvenuti" at bounding box center [456, 174] width 98 height 32
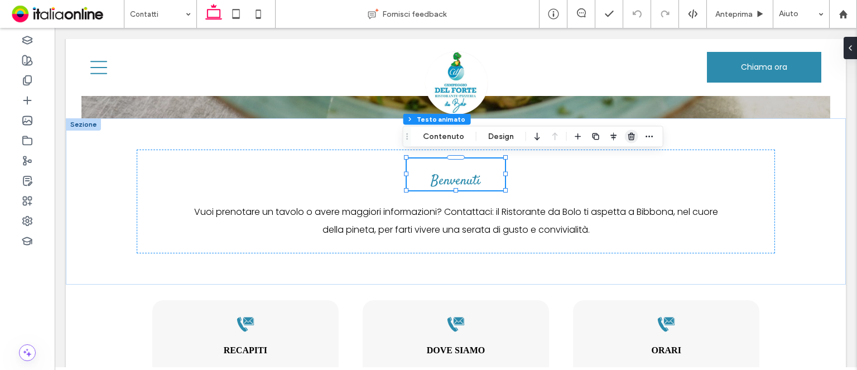
click at [632, 135] on icon "button" at bounding box center [631, 136] width 9 height 9
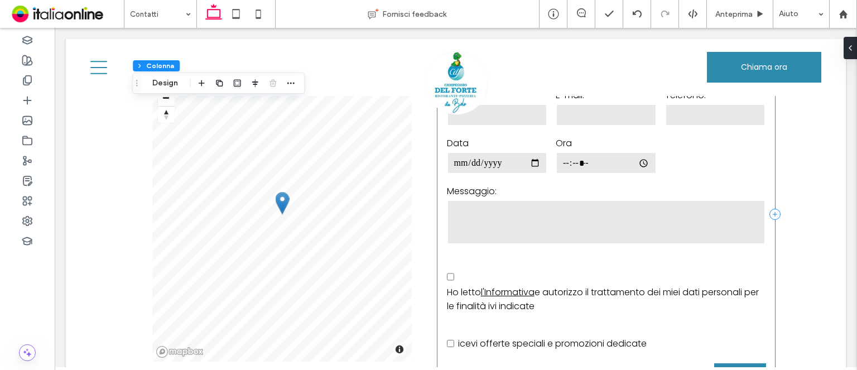
scroll to position [669, 0]
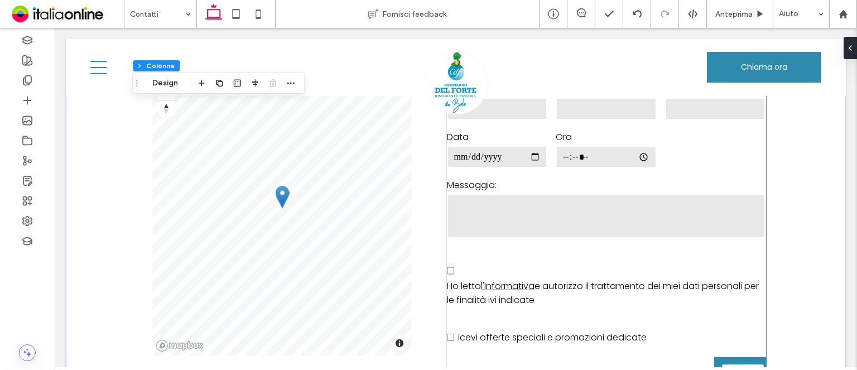
click at [468, 138] on div "Data" at bounding box center [496, 150] width 109 height 48
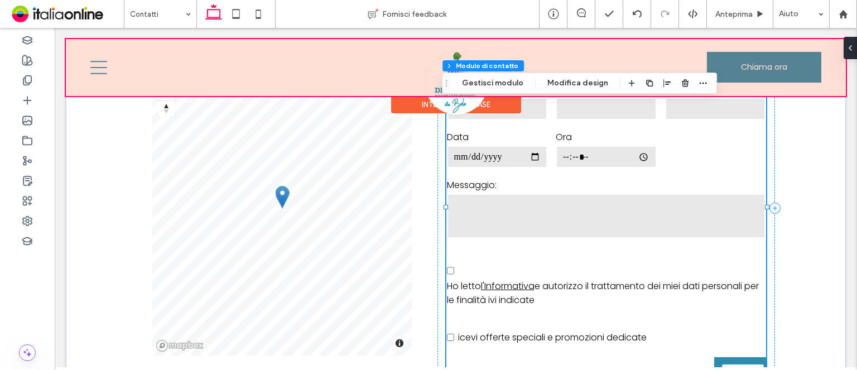
type input "*"
type input "***"
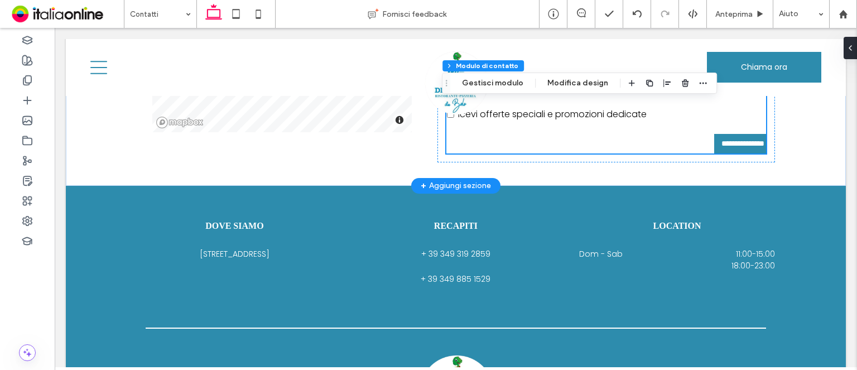
scroll to position [836, 0]
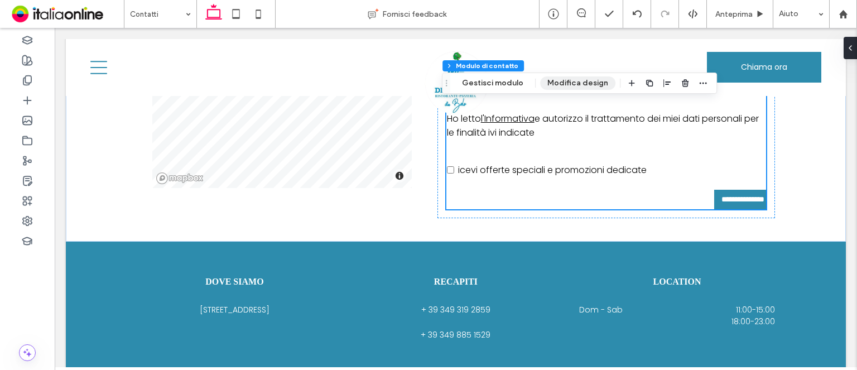
click at [569, 82] on button "Modifica design" at bounding box center [577, 82] width 75 height 13
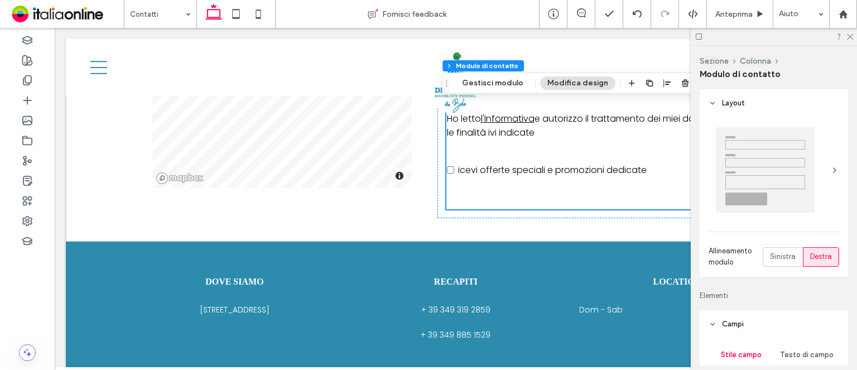
click at [792, 171] on div at bounding box center [764, 169] width 99 height 85
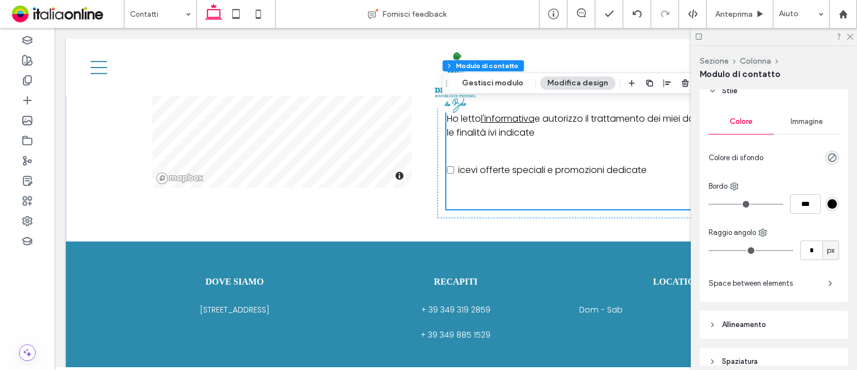
scroll to position [725, 0]
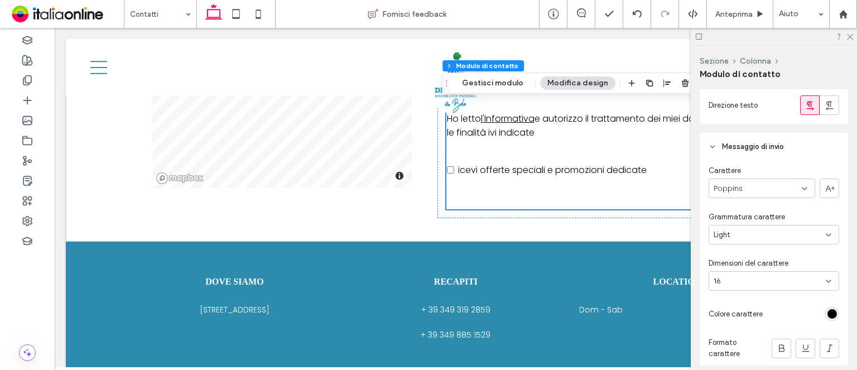
click at [519, 80] on button "Gestisci modulo" at bounding box center [492, 82] width 76 height 13
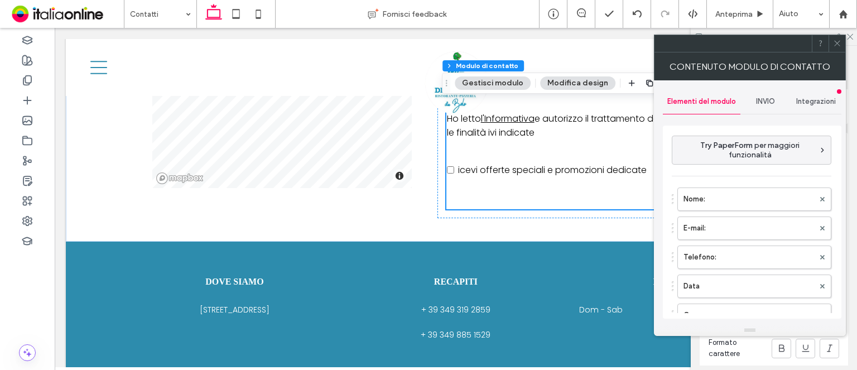
click at [767, 108] on div "INVIO" at bounding box center [765, 101] width 51 height 25
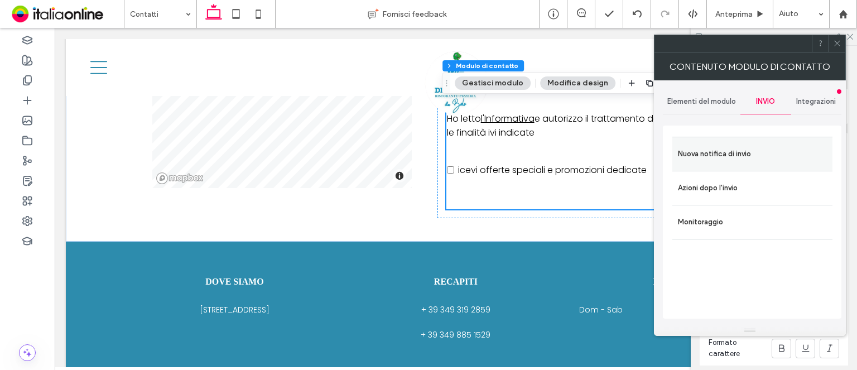
click at [767, 158] on label "Nuova notifica di invio" at bounding box center [752, 154] width 149 height 22
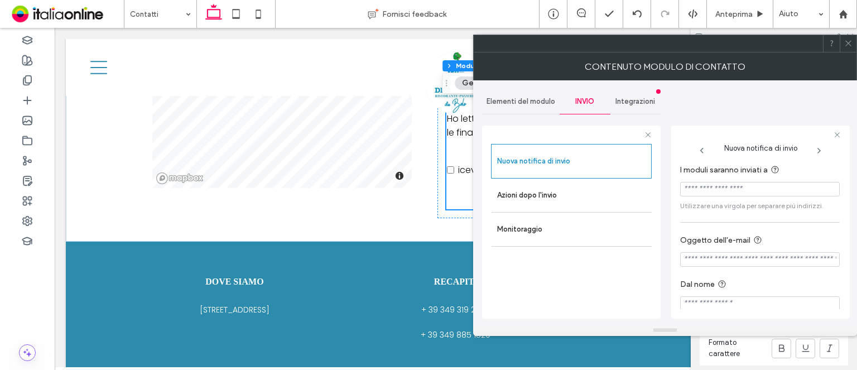
drag, startPoint x: 783, startPoint y: 185, endPoint x: 719, endPoint y: 189, distance: 64.3
click at [719, 189] on input "I moduli saranno inviati a" at bounding box center [759, 189] width 159 height 14
paste input "**********"
type input "**********"
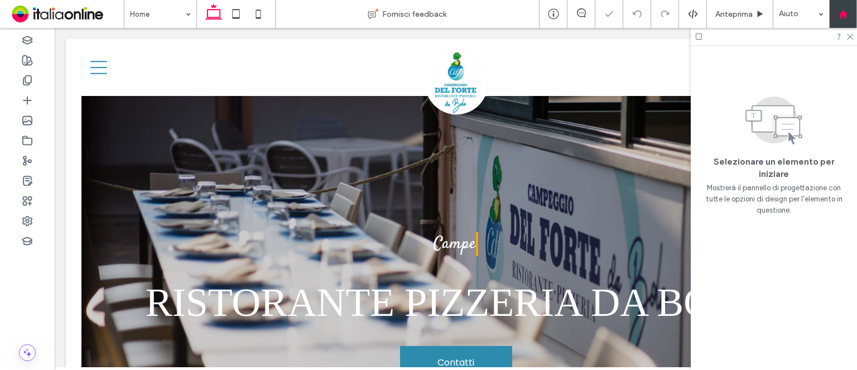
scroll to position [335, 0]
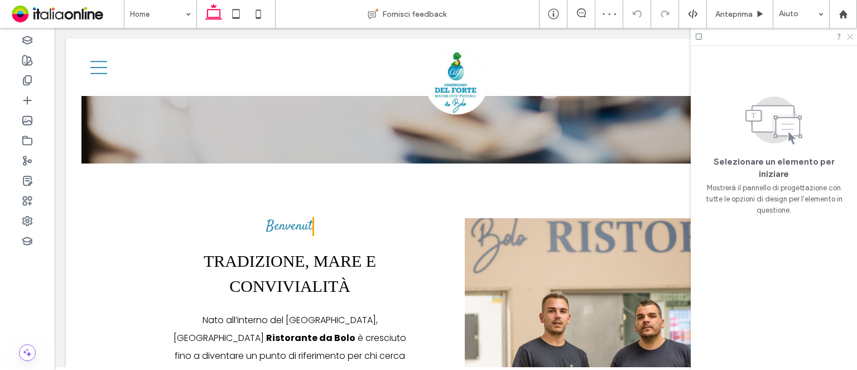
click at [848, 38] on icon at bounding box center [848, 35] width 7 height 7
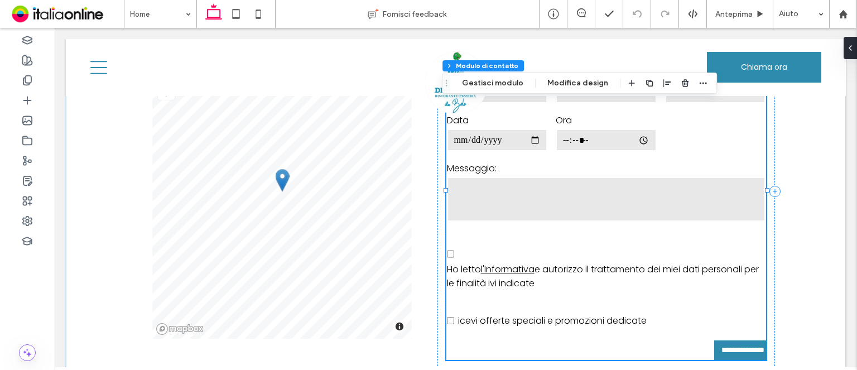
type input "*"
type input "***"
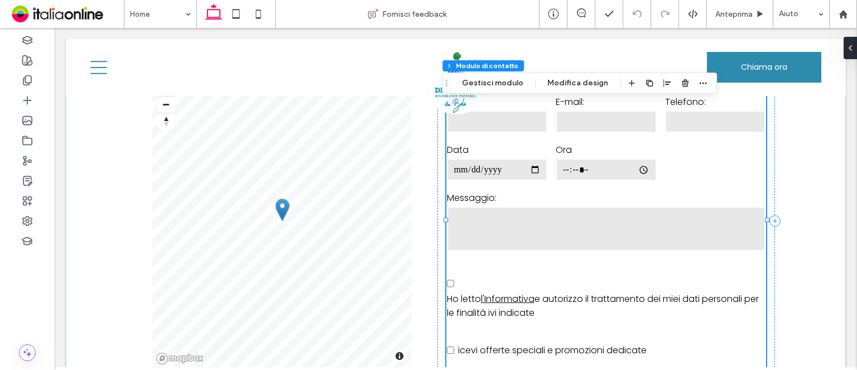
click at [562, 158] on input "time" at bounding box center [605, 169] width 100 height 22
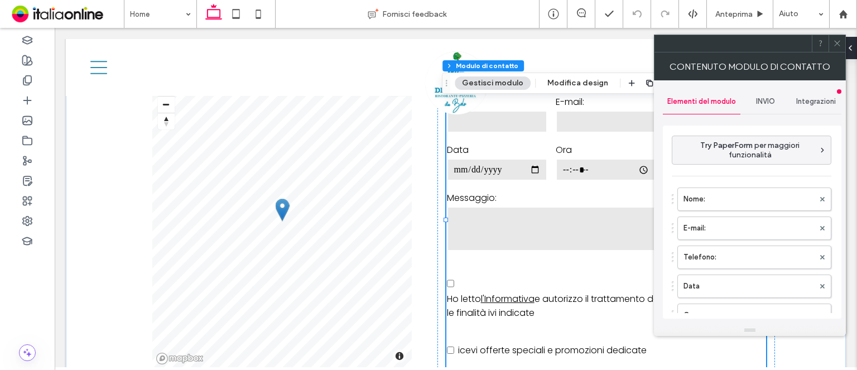
click at [606, 158] on input "time" at bounding box center [605, 169] width 100 height 22
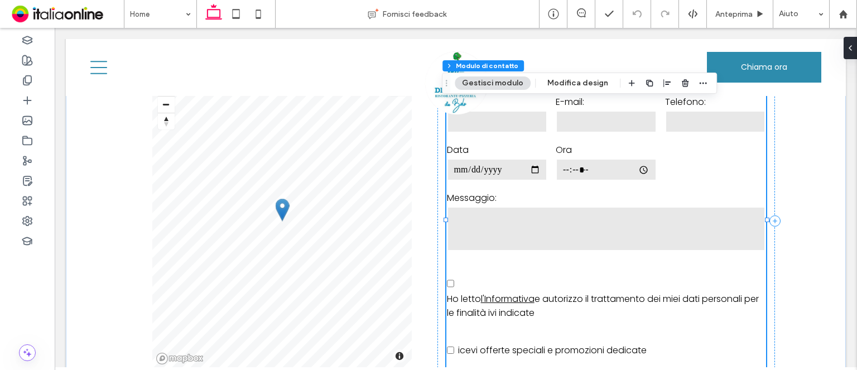
type input "*"
click at [483, 86] on button "Gestisci modulo" at bounding box center [492, 82] width 76 height 13
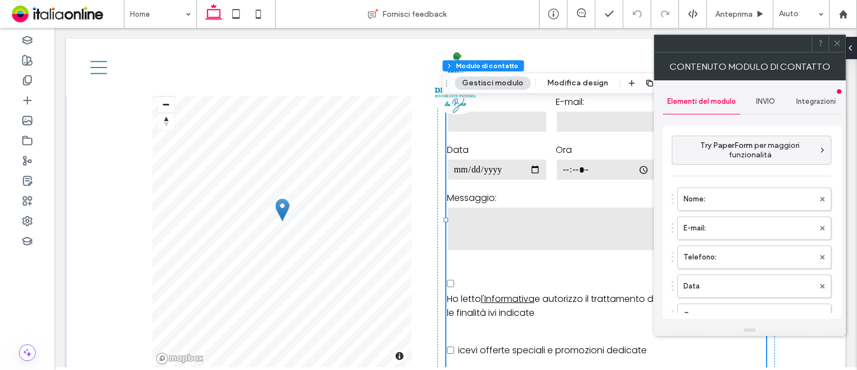
scroll to position [112, 0]
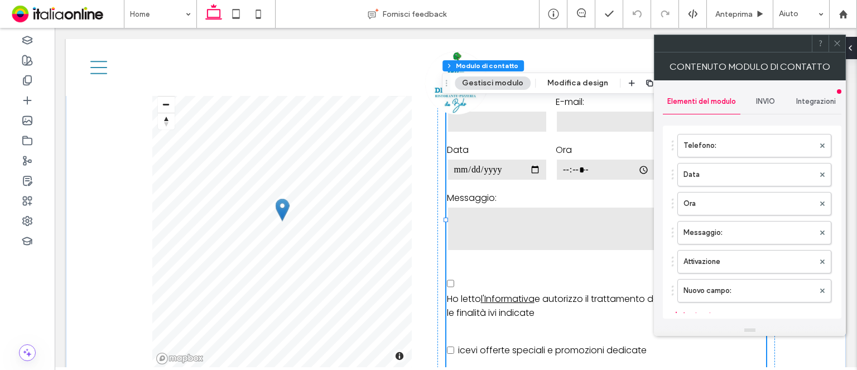
click at [763, 111] on div "INVIO" at bounding box center [765, 101] width 51 height 25
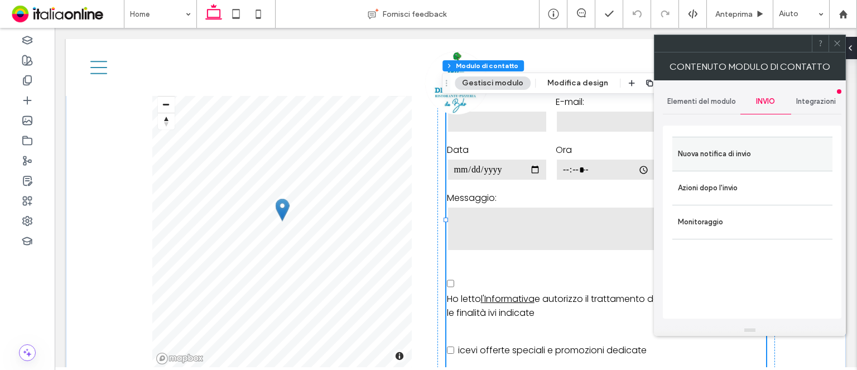
click at [762, 147] on label "Nuova notifica di invio" at bounding box center [752, 154] width 149 height 22
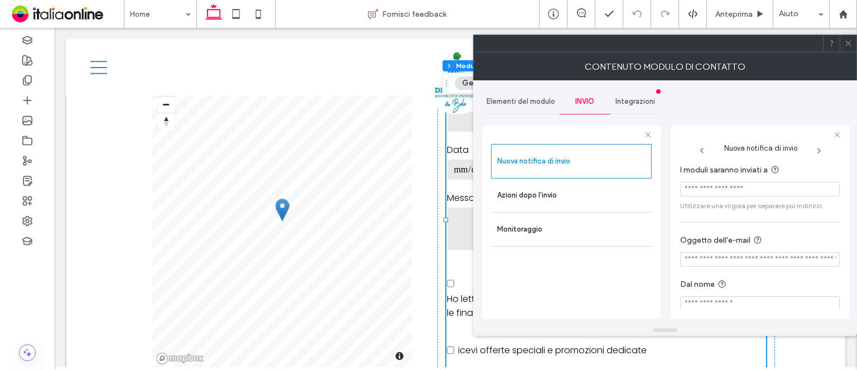
click at [761, 182] on input "I moduli saranno inviati a" at bounding box center [759, 189] width 159 height 14
click at [770, 192] on input "I moduli saranno inviati a" at bounding box center [759, 189] width 159 height 14
paste input "**********"
type input "**********"
click at [849, 43] on icon at bounding box center [848, 43] width 8 height 8
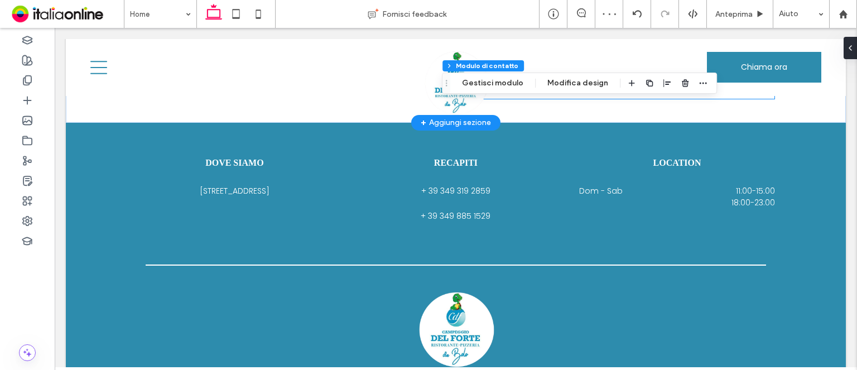
scroll to position [2192, 0]
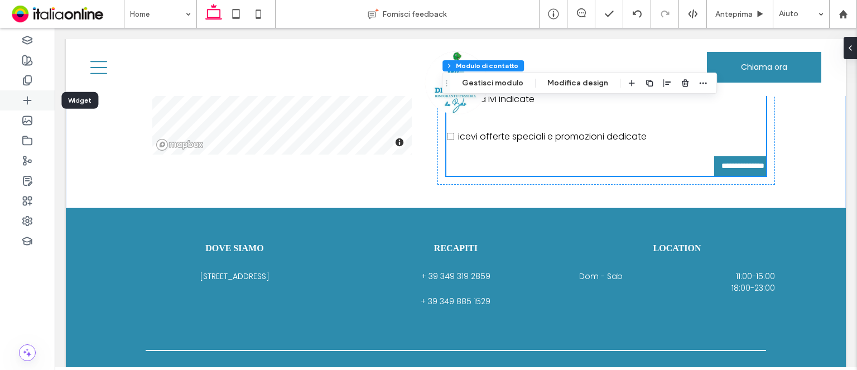
drag, startPoint x: 38, startPoint y: 101, endPoint x: 157, endPoint y: 123, distance: 120.9
click at [38, 101] on div at bounding box center [27, 100] width 55 height 20
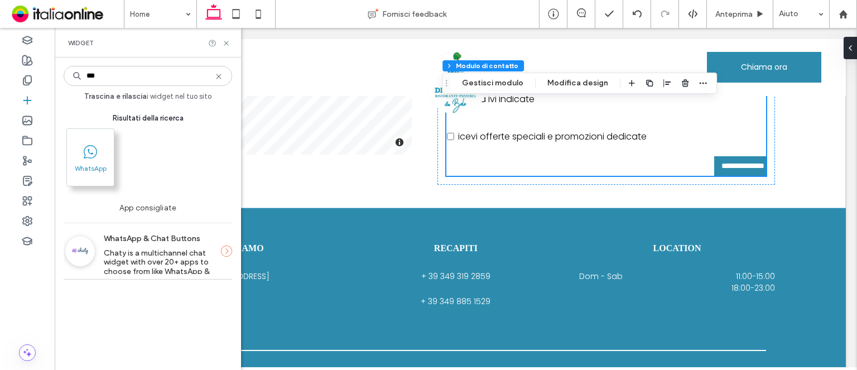
type input "***"
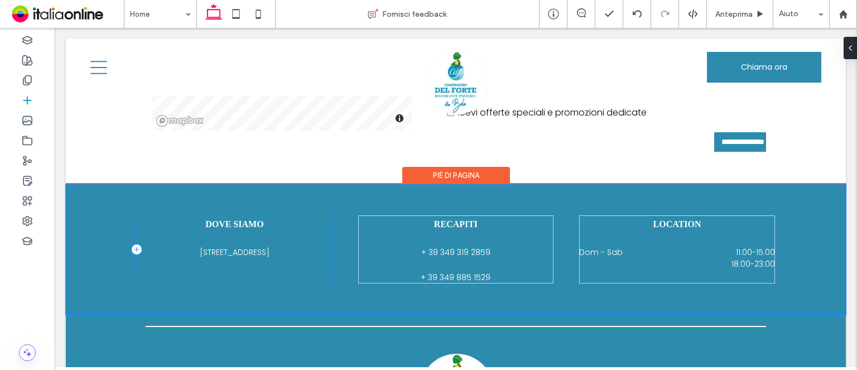
scroll to position [2218, 0]
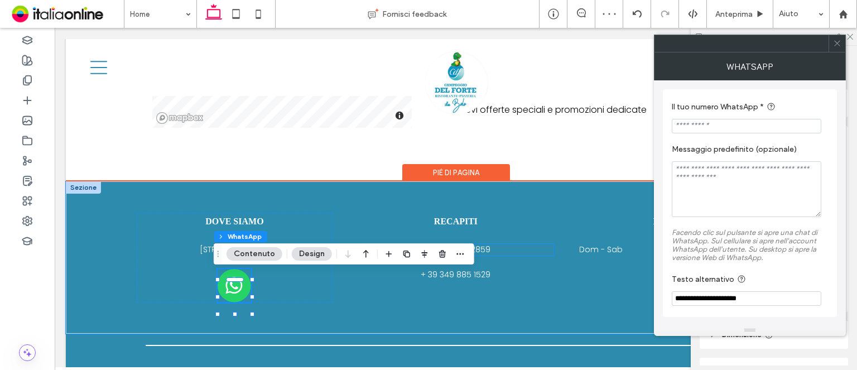
click at [518, 244] on h5 "+ 39 349 319 2859" at bounding box center [456, 250] width 196 height 12
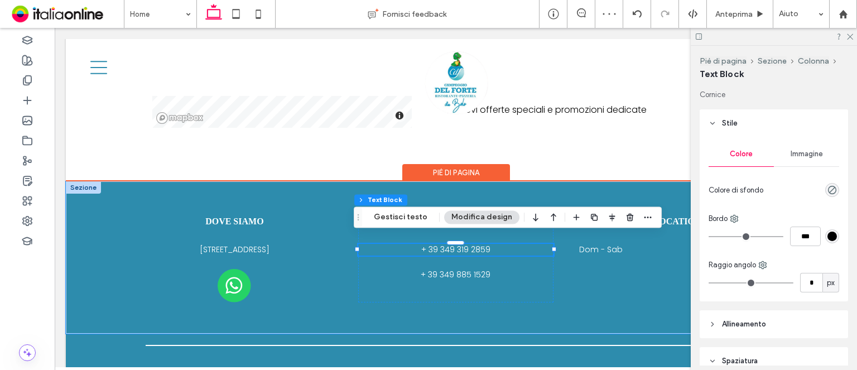
click at [518, 244] on h5 "+ 39 349 319 2859" at bounding box center [456, 250] width 196 height 12
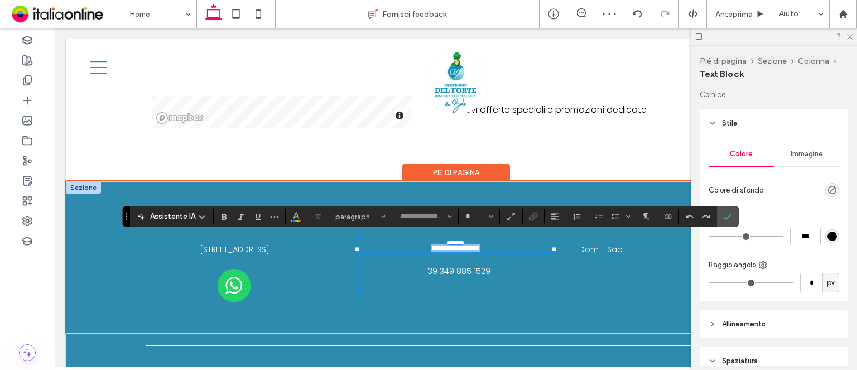
type input "*******"
type input "**"
copy link "**********"
click at [234, 287] on img at bounding box center [233, 285] width 33 height 33
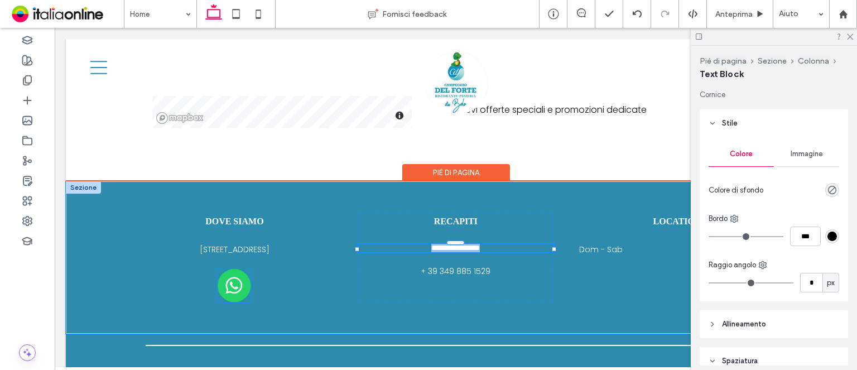
click at [234, 287] on img at bounding box center [233, 285] width 33 height 33
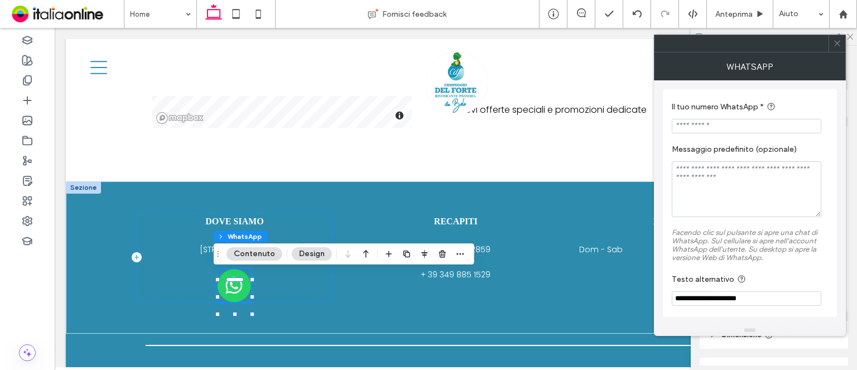
click at [258, 251] on button "Contenuto" at bounding box center [254, 253] width 56 height 13
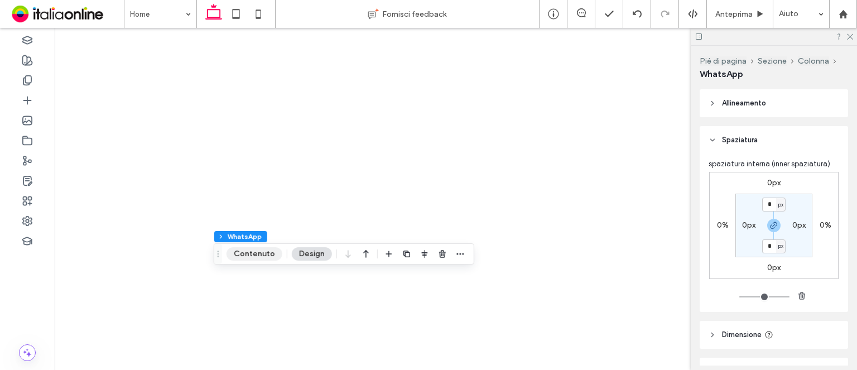
click at [263, 256] on button "Contenuto" at bounding box center [254, 253] width 56 height 13
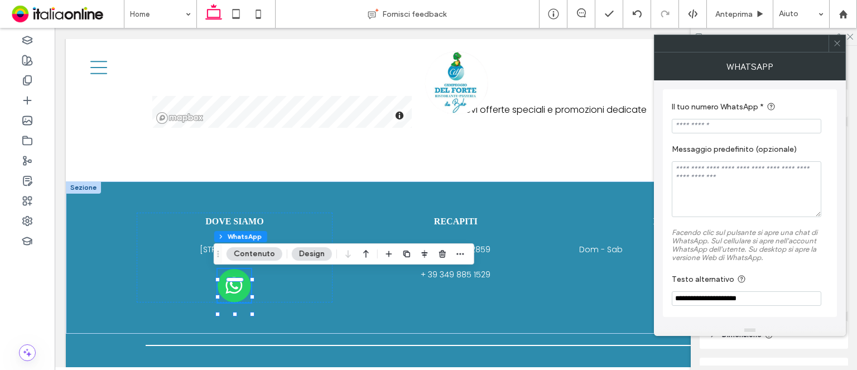
click at [709, 126] on input "Il tuo numero WhatsApp *" at bounding box center [745, 126] width 149 height 14
paste input "**********"
click at [682, 122] on input "**********" at bounding box center [745, 126] width 149 height 14
click at [695, 121] on input "**********" at bounding box center [745, 126] width 149 height 14
type input "**********"
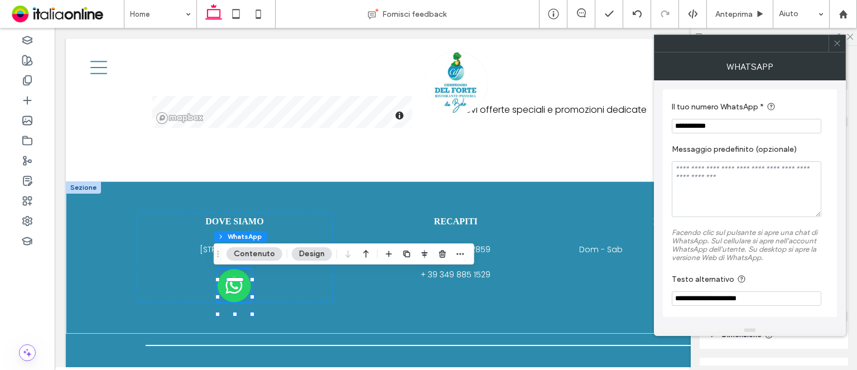
click at [330, 257] on div "Piè di pagina Sezione Colonna WhatsApp Contenuto Design" at bounding box center [344, 253] width 260 height 21
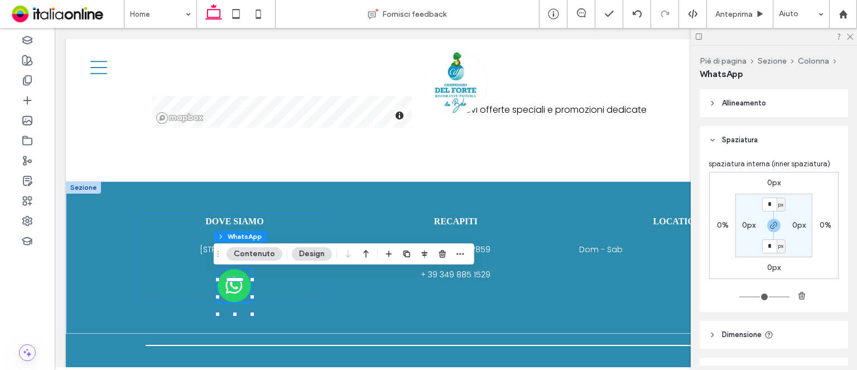
click at [324, 257] on button "Design" at bounding box center [312, 253] width 40 height 13
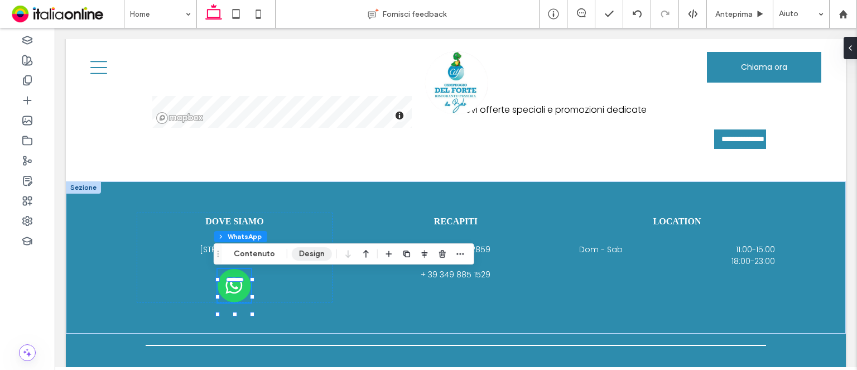
click at [321, 257] on button "Design" at bounding box center [312, 253] width 40 height 13
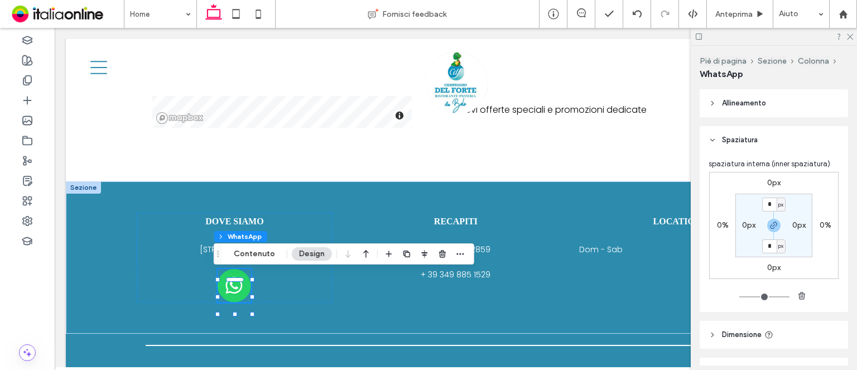
click at [320, 257] on button "Design" at bounding box center [312, 253] width 40 height 13
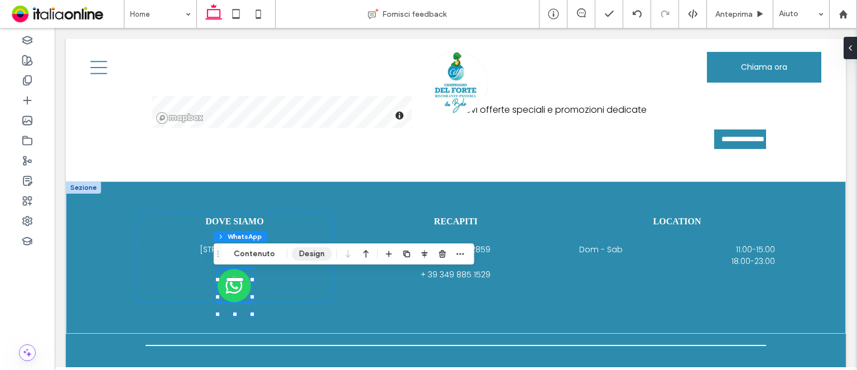
click at [320, 257] on button "Design" at bounding box center [312, 253] width 40 height 13
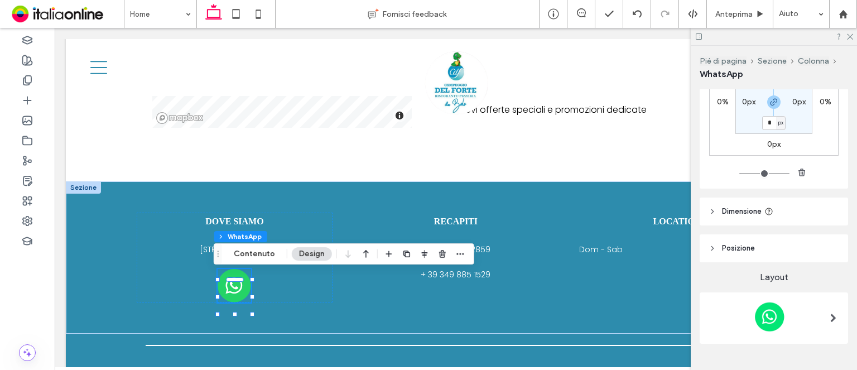
scroll to position [149, 0]
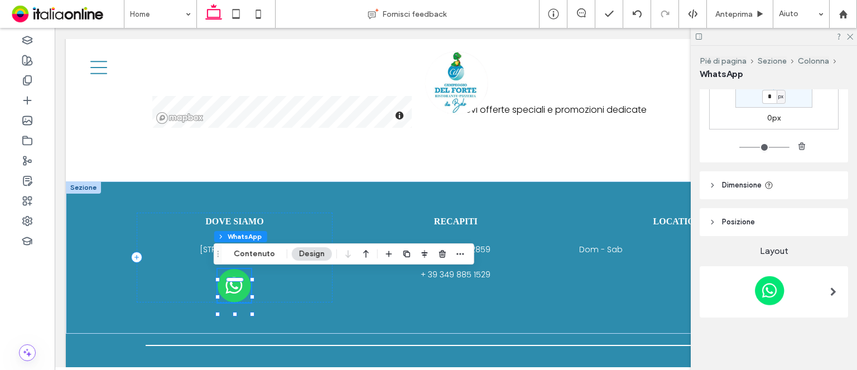
click at [249, 256] on button "Contenuto" at bounding box center [254, 253] width 56 height 13
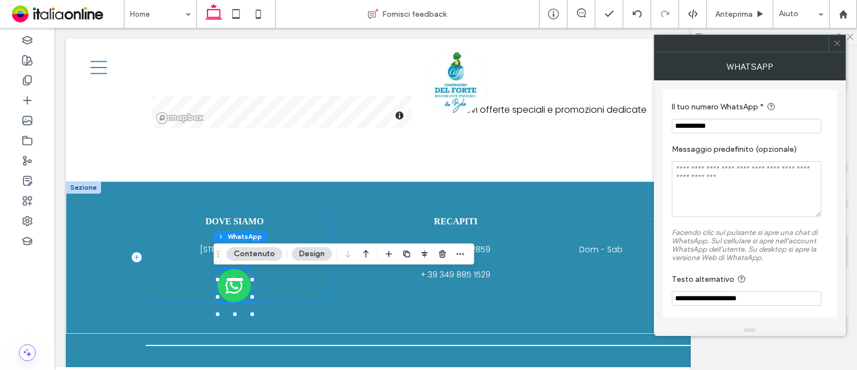
click at [301, 251] on button "Design" at bounding box center [312, 253] width 40 height 13
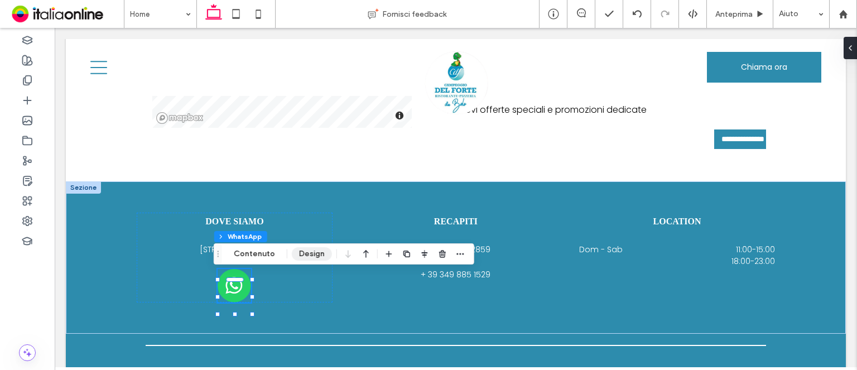
drag, startPoint x: 293, startPoint y: 256, endPoint x: 302, endPoint y: 251, distance: 9.5
click at [293, 256] on button "Design" at bounding box center [312, 253] width 40 height 13
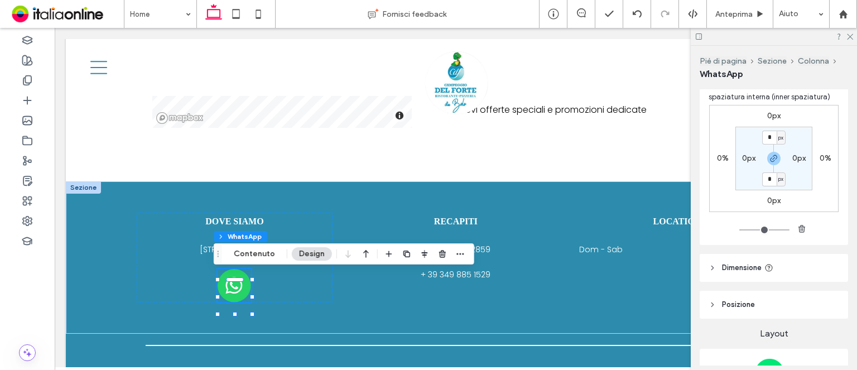
scroll to position [112, 0]
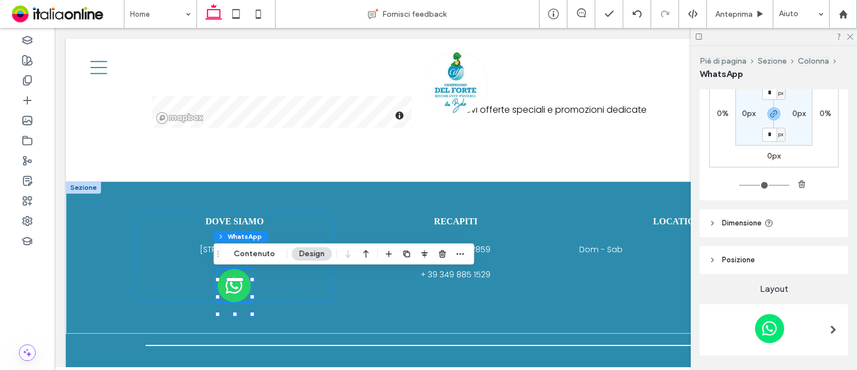
click at [756, 267] on header "Posizione" at bounding box center [773, 260] width 148 height 28
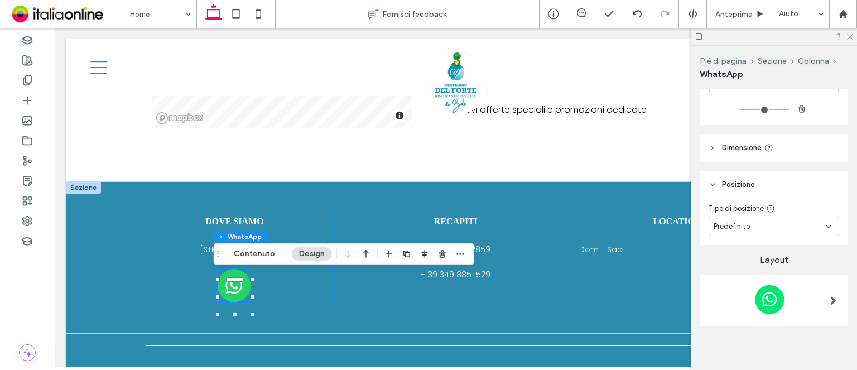
scroll to position [196, 0]
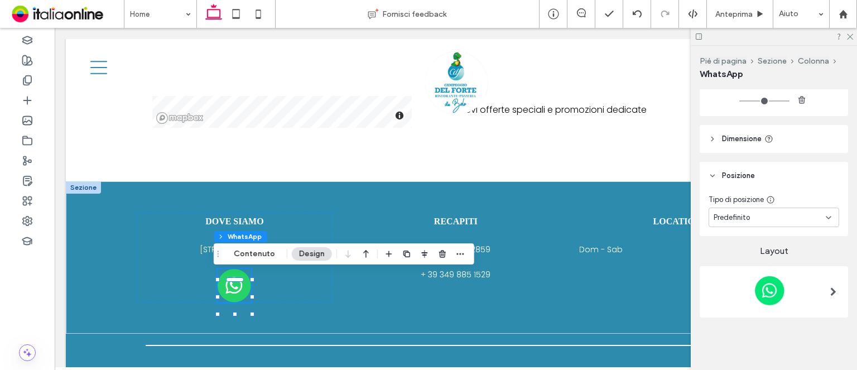
click at [778, 225] on div "Predefinito" at bounding box center [773, 217] width 130 height 20
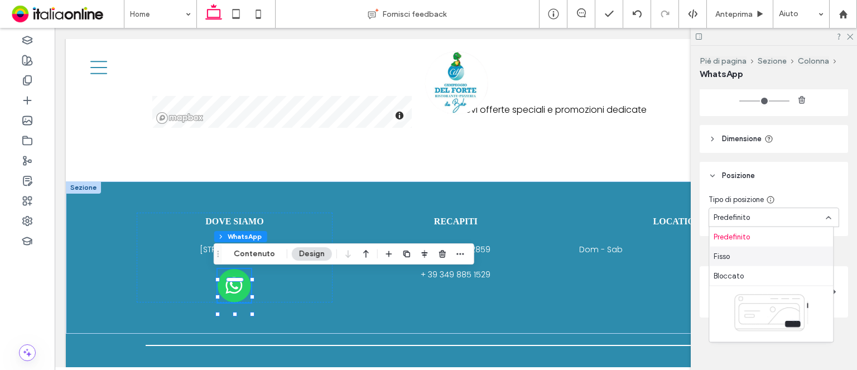
click at [748, 263] on div "Fisso" at bounding box center [771, 256] width 124 height 20
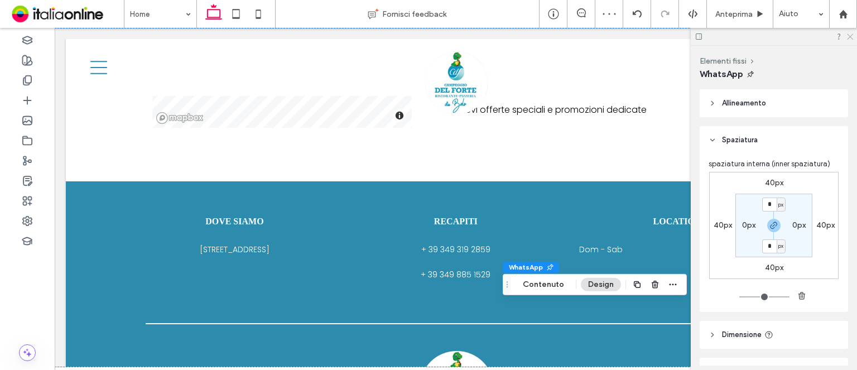
click at [848, 38] on use at bounding box center [849, 37] width 6 height 6
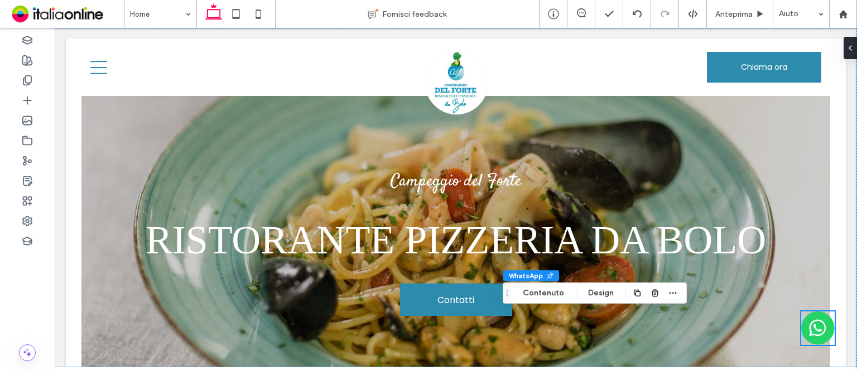
scroll to position [0, 0]
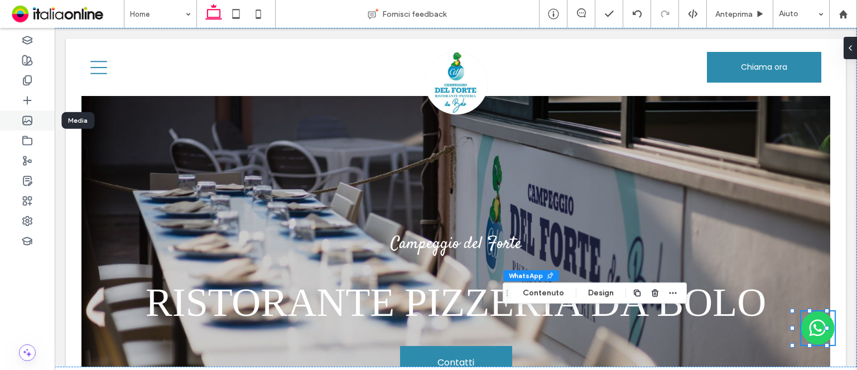
click at [26, 120] on icon at bounding box center [27, 120] width 11 height 11
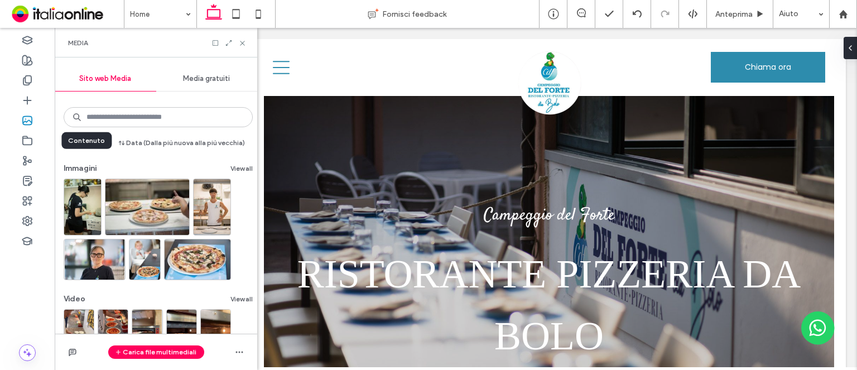
drag, startPoint x: 28, startPoint y: 146, endPoint x: 32, endPoint y: 126, distance: 20.5
click at [28, 144] on div at bounding box center [27, 140] width 55 height 20
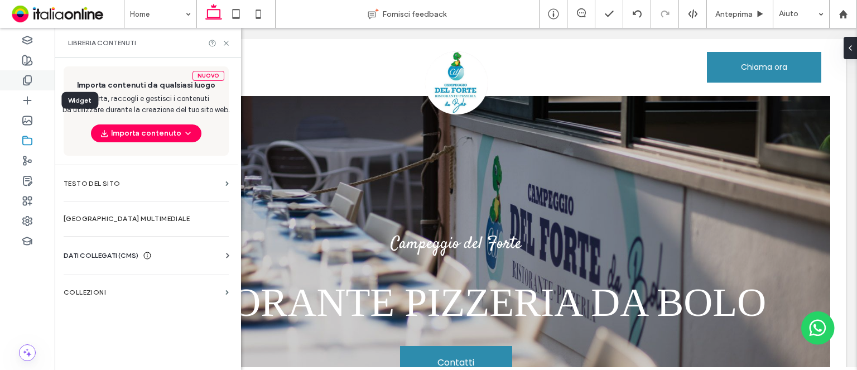
click at [36, 85] on div at bounding box center [27, 80] width 55 height 20
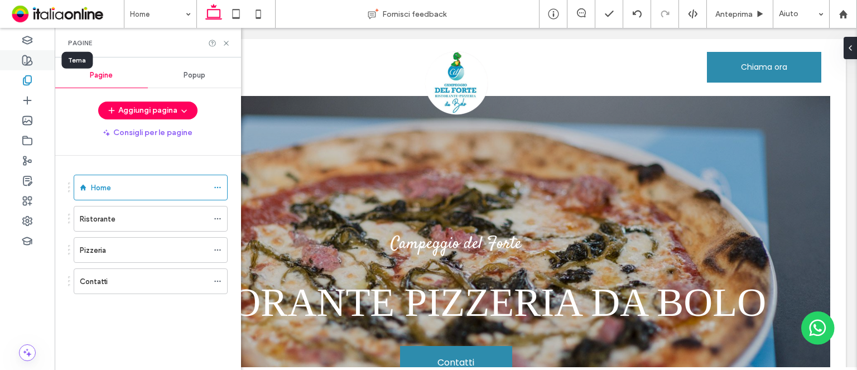
click at [35, 64] on div at bounding box center [27, 60] width 55 height 20
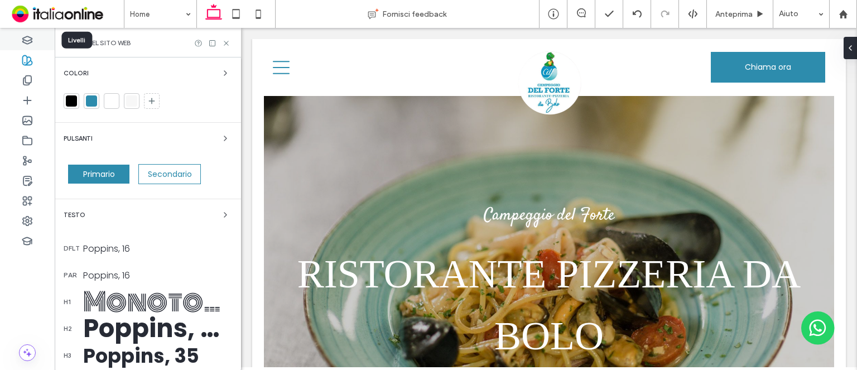
click at [37, 38] on div at bounding box center [27, 40] width 55 height 20
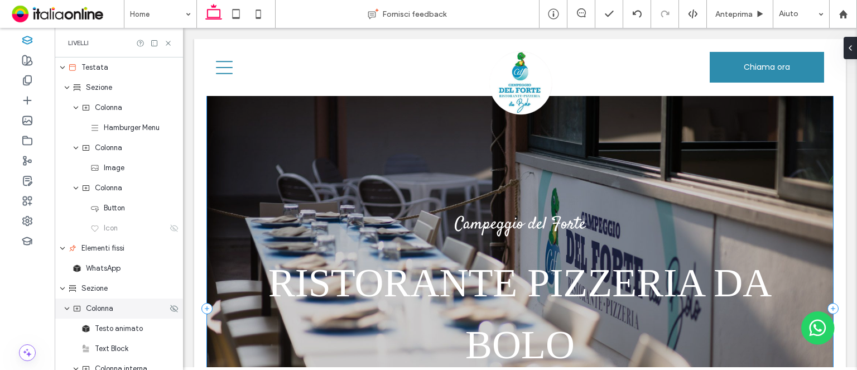
scroll to position [446, 0]
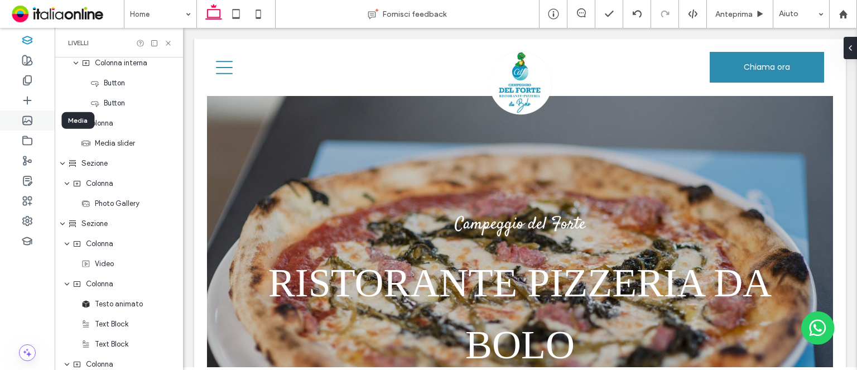
click at [33, 124] on div at bounding box center [27, 120] width 55 height 20
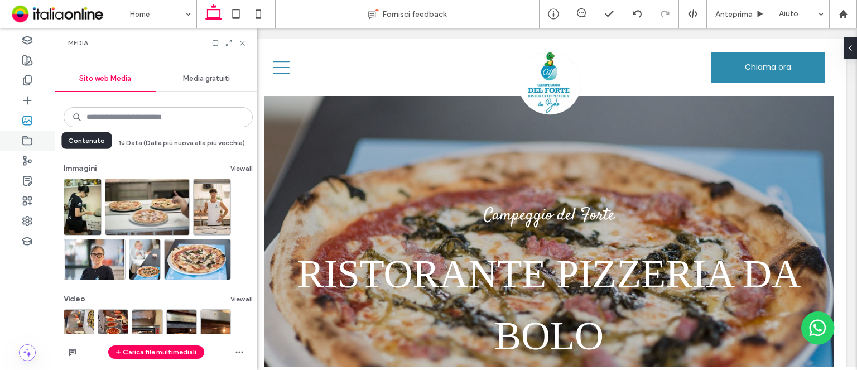
click at [29, 134] on div at bounding box center [27, 140] width 55 height 20
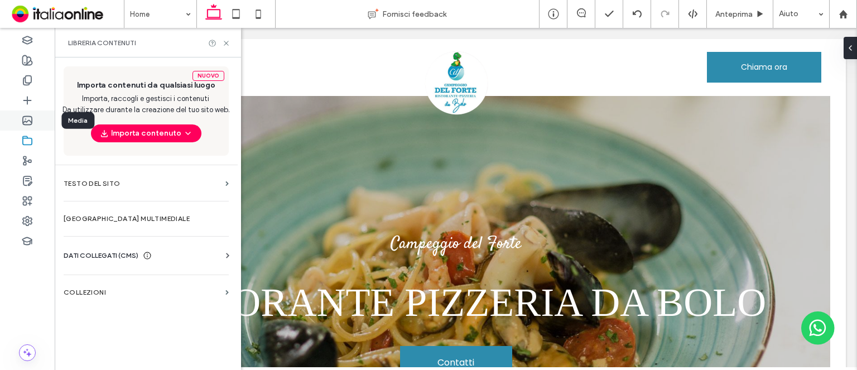
click at [29, 113] on div at bounding box center [27, 120] width 55 height 20
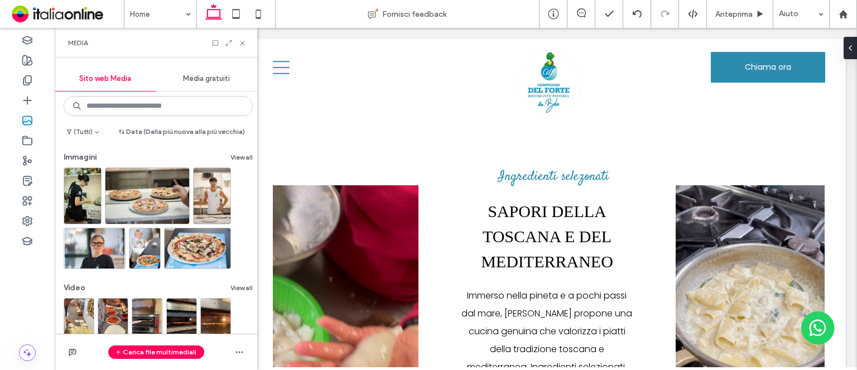
scroll to position [6, 0]
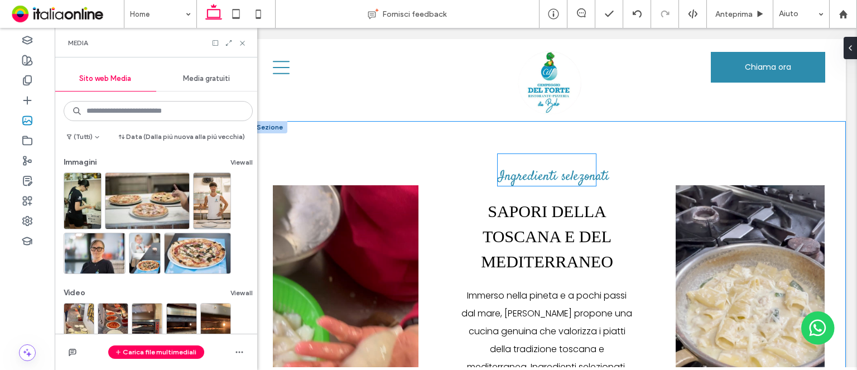
click at [596, 175] on span "Ingredienti selezonati" at bounding box center [553, 176] width 112 height 19
click at [609, 175] on span "Ingredienti selezonati" at bounding box center [553, 176] width 112 height 19
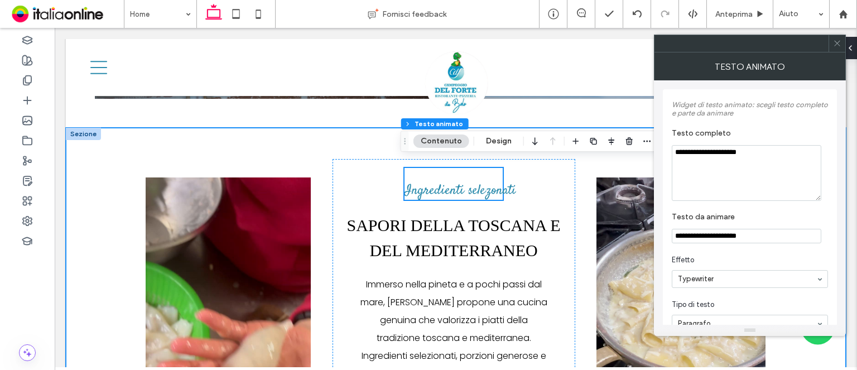
scroll to position [1000, 0]
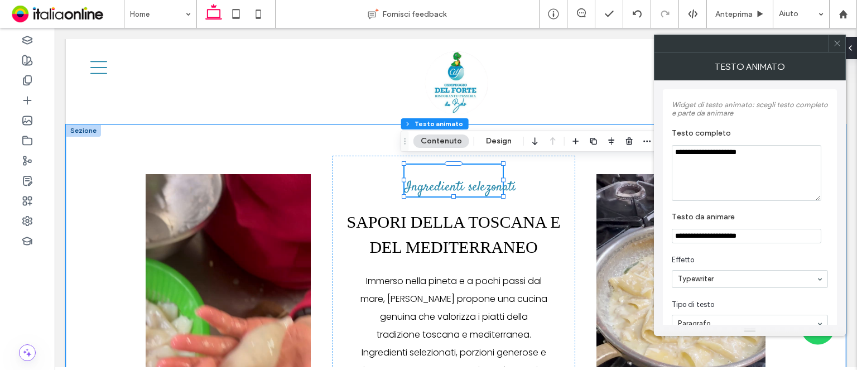
click at [494, 171] on div "Ingredienti selezonati" at bounding box center [453, 181] width 98 height 32
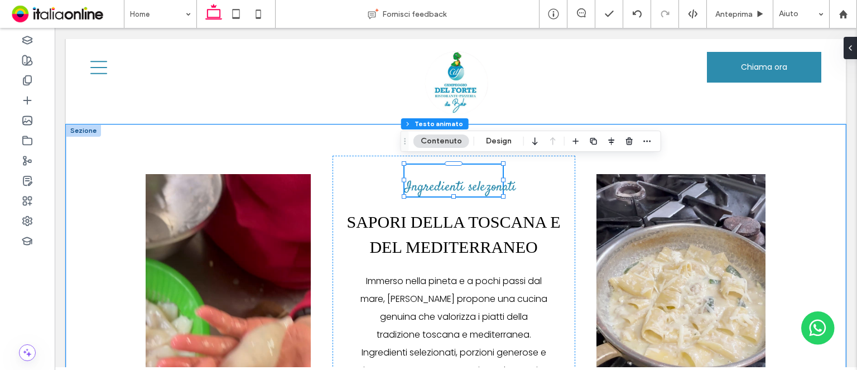
click at [494, 171] on div "Ingredienti selezonati" at bounding box center [453, 181] width 98 height 32
click at [495, 184] on span "Ingredienti selezonati" at bounding box center [460, 187] width 112 height 19
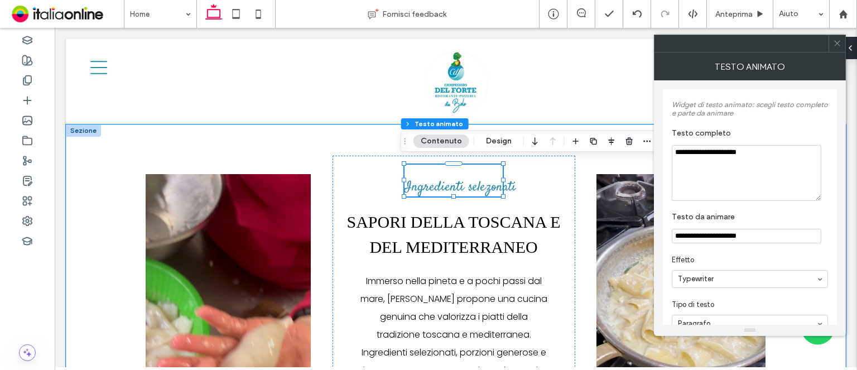
click at [495, 183] on span "Ingredienti selezonati" at bounding box center [460, 187] width 112 height 19
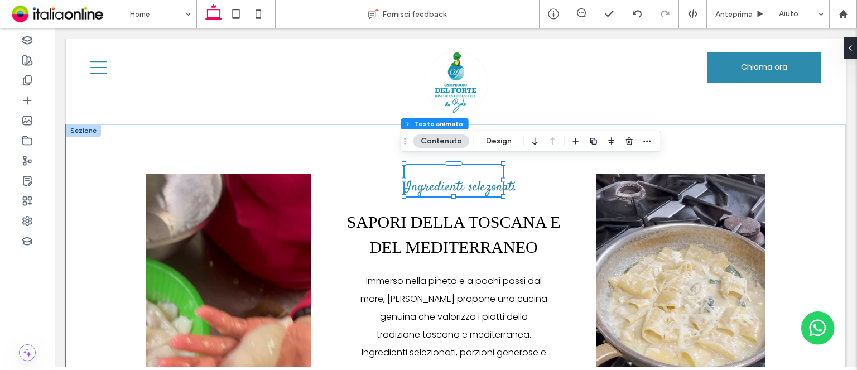
click at [495, 183] on span "Ingredienti selezonati" at bounding box center [460, 187] width 112 height 19
click at [495, 181] on span "Ingredienti selezonati" at bounding box center [460, 187] width 112 height 19
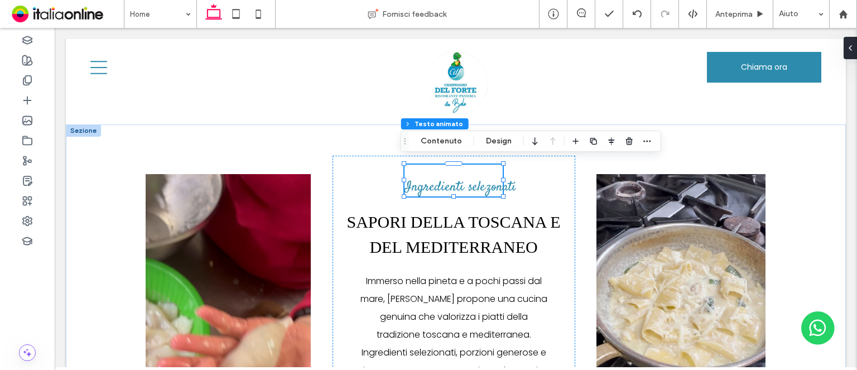
drag, startPoint x: 412, startPoint y: 129, endPoint x: 519, endPoint y: 133, distance: 107.2
click at [447, 144] on button "Contenuto" at bounding box center [441, 140] width 56 height 13
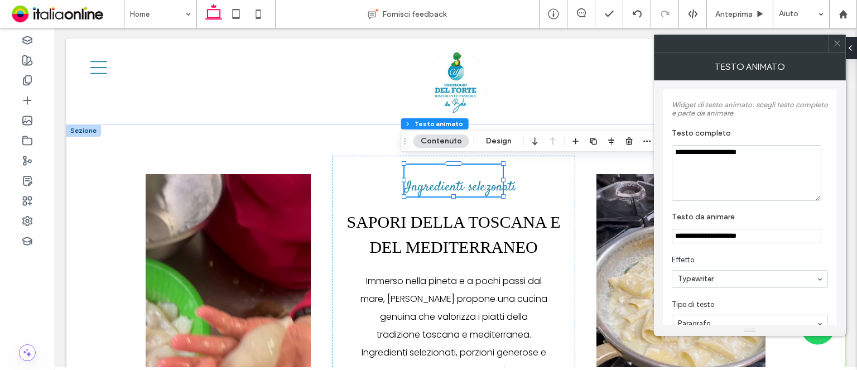
click at [730, 152] on textarea "**********" at bounding box center [745, 173] width 149 height 56
type textarea "**********"
click at [731, 234] on input "**********" at bounding box center [745, 236] width 149 height 14
type input "**********"
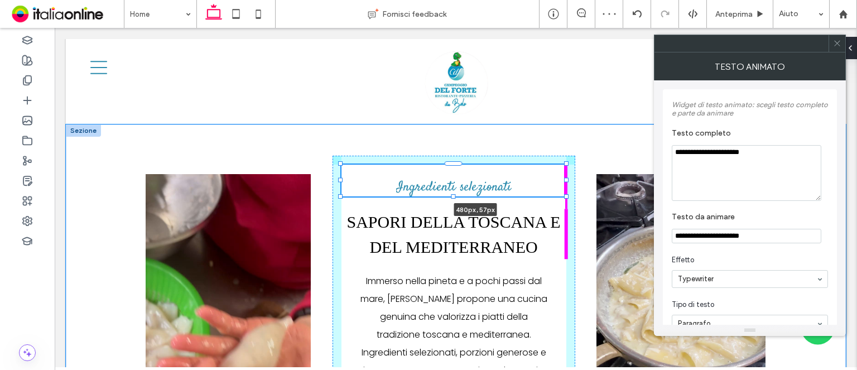
drag, startPoint x: 496, startPoint y: 175, endPoint x: 584, endPoint y: 171, distance: 87.6
click at [584, 171] on div "Ingredienti selezionati 480px , 57px Sapori della Toscana e del Mediterraneo Im…" at bounding box center [455, 301] width 669 height 354
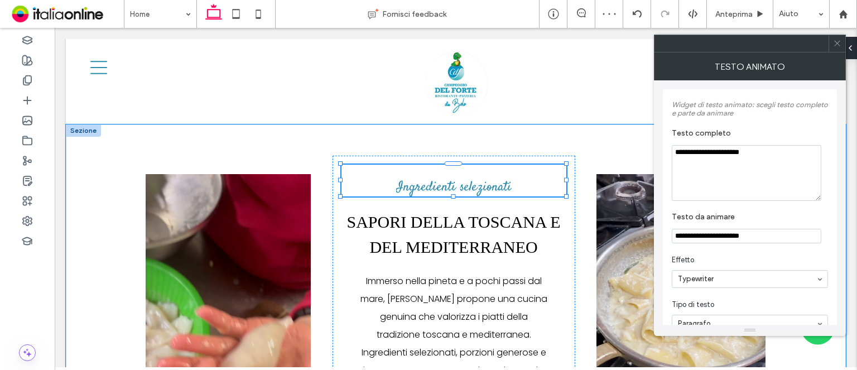
type input "***"
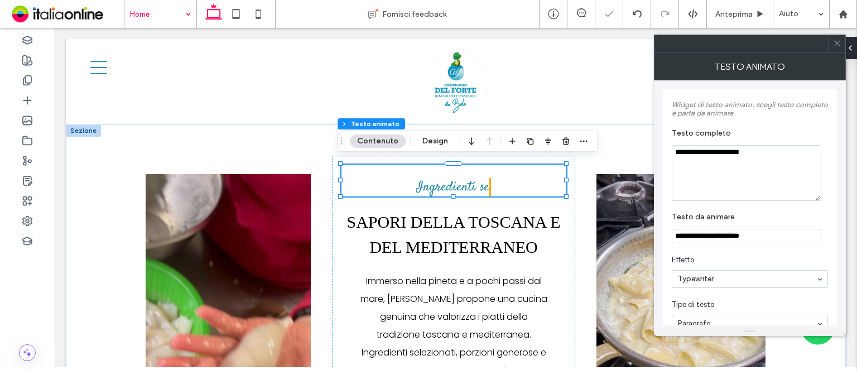
type input "**********"
click at [32, 79] on icon at bounding box center [27, 80] width 11 height 11
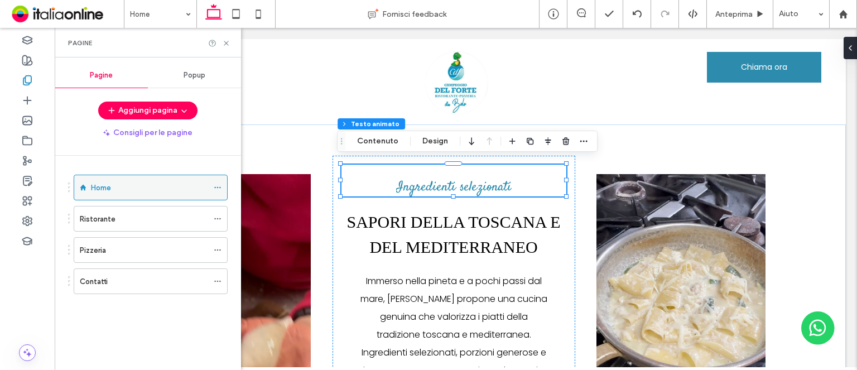
click at [220, 185] on icon at bounding box center [218, 187] width 8 height 8
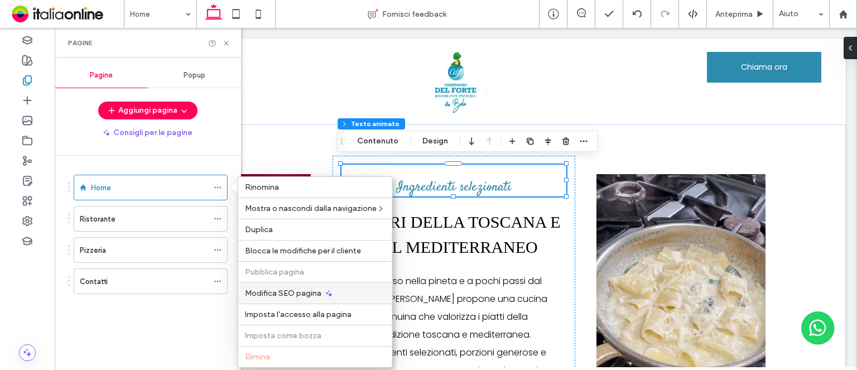
click at [369, 293] on div "Modifica SEO pagina" at bounding box center [315, 292] width 154 height 21
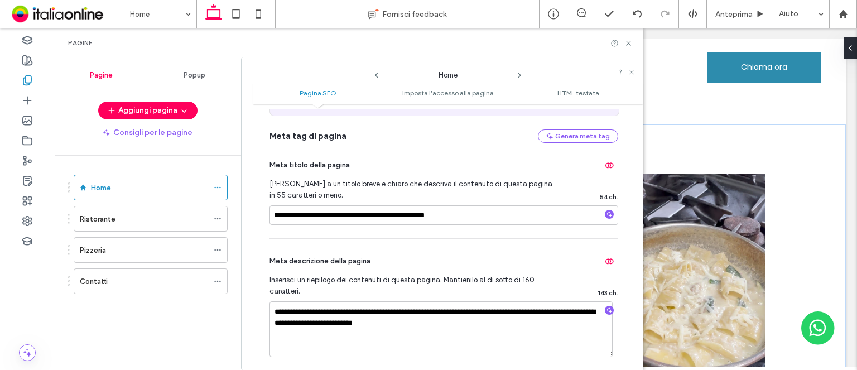
scroll to position [112, 0]
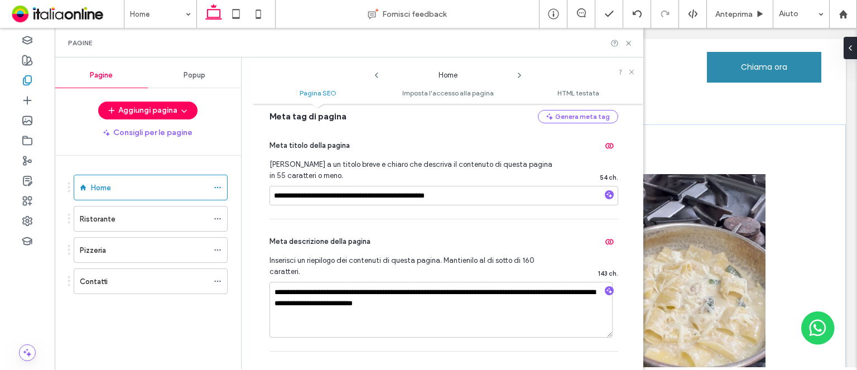
click at [522, 74] on icon at bounding box center [519, 75] width 9 height 9
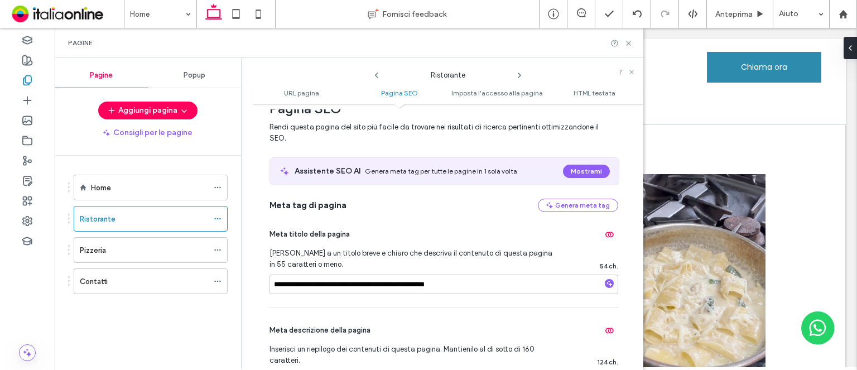
scroll to position [167, 0]
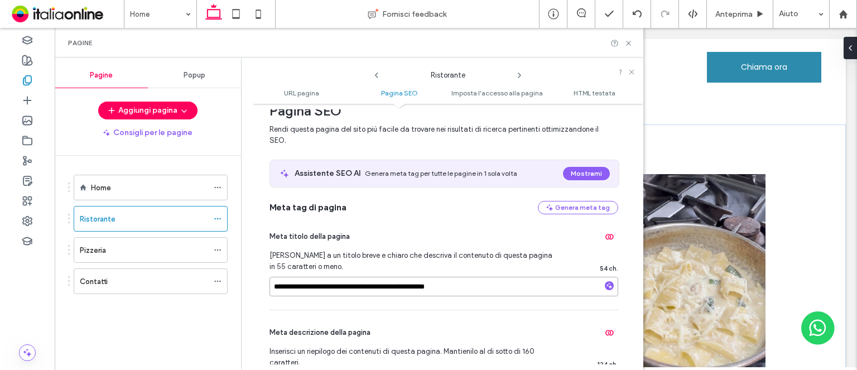
click at [297, 288] on input "**********" at bounding box center [443, 287] width 349 height 20
drag, startPoint x: 297, startPoint y: 288, endPoint x: 475, endPoint y: 280, distance: 178.6
click at [297, 288] on input "**********" at bounding box center [443, 287] width 349 height 20
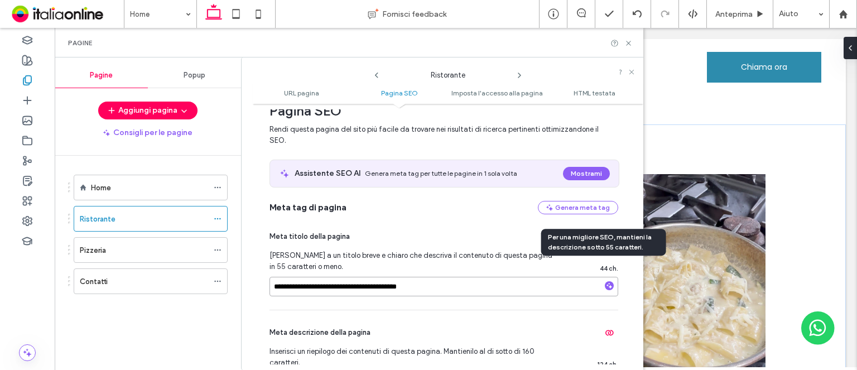
type input "**********"
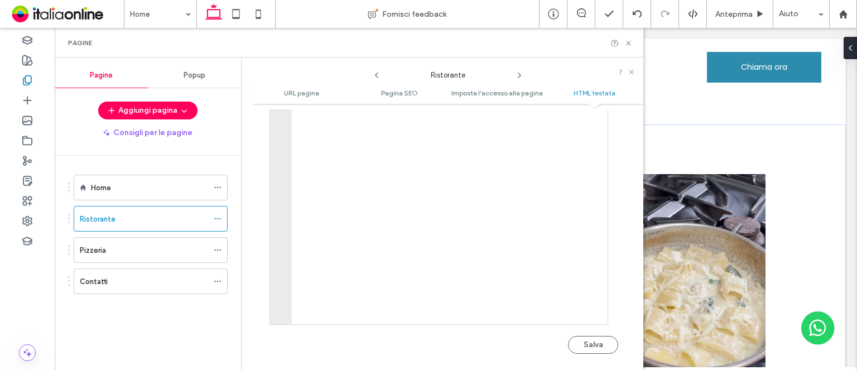
scroll to position [1181, 0]
click at [586, 336] on button "Salva" at bounding box center [593, 332] width 50 height 18
click at [516, 76] on icon at bounding box center [519, 75] width 9 height 9
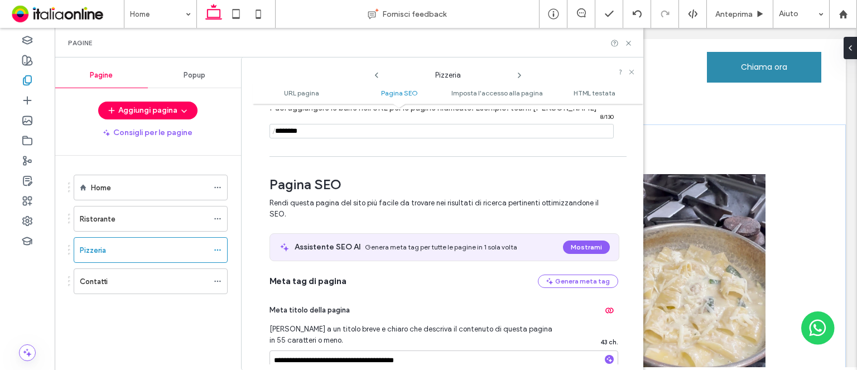
scroll to position [279, 0]
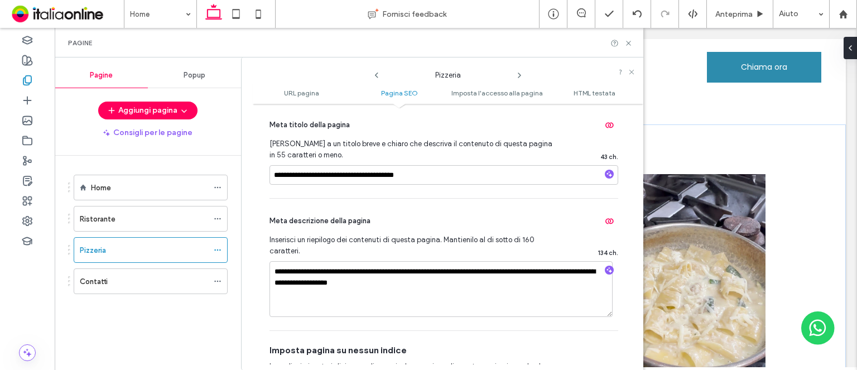
click at [519, 75] on icon at bounding box center [519, 75] width 9 height 9
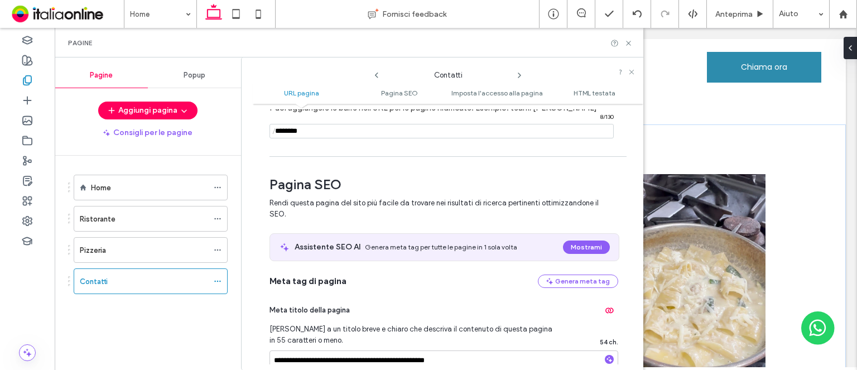
scroll to position [223, 0]
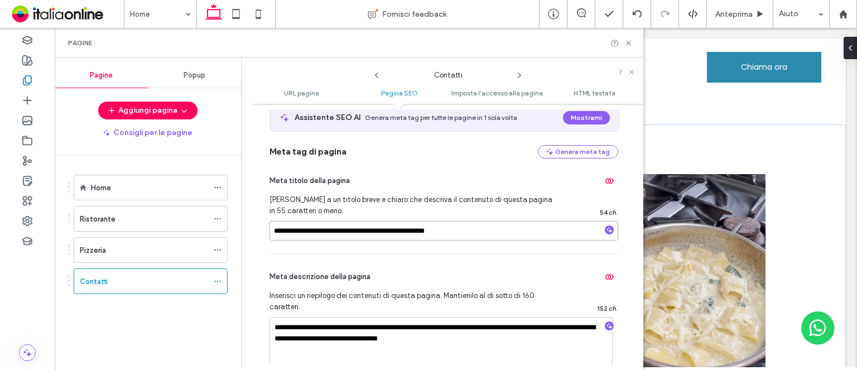
click at [335, 227] on input "**********" at bounding box center [443, 231] width 349 height 20
drag, startPoint x: 331, startPoint y: 231, endPoint x: 206, endPoint y: 236, distance: 125.0
click at [206, 236] on div "**********" at bounding box center [349, 213] width 588 height 312
type input "**********"
click at [326, 229] on input "**********" at bounding box center [443, 231] width 349 height 20
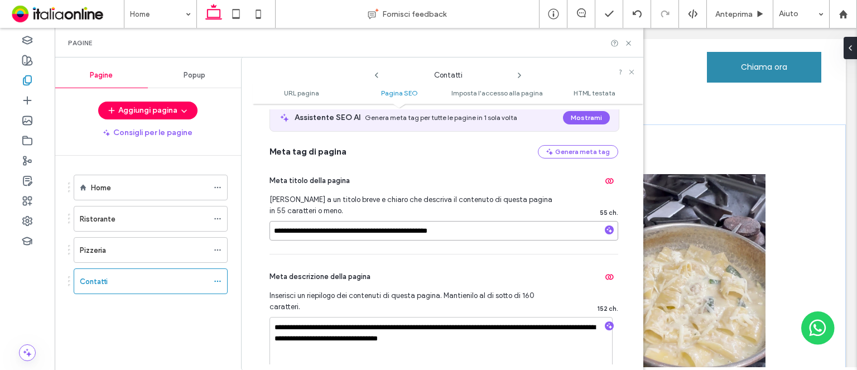
type input "**********"
drag, startPoint x: 302, startPoint y: 230, endPoint x: 351, endPoint y: 230, distance: 48.5
click at [350, 230] on input "**********" at bounding box center [443, 231] width 349 height 20
type input "**********"
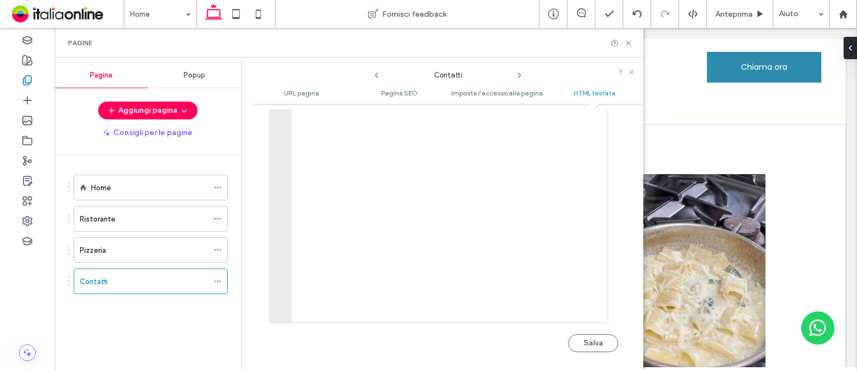
scroll to position [1181, 0]
click at [591, 334] on button "Salva" at bounding box center [593, 332] width 50 height 18
click at [629, 42] on use at bounding box center [628, 43] width 4 height 4
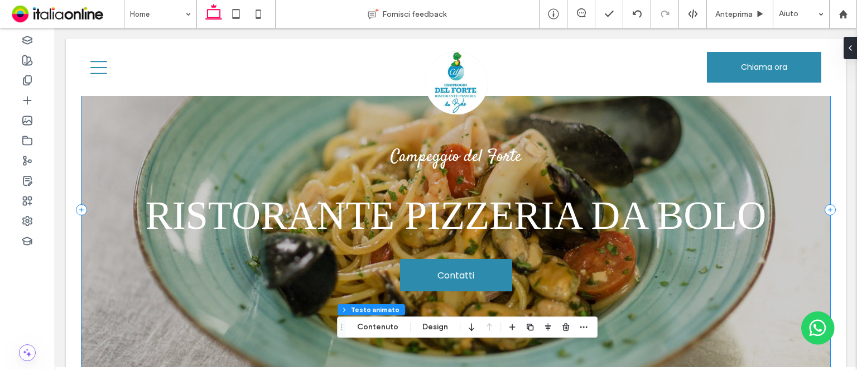
scroll to position [112, 0]
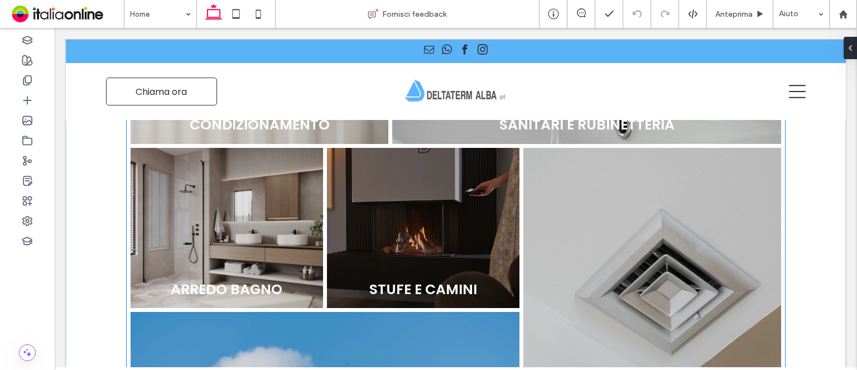
scroll to position [696, 0]
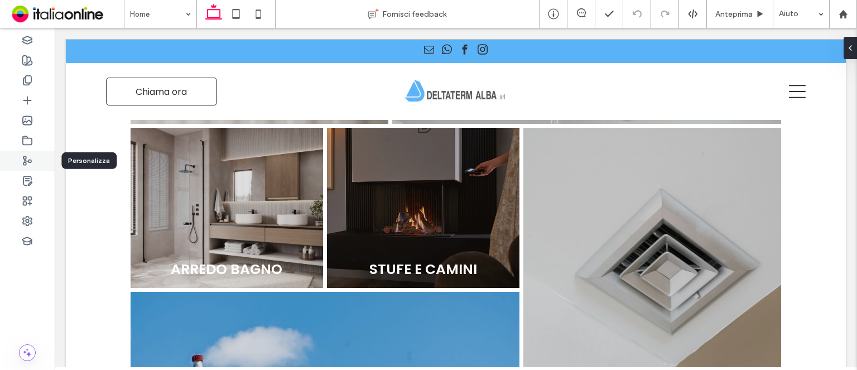
click at [25, 163] on icon at bounding box center [27, 160] width 11 height 11
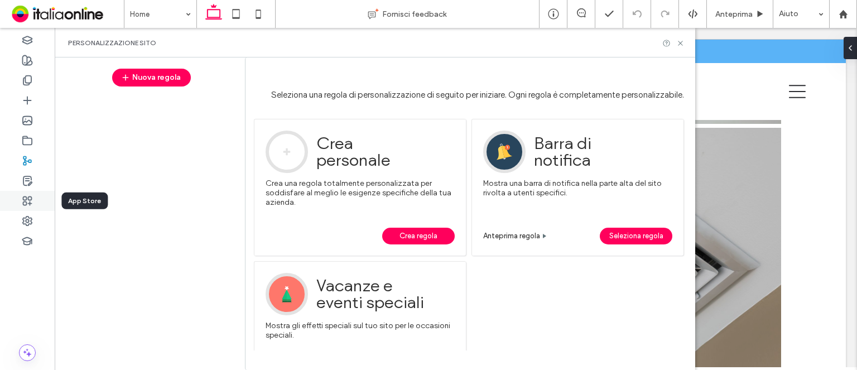
click at [29, 197] on use at bounding box center [27, 200] width 8 height 8
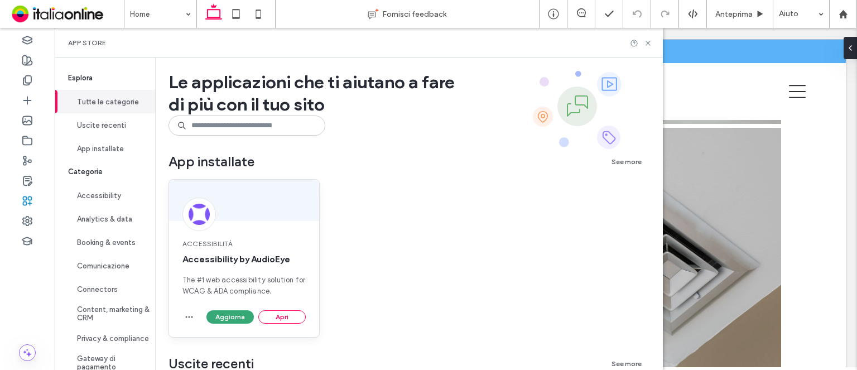
click at [235, 234] on div "Accessibilità Accessibility by AudioEye The #1 web accessibility solution for W…" at bounding box center [244, 267] width 150 height 85
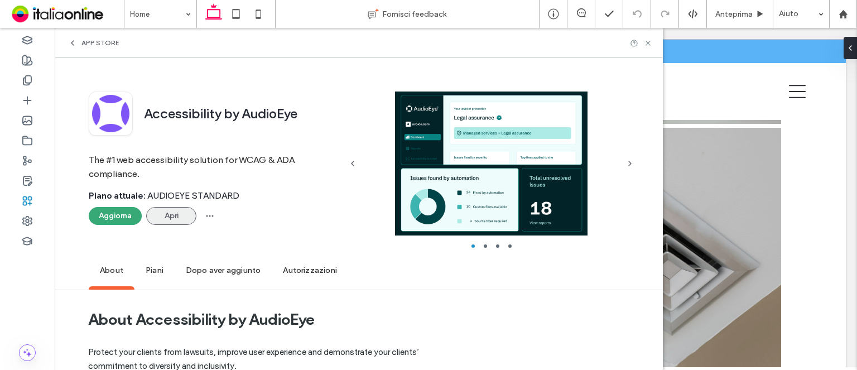
click at [159, 220] on button "Apri" at bounding box center [171, 216] width 50 height 18
